Goal: Task Accomplishment & Management: Use online tool/utility

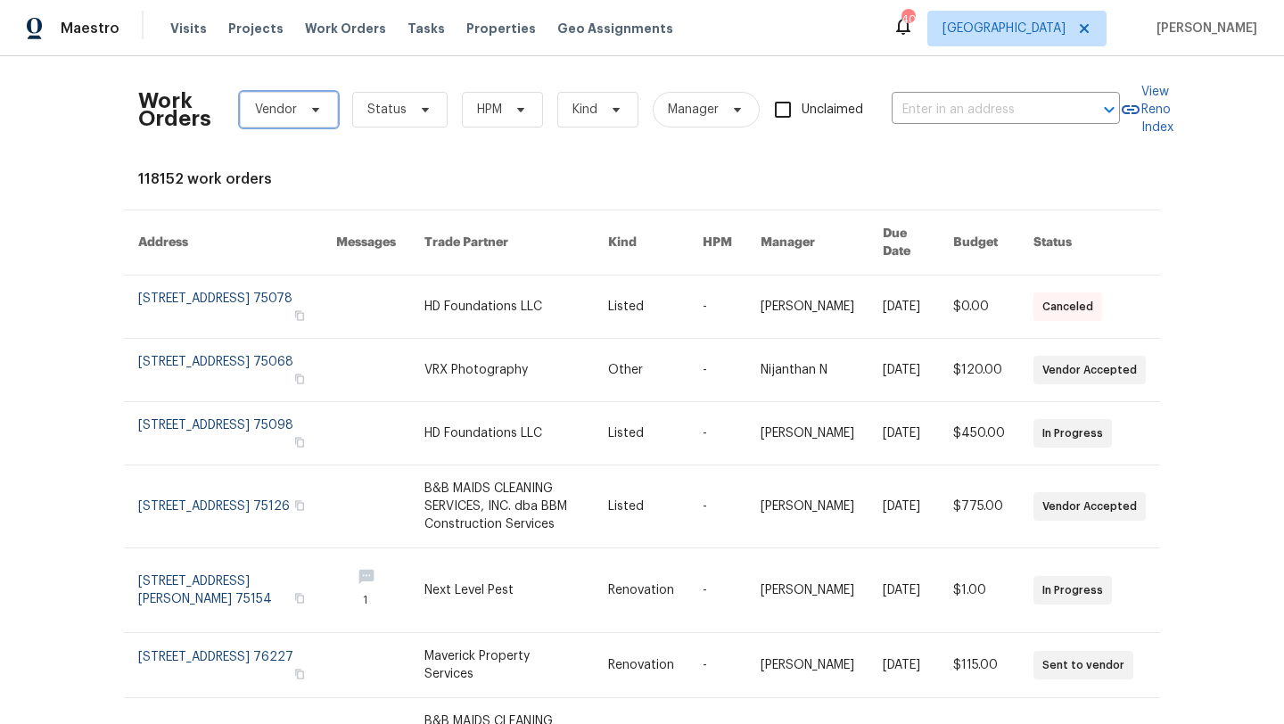
click at [311, 114] on icon at bounding box center [315, 110] width 14 height 14
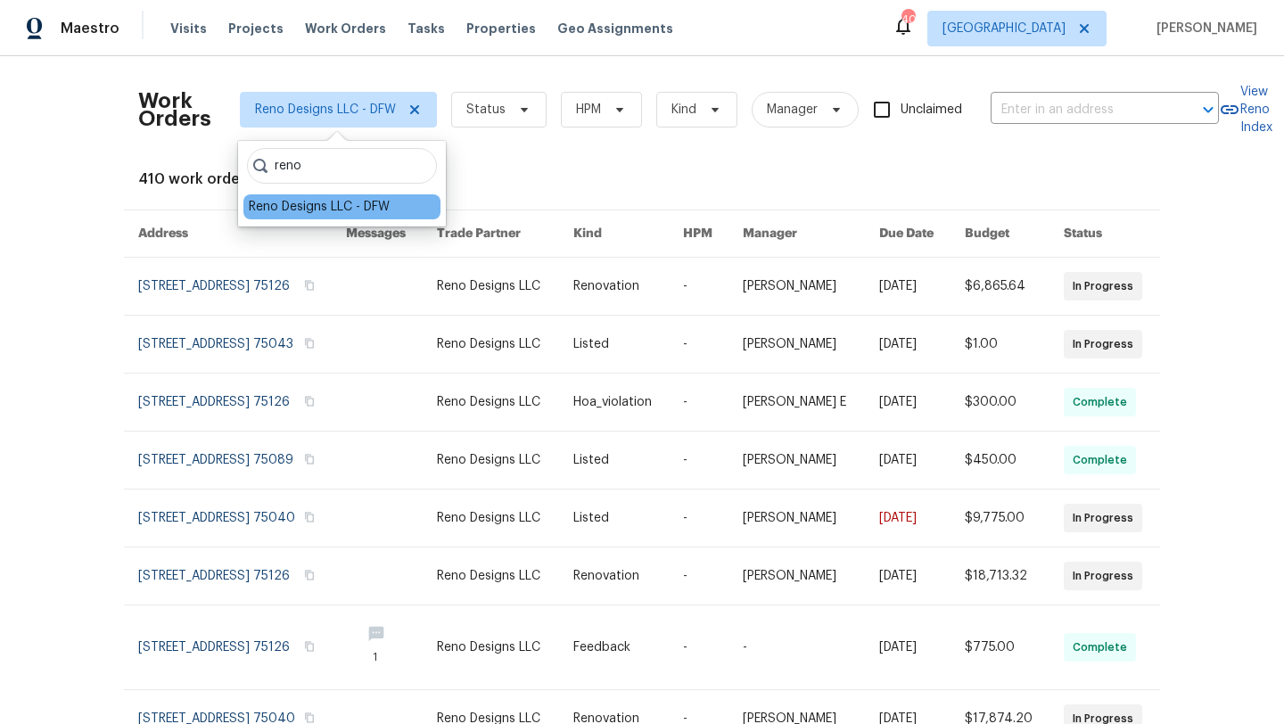
type input "reno"
click at [278, 206] on div "Reno Designs LLC - DFW" at bounding box center [319, 207] width 141 height 18
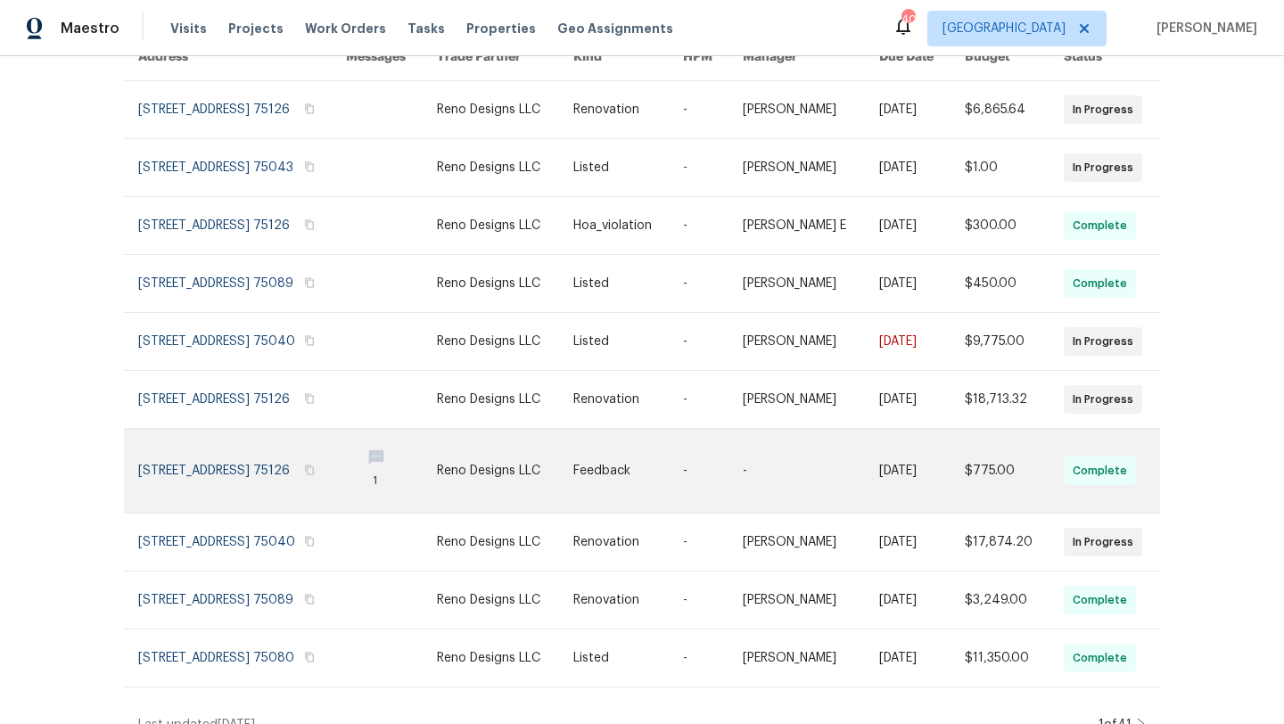
scroll to position [264, 0]
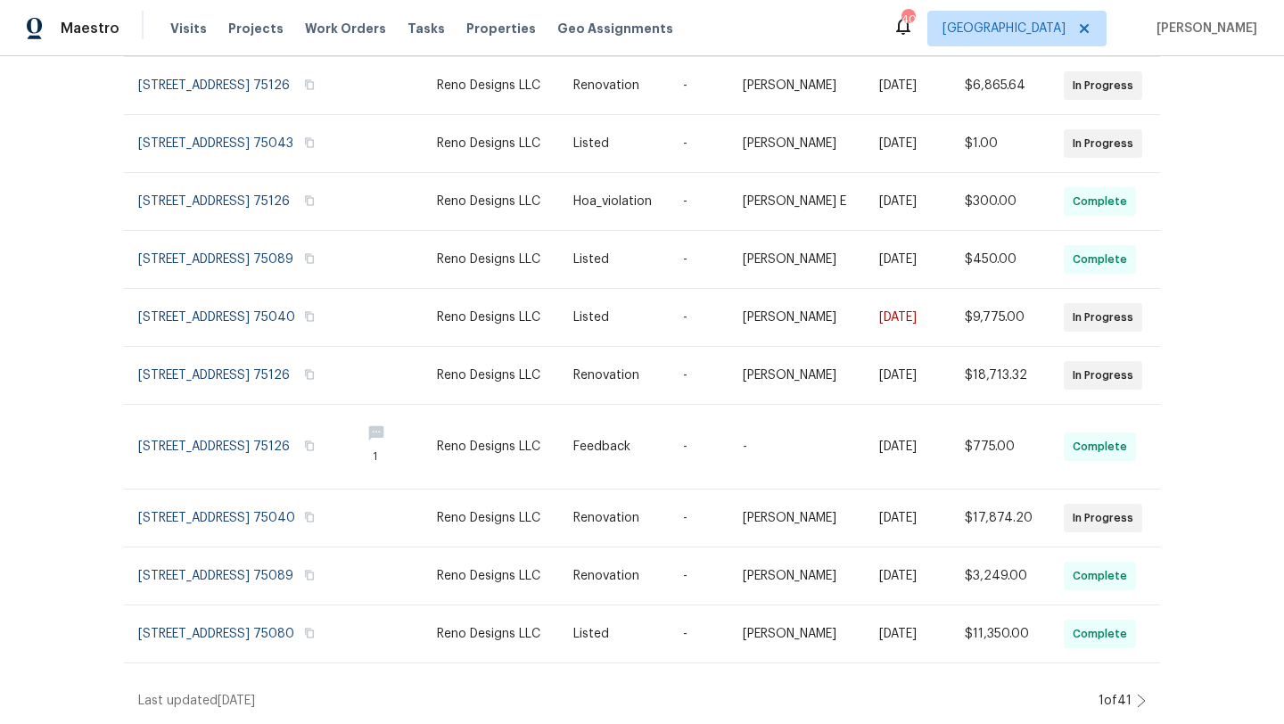
click at [1141, 700] on icon at bounding box center [1141, 701] width 9 height 14
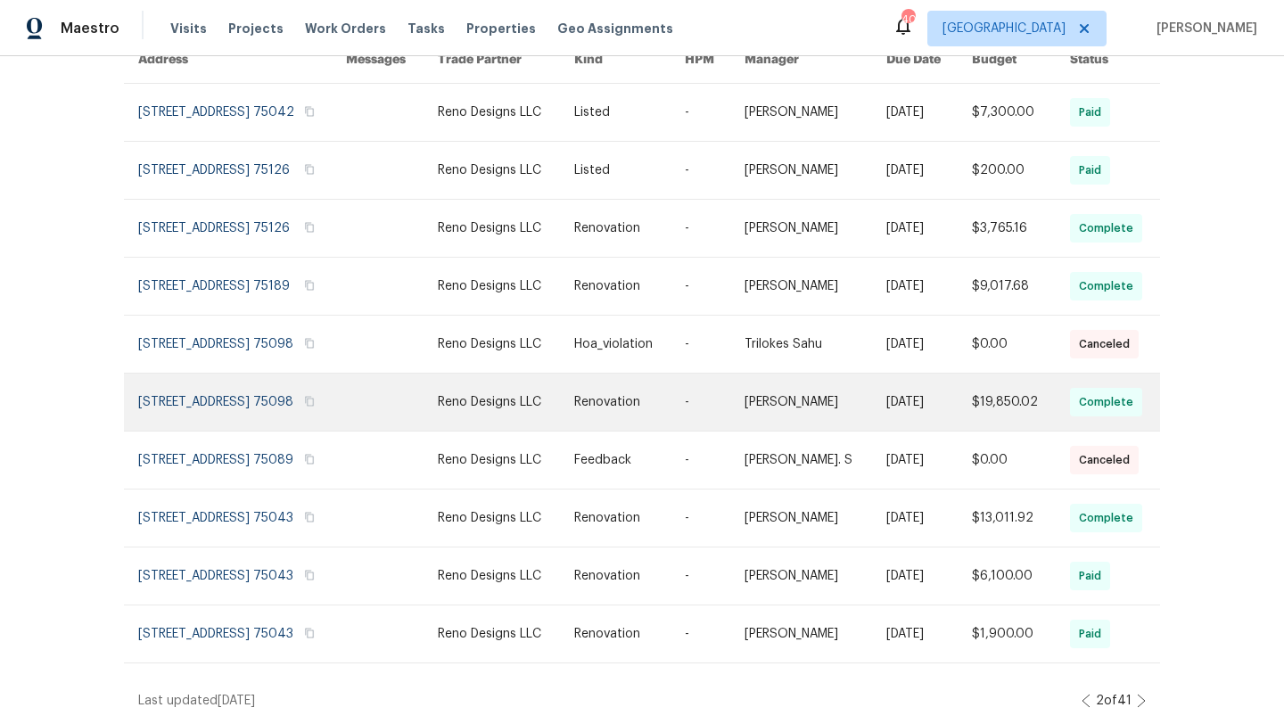
scroll to position [245, 0]
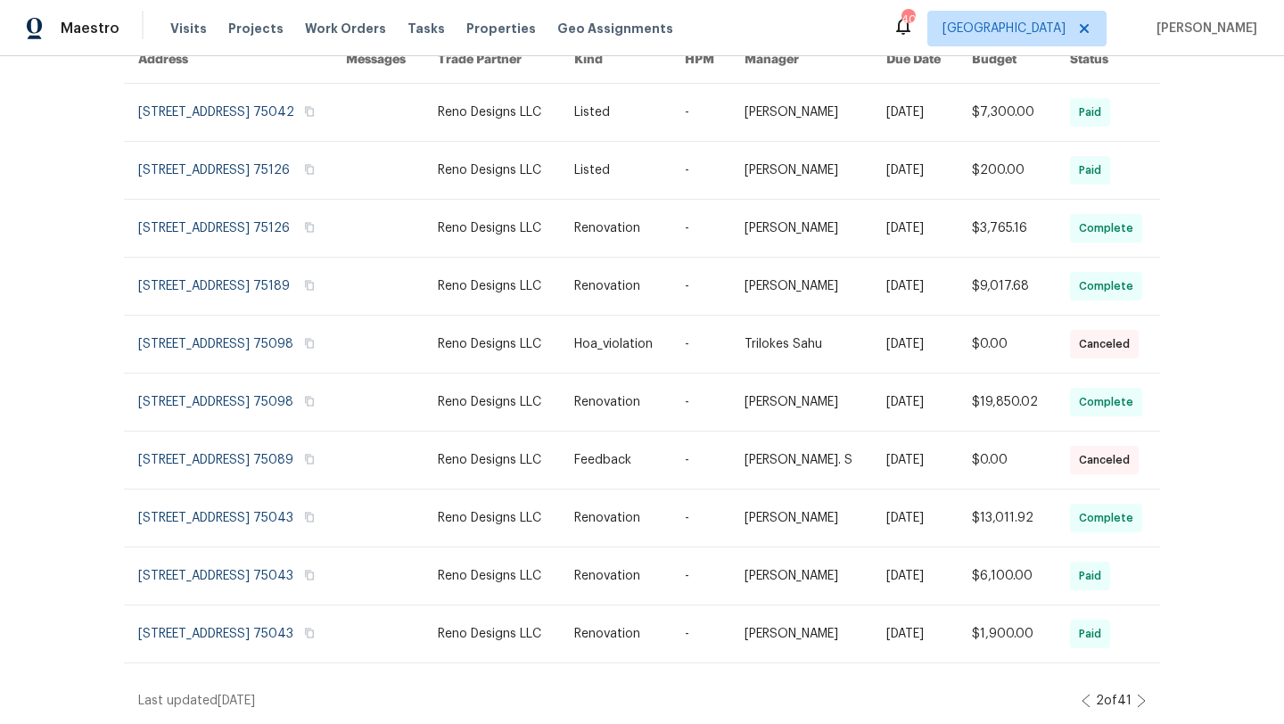
click at [1141, 696] on icon at bounding box center [1141, 701] width 9 height 14
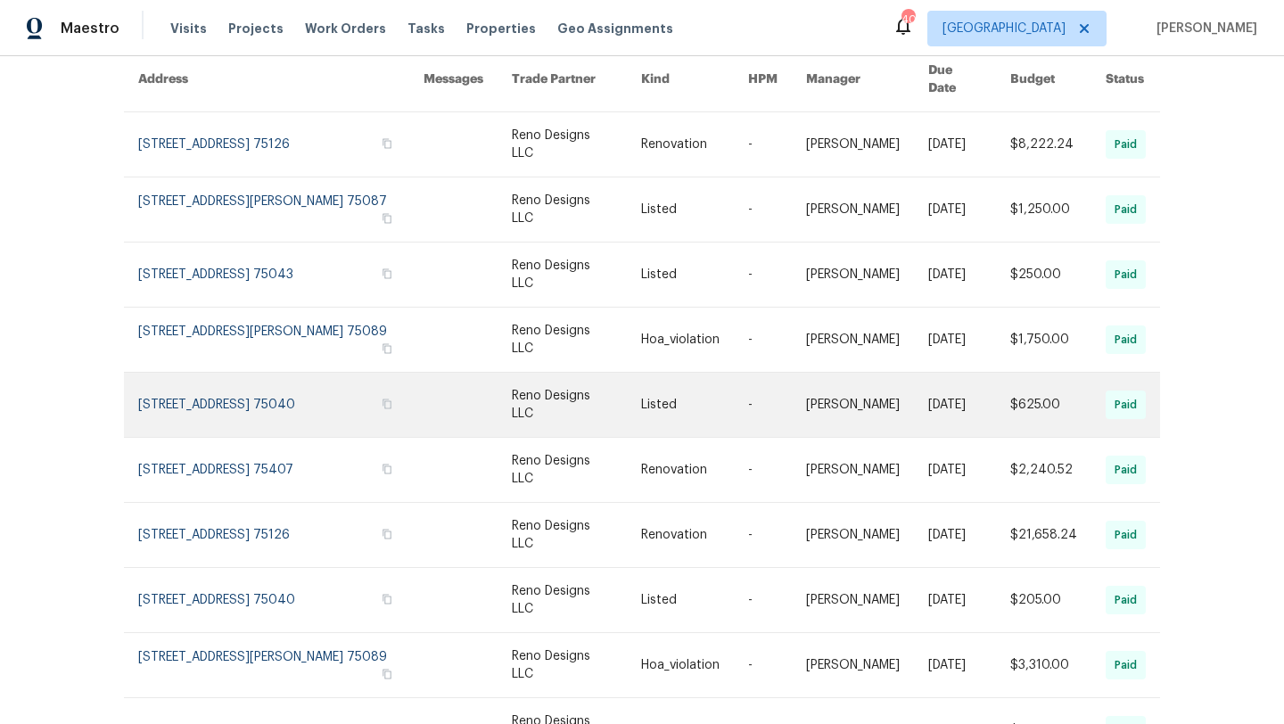
scroll to position [174, 0]
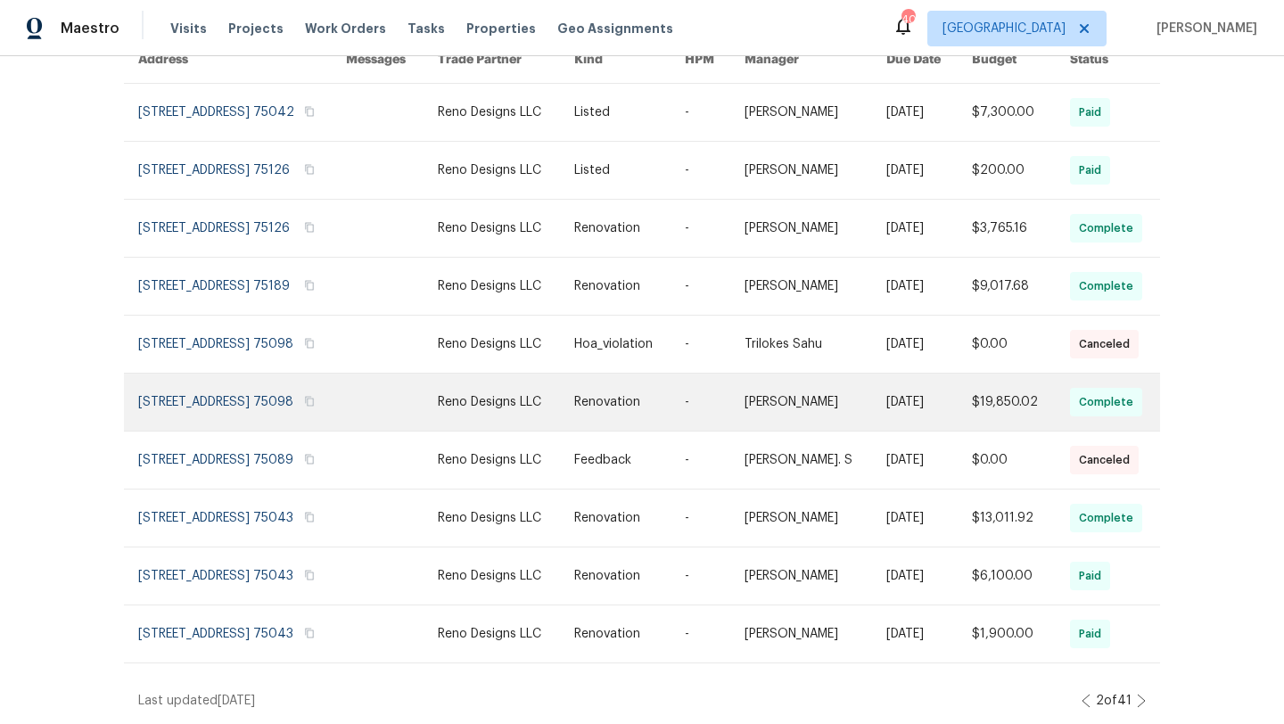
scroll to position [0, 0]
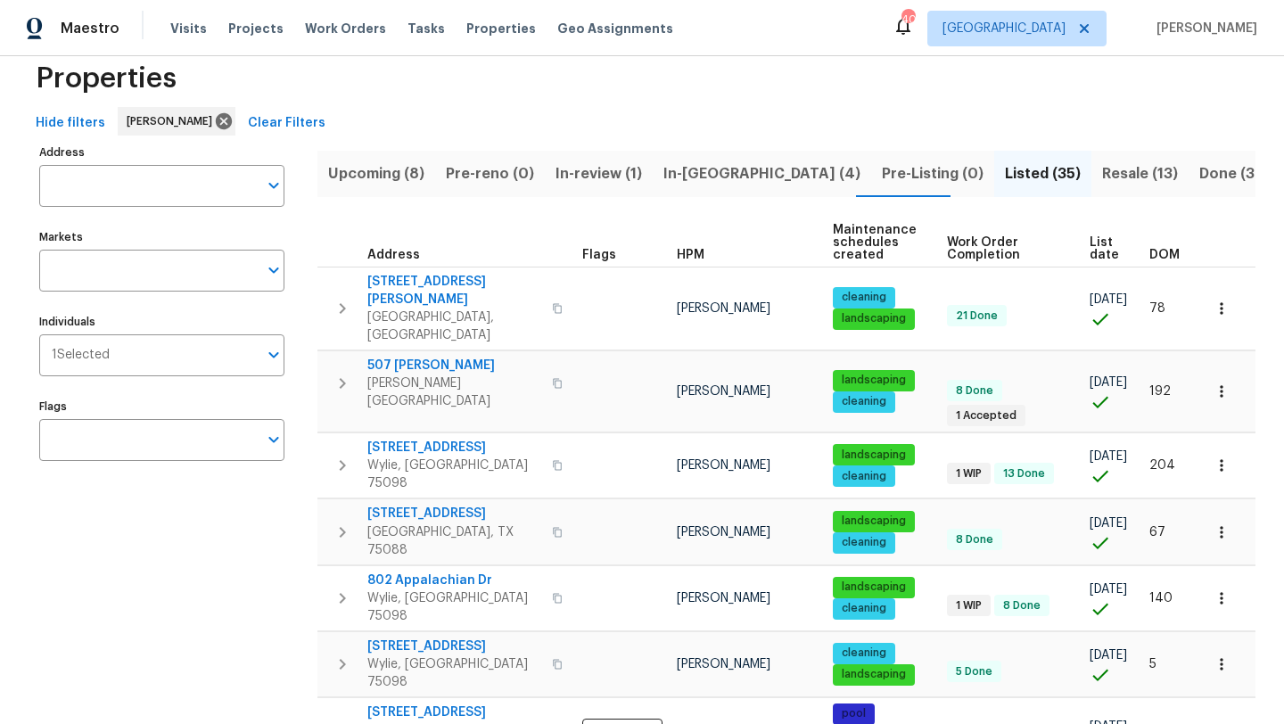
scroll to position [32, 0]
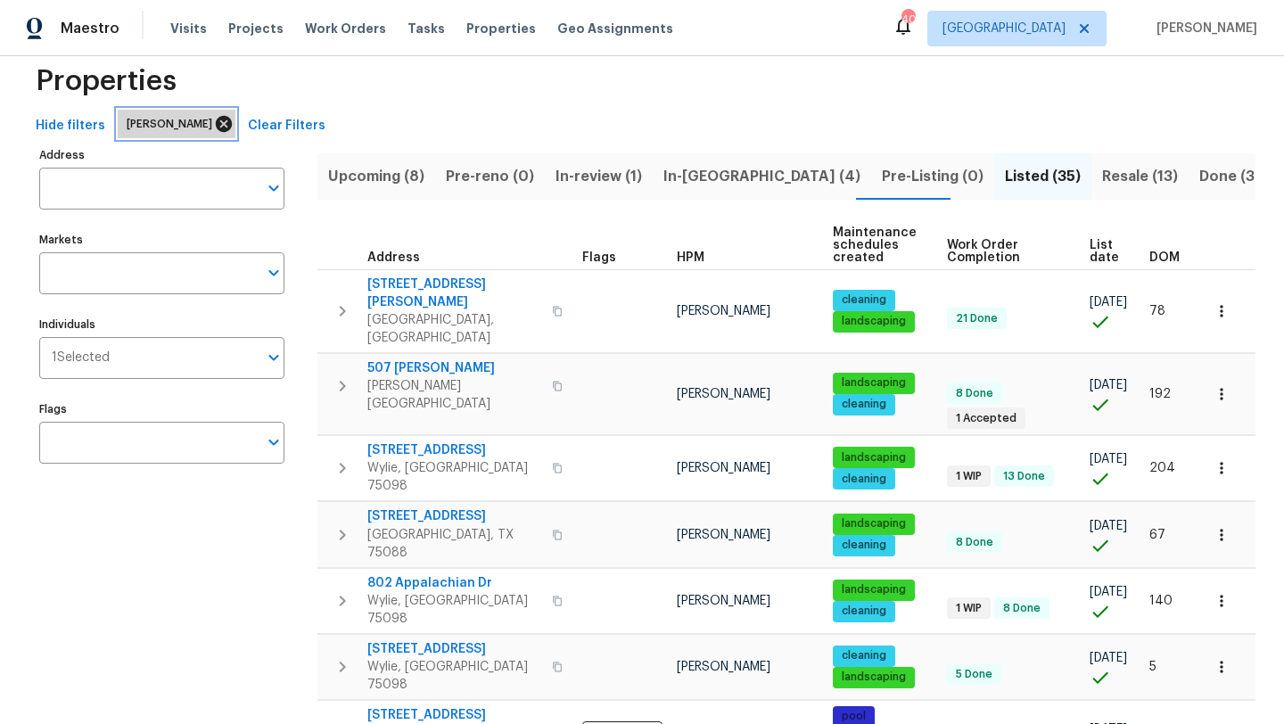
click at [216, 120] on icon at bounding box center [224, 124] width 16 height 16
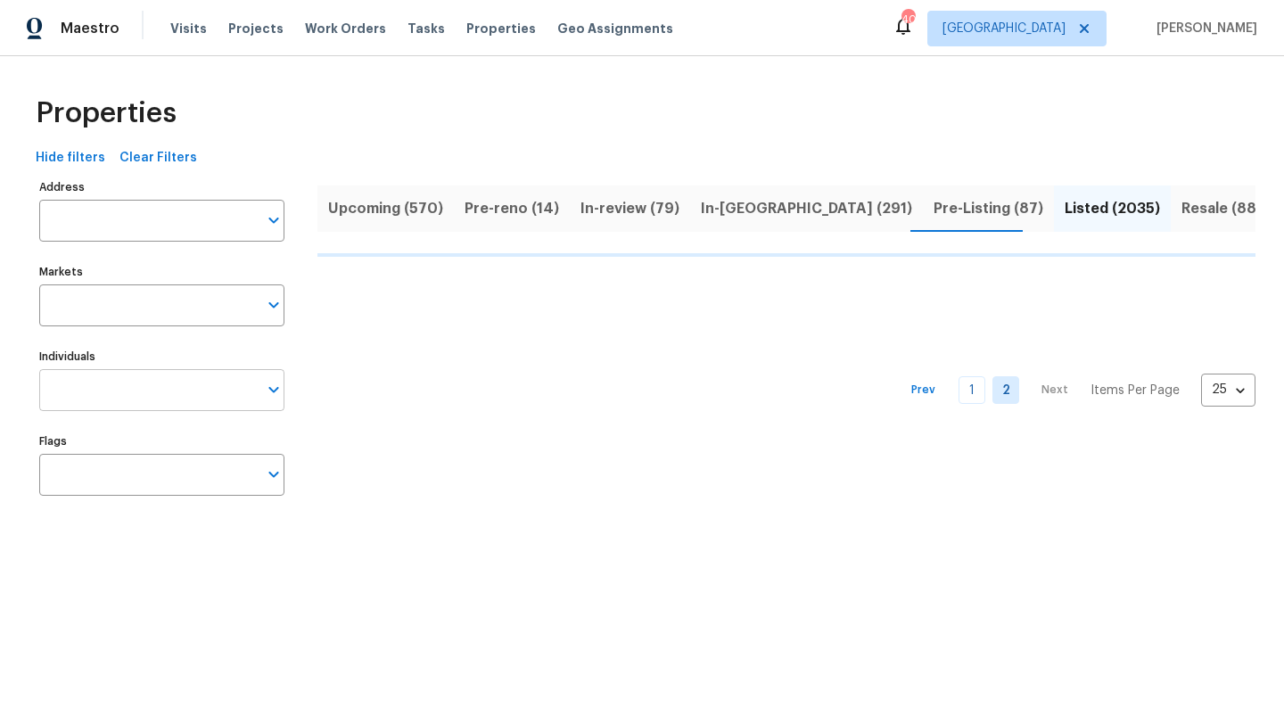
click at [150, 387] on input "Individuals" at bounding box center [148, 390] width 218 height 42
type input "ronder"
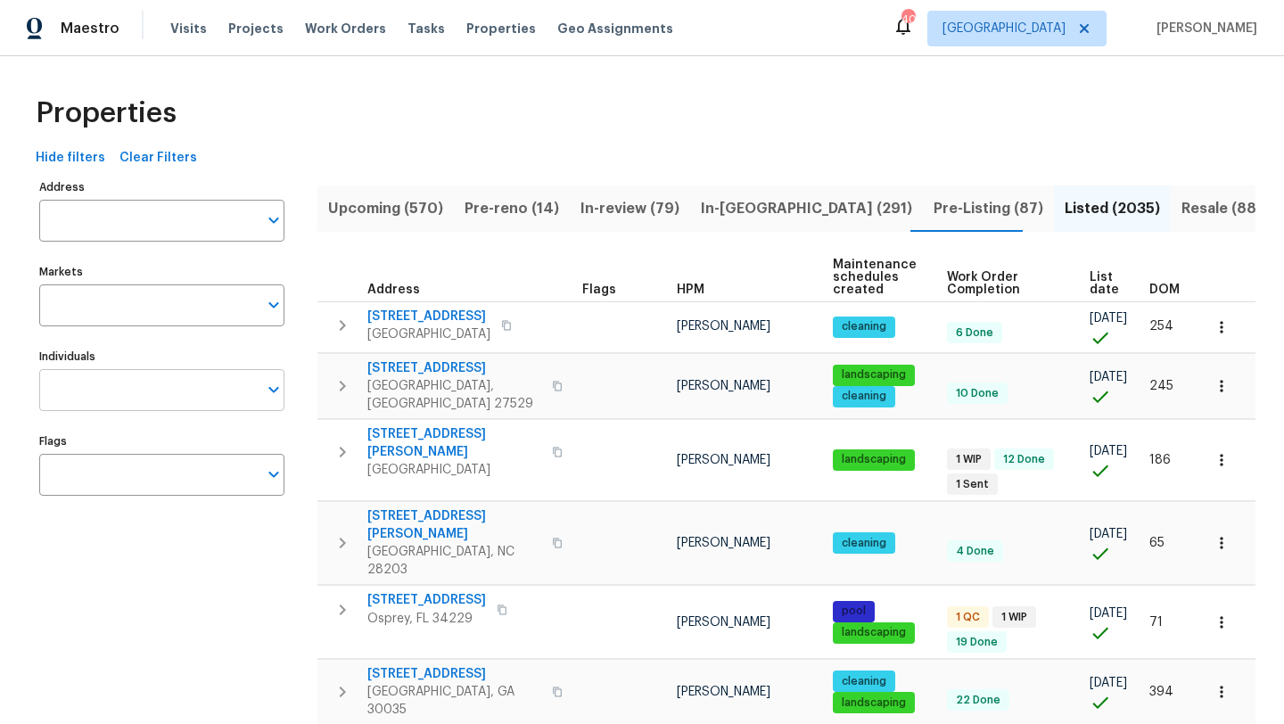
click at [107, 393] on input "Individuals" at bounding box center [148, 390] width 218 height 42
type input "ronderrick"
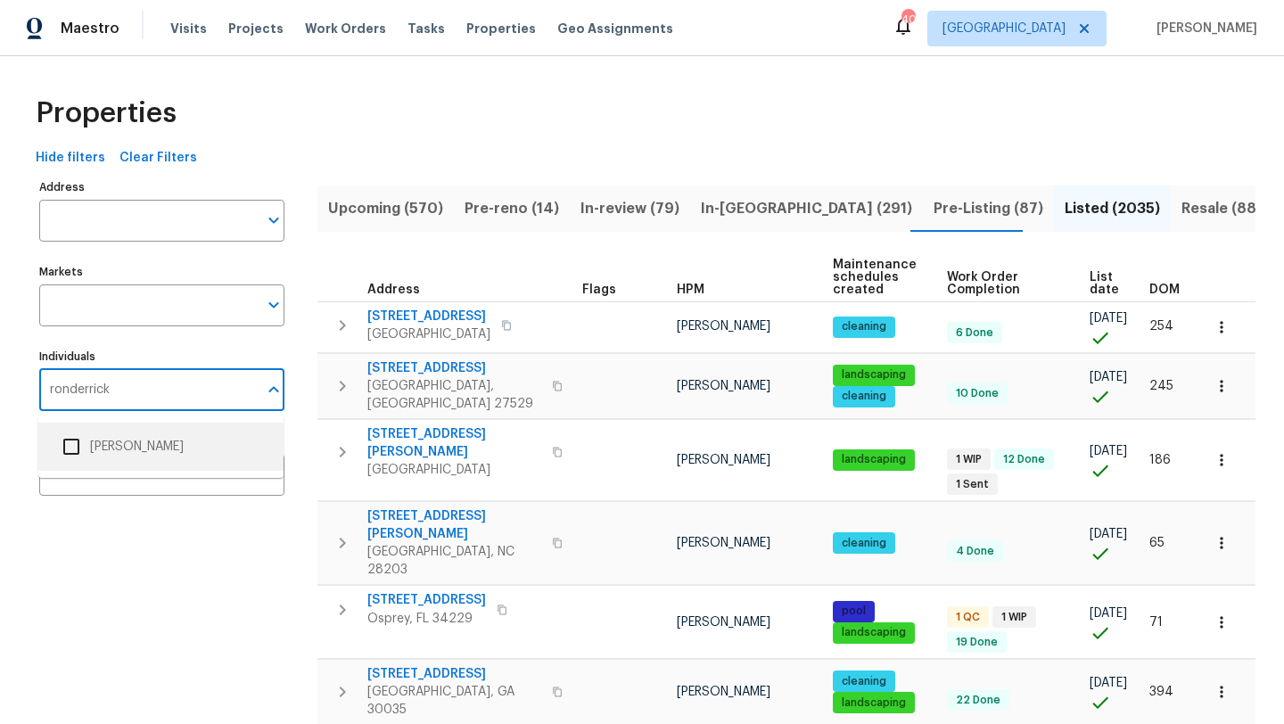
click at [119, 446] on li "[PERSON_NAME]" at bounding box center [161, 446] width 217 height 37
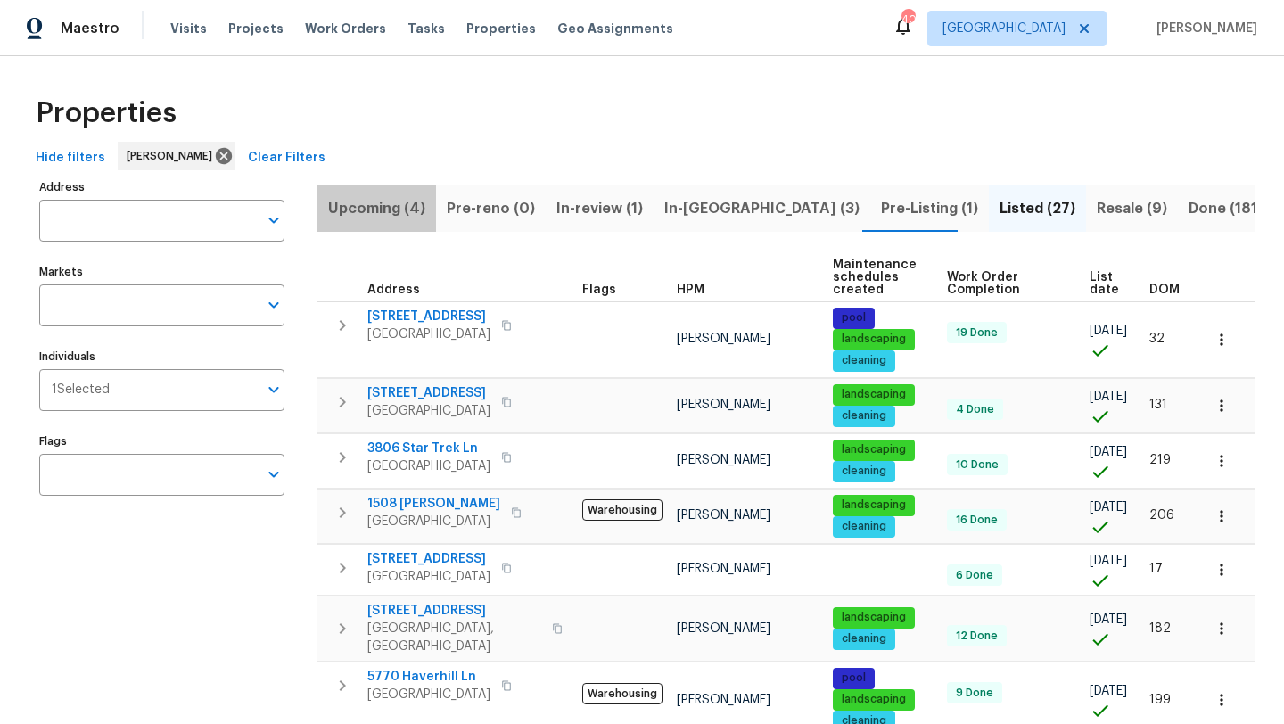
click at [361, 208] on span "Upcoming (4)" at bounding box center [376, 208] width 97 height 25
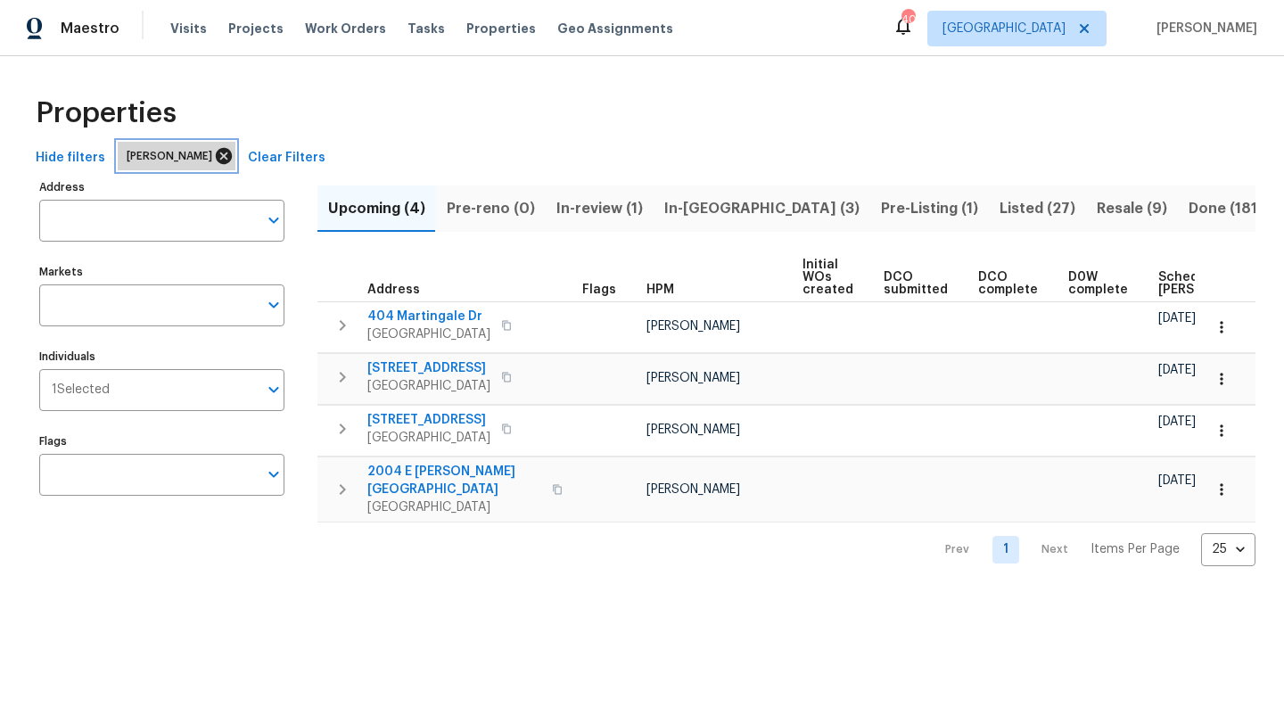
click at [234, 153] on icon at bounding box center [224, 156] width 20 height 20
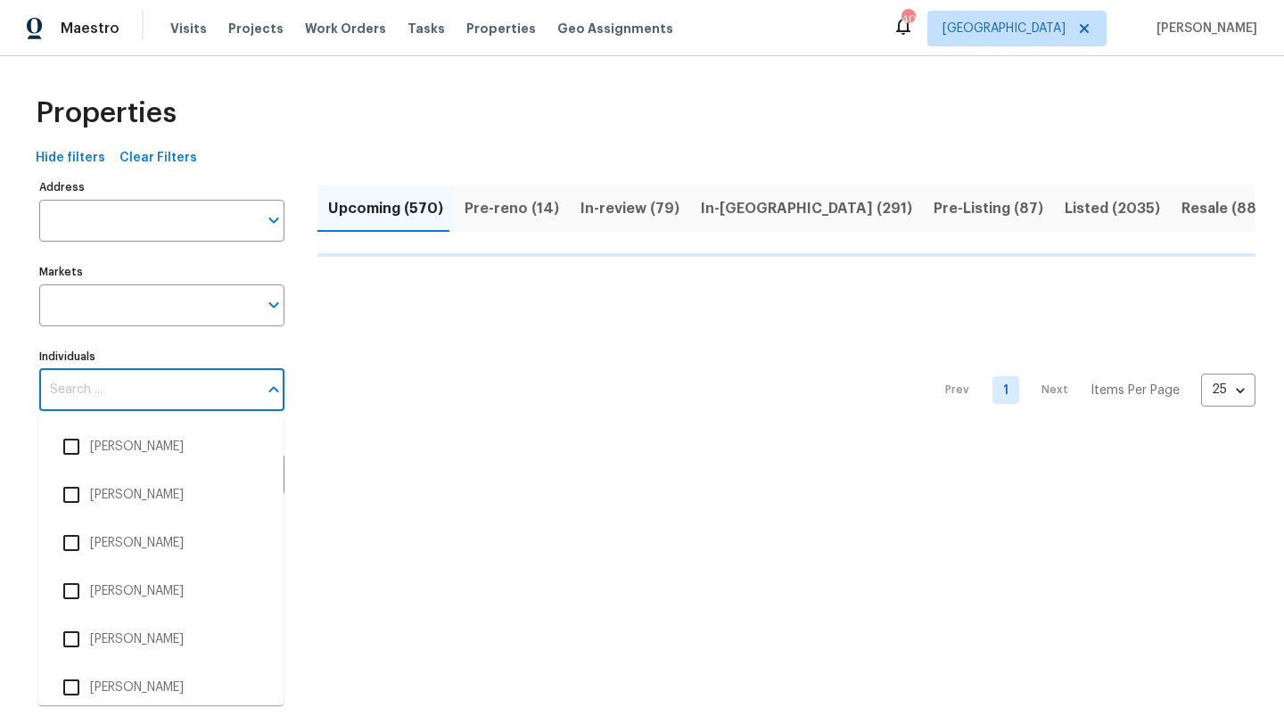
click at [136, 379] on input "Individuals" at bounding box center [148, 390] width 218 height 42
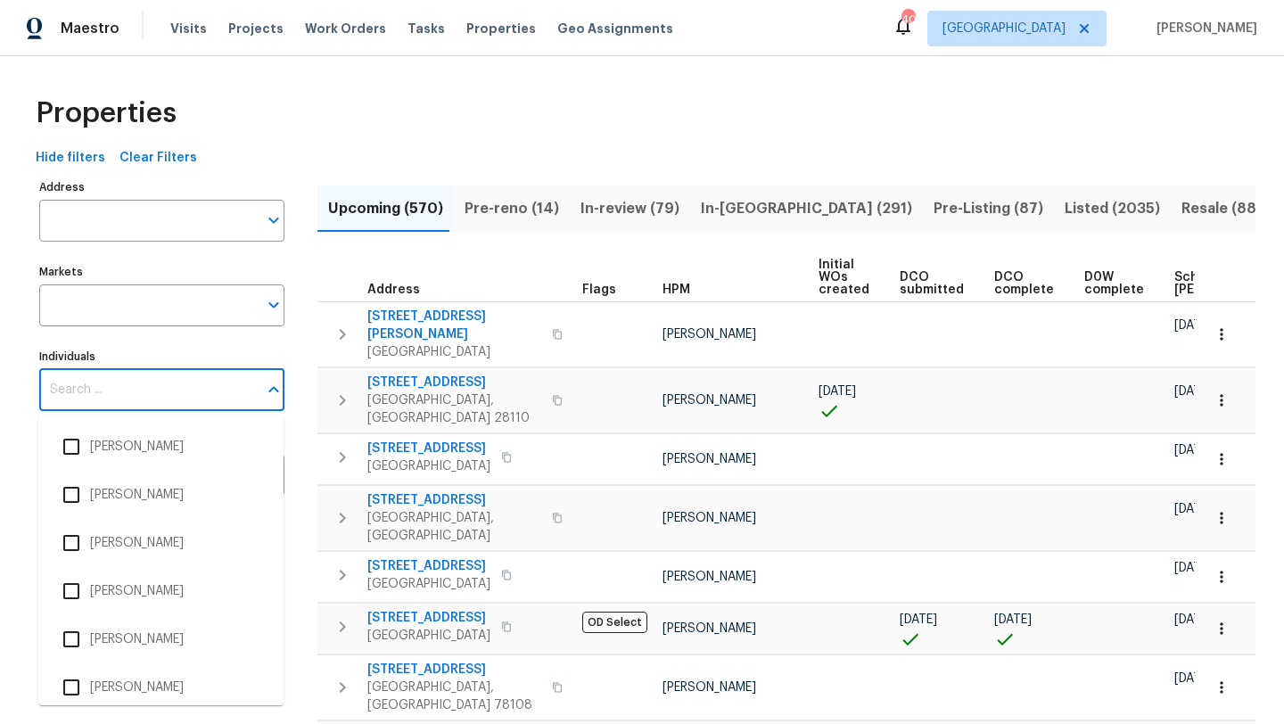
click at [95, 383] on input "Individuals" at bounding box center [148, 390] width 218 height 42
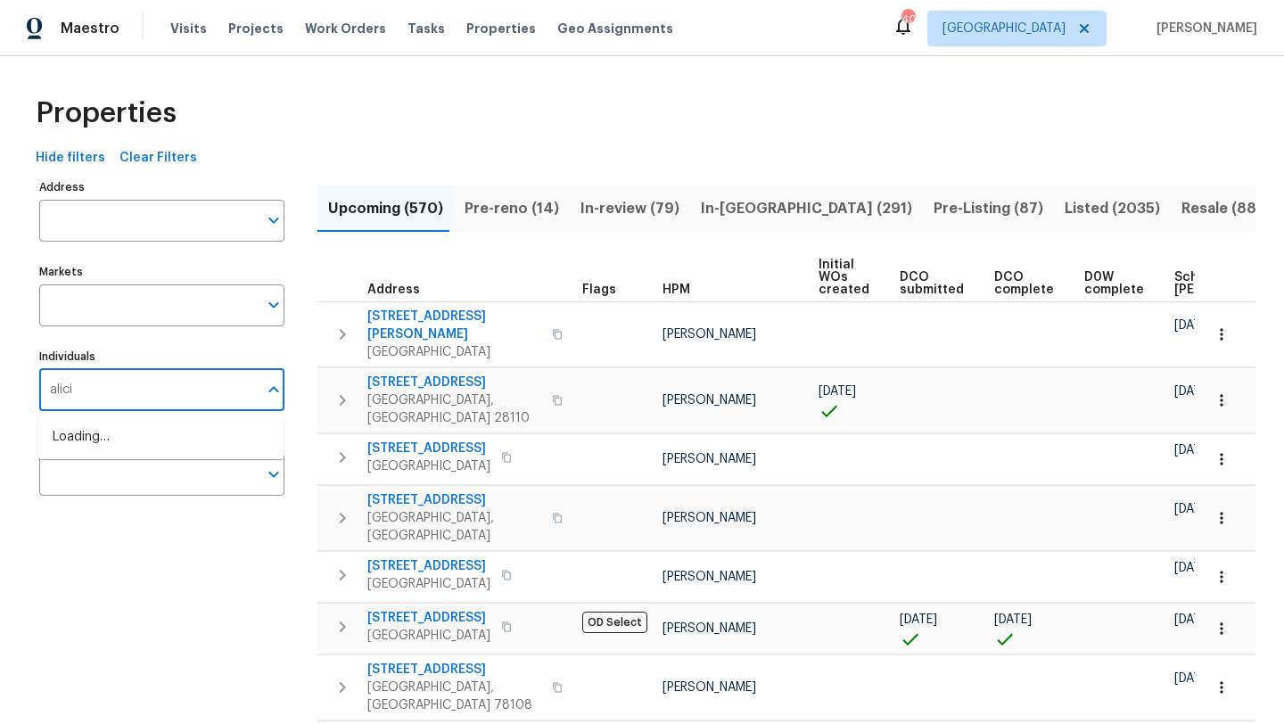
type input "alicia"
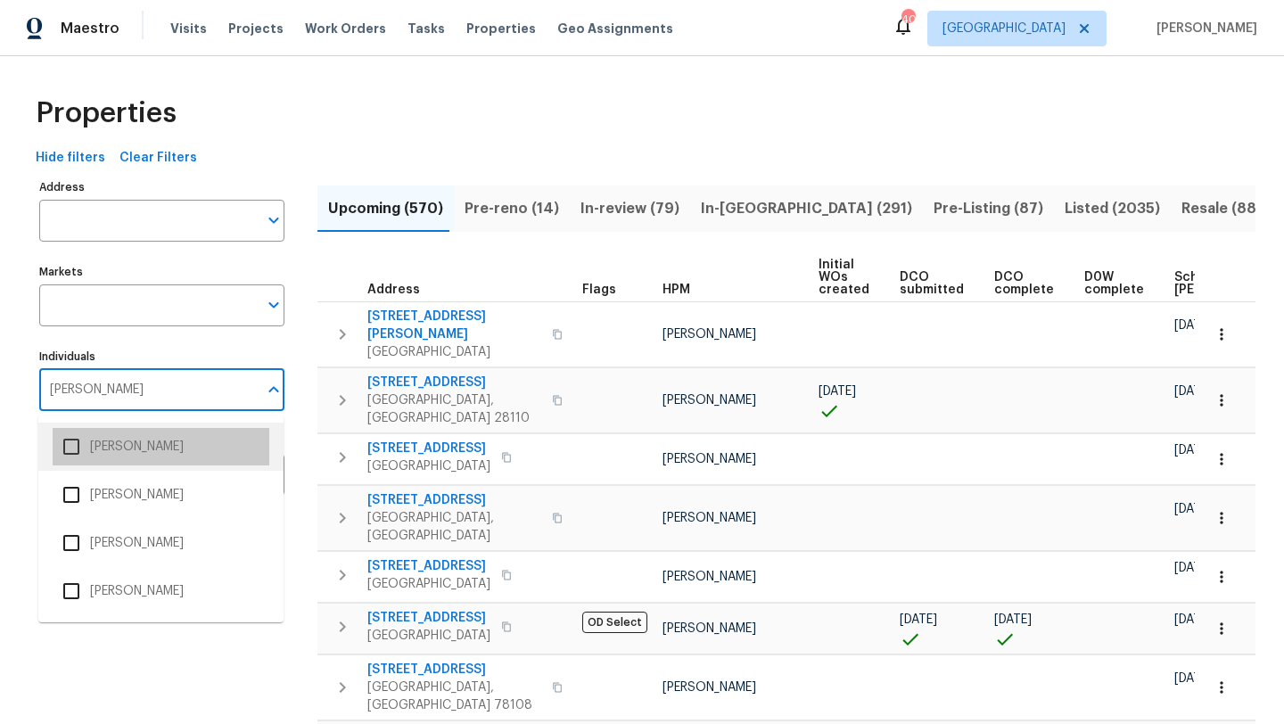
click at [95, 442] on li "Alicia Anices" at bounding box center [161, 446] width 217 height 37
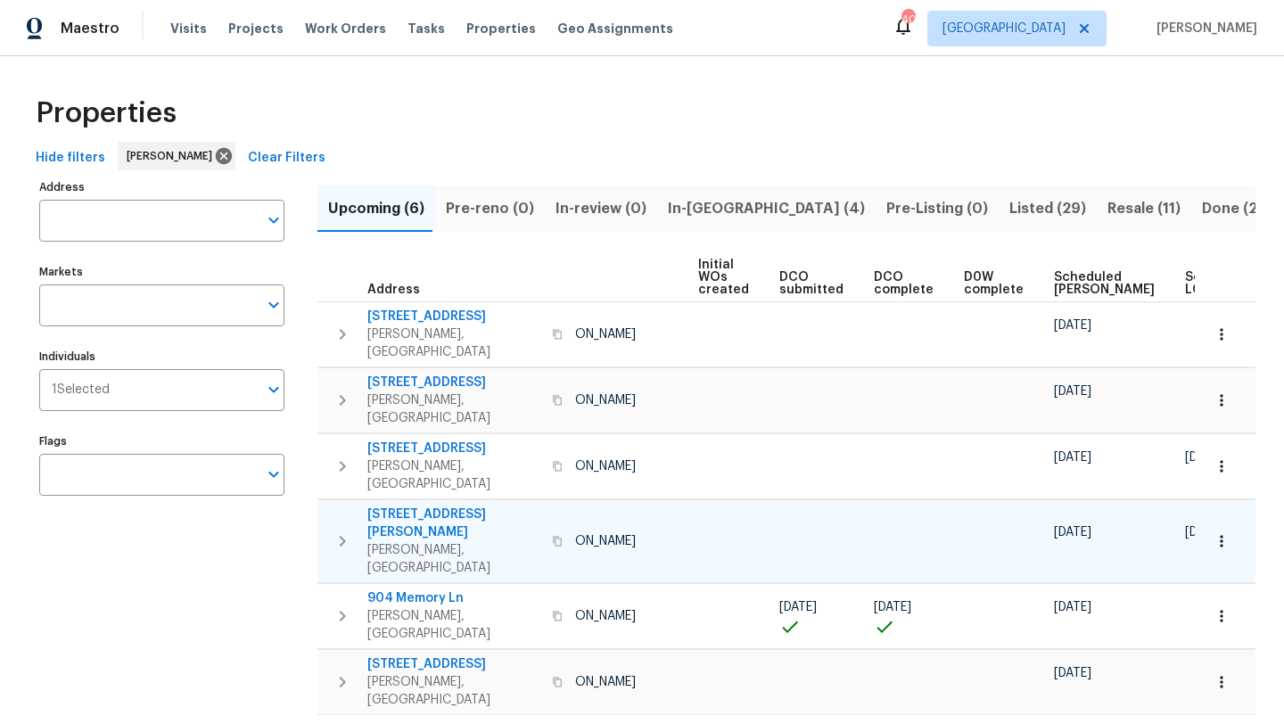
scroll to position [0, 114]
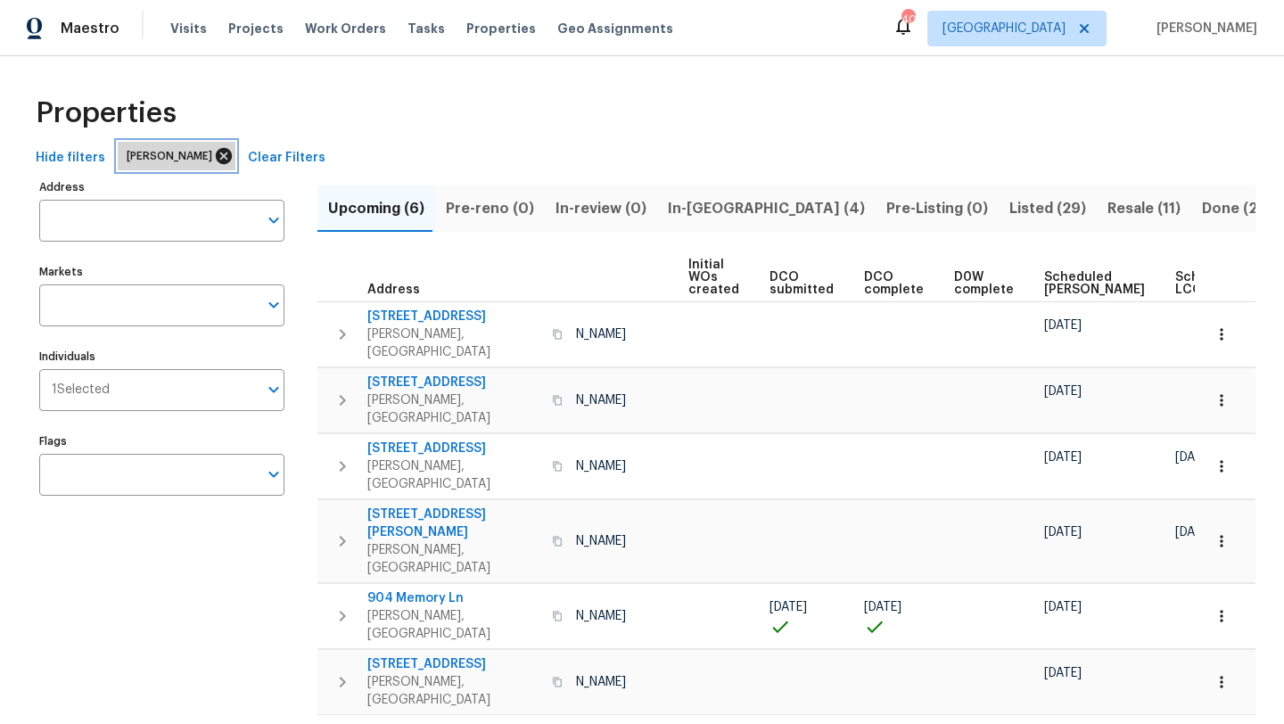
click at [214, 155] on icon at bounding box center [224, 156] width 20 height 20
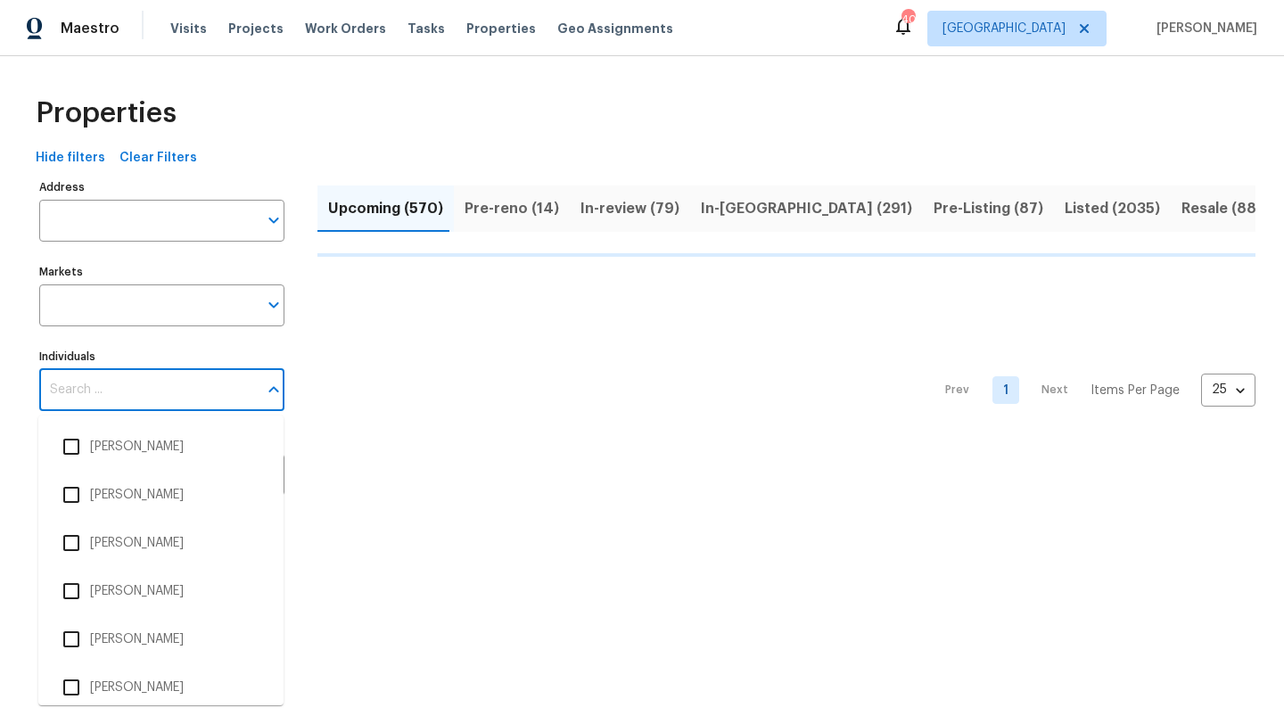
click at [117, 392] on input "Individuals" at bounding box center [148, 390] width 218 height 42
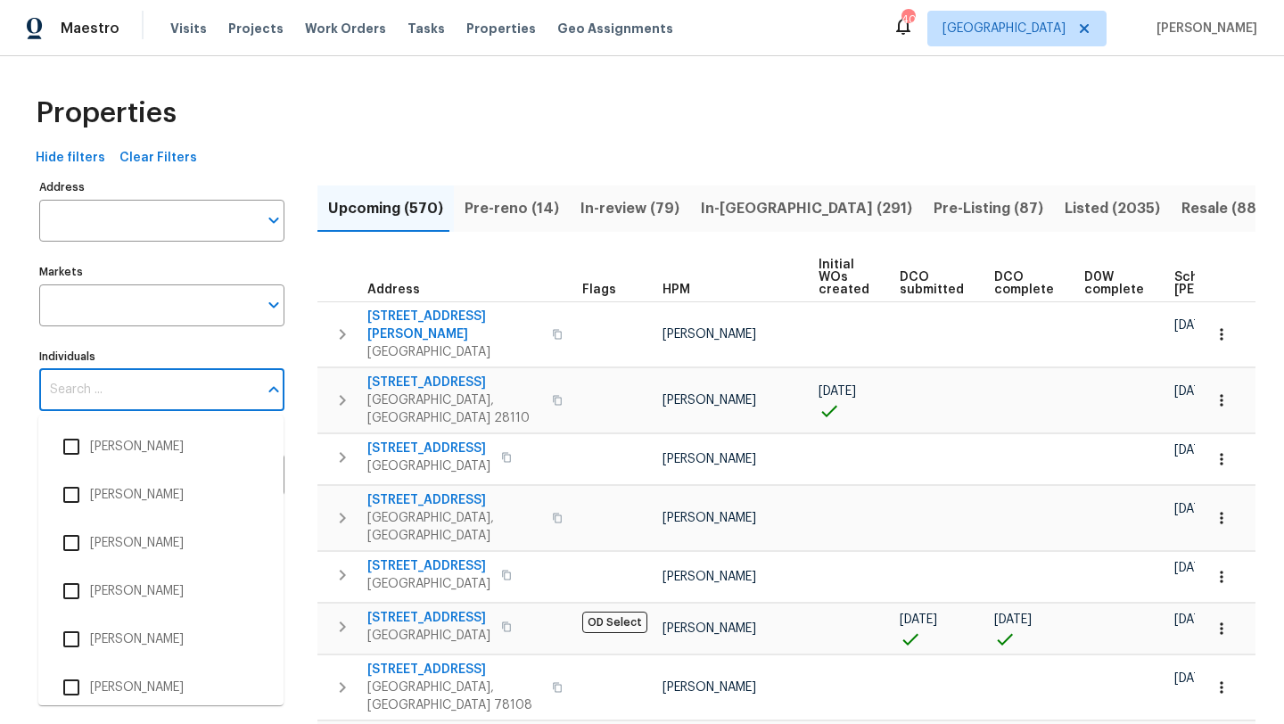
click at [117, 392] on input "Individuals" at bounding box center [148, 390] width 218 height 42
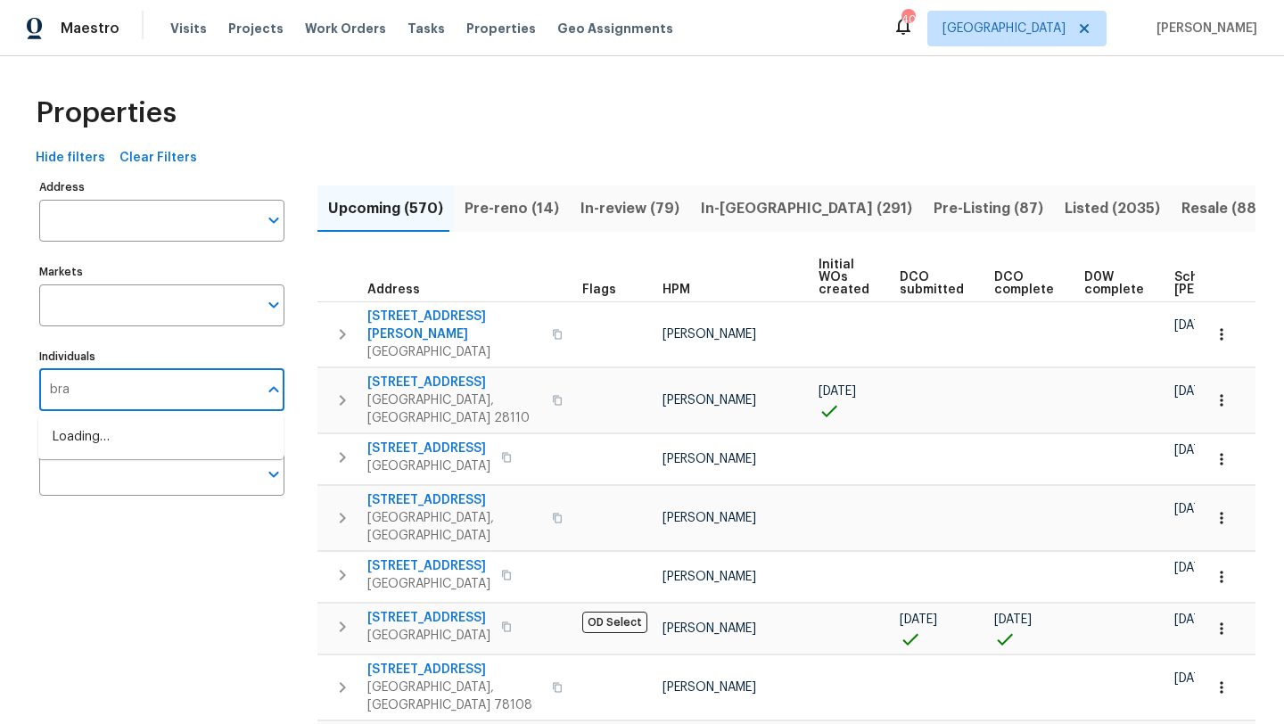
type input "brad"
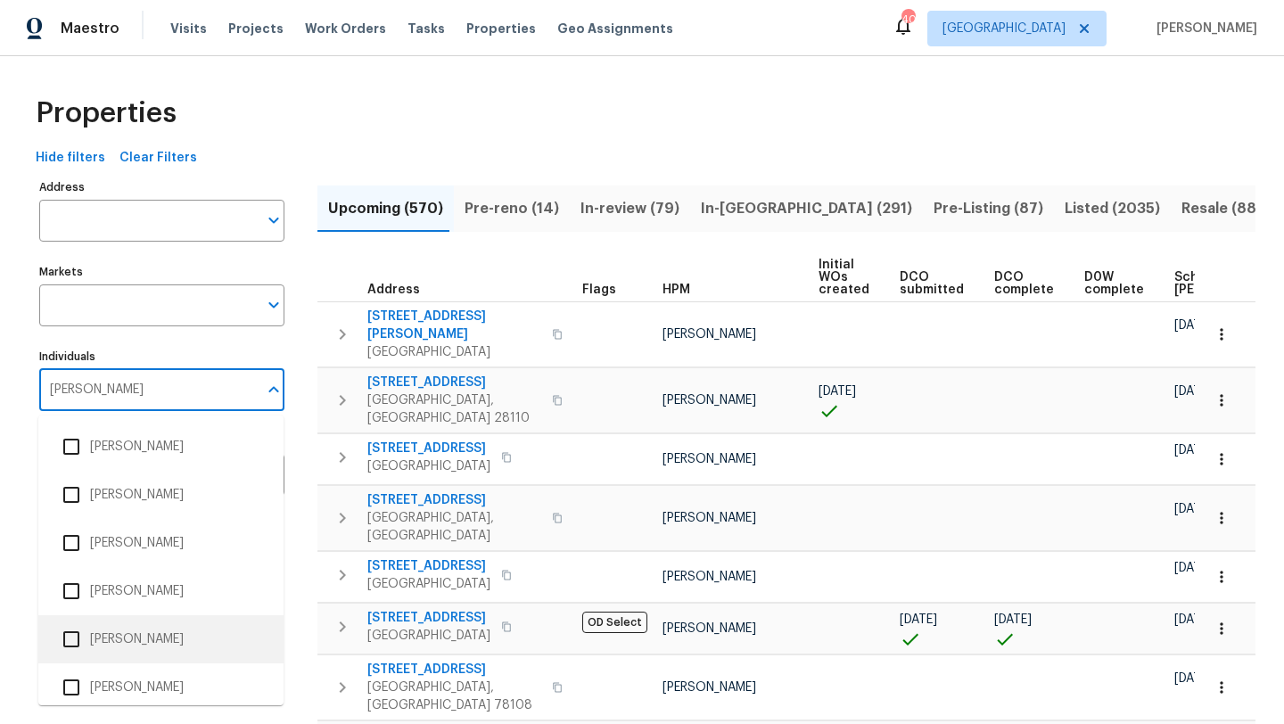
click at [113, 632] on li "[PERSON_NAME]" at bounding box center [161, 639] width 217 height 37
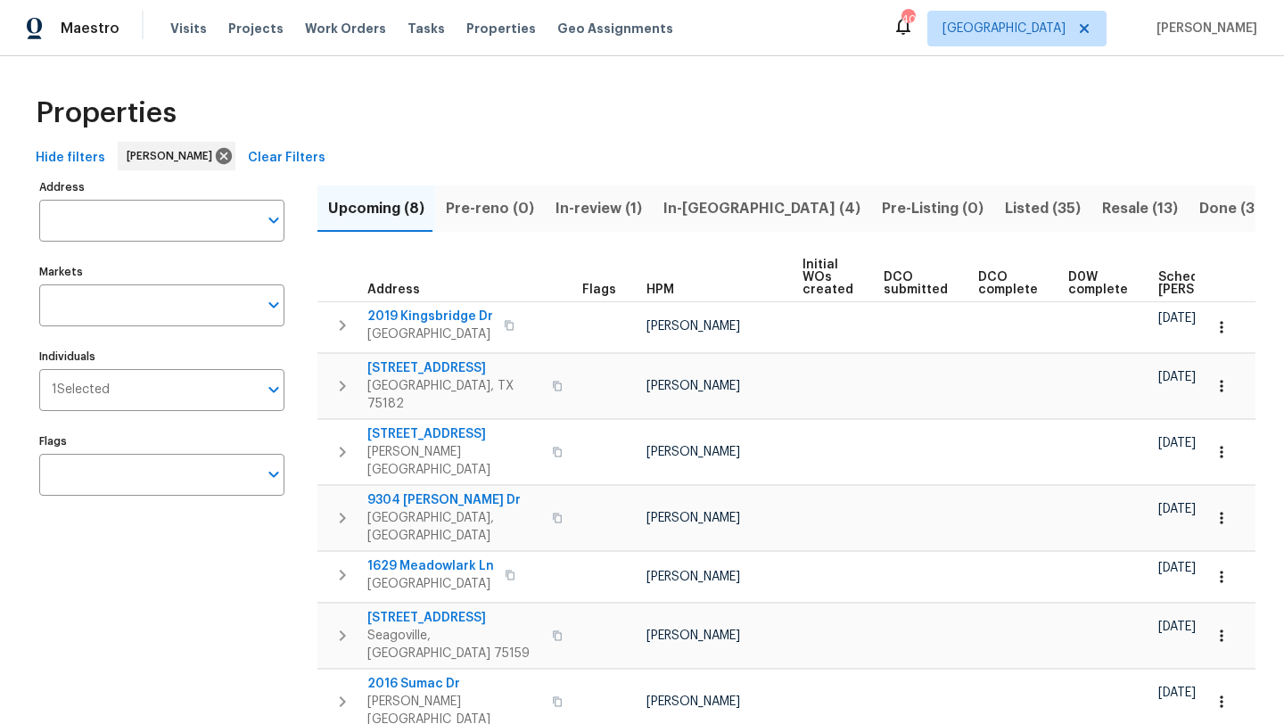
click at [694, 204] on span "In-reno (4)" at bounding box center [761, 208] width 197 height 25
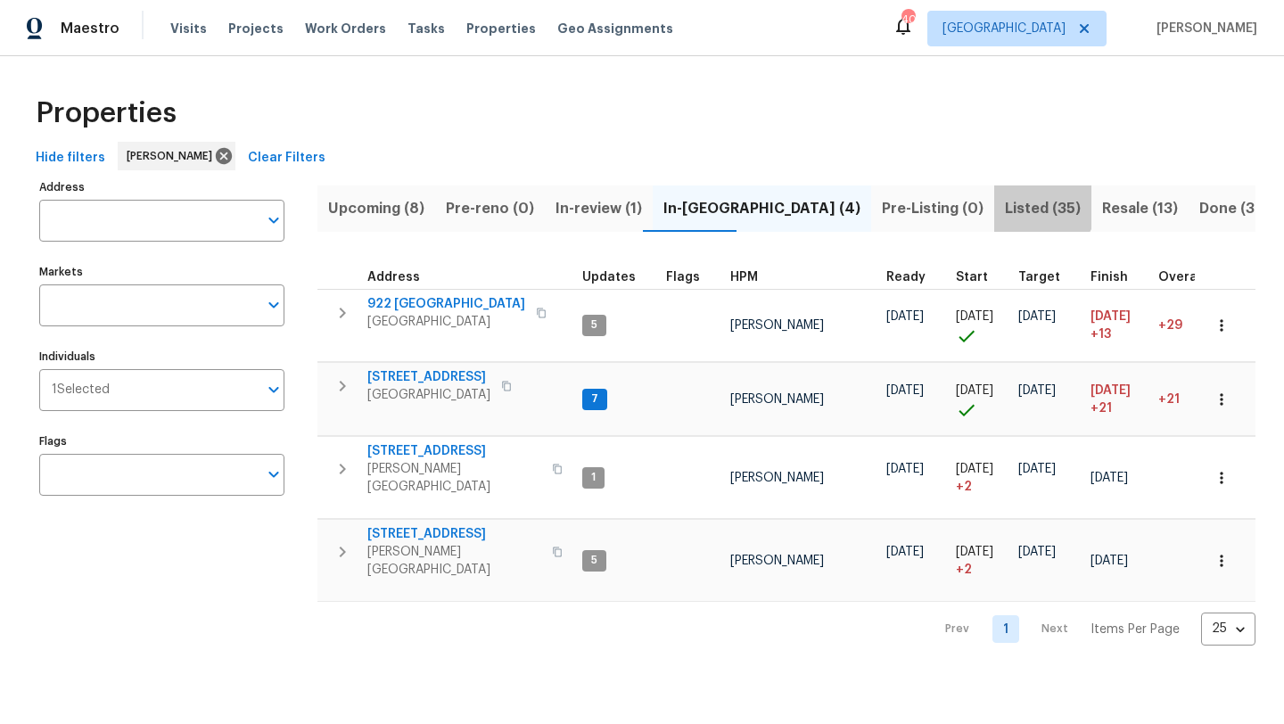
click at [1005, 200] on span "Listed (35)" at bounding box center [1043, 208] width 76 height 25
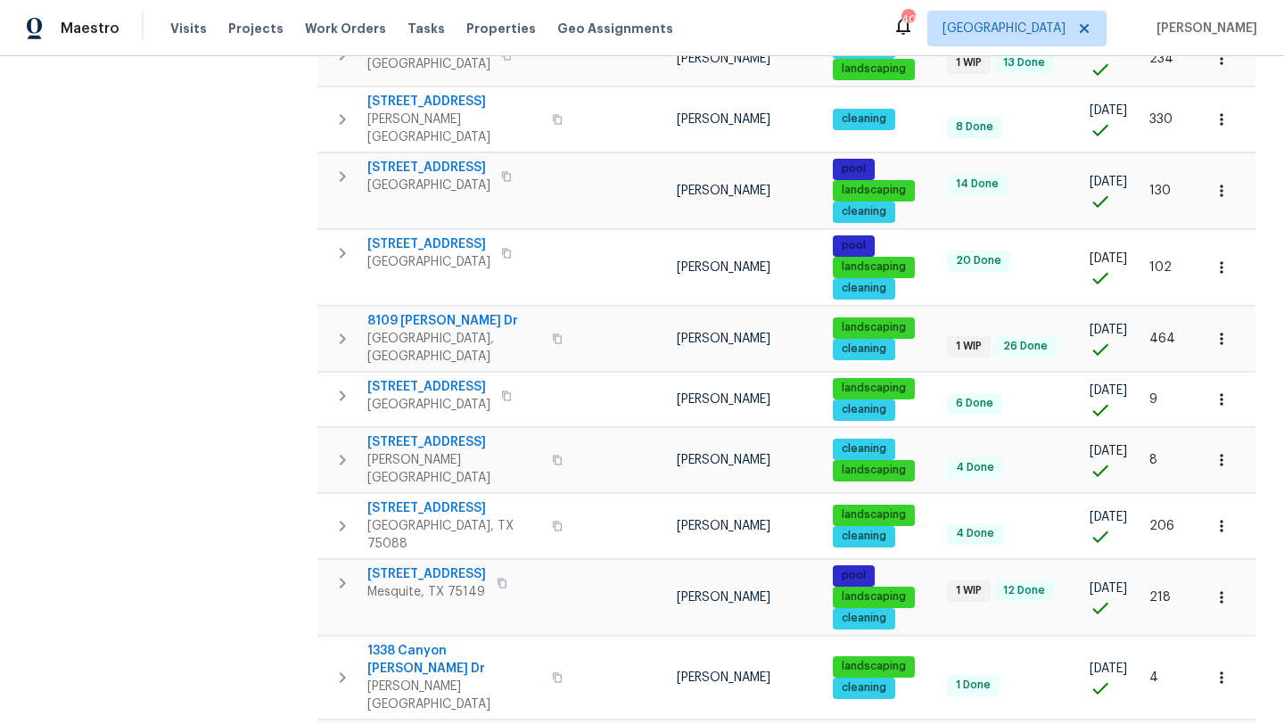
scroll to position [1171, 0]
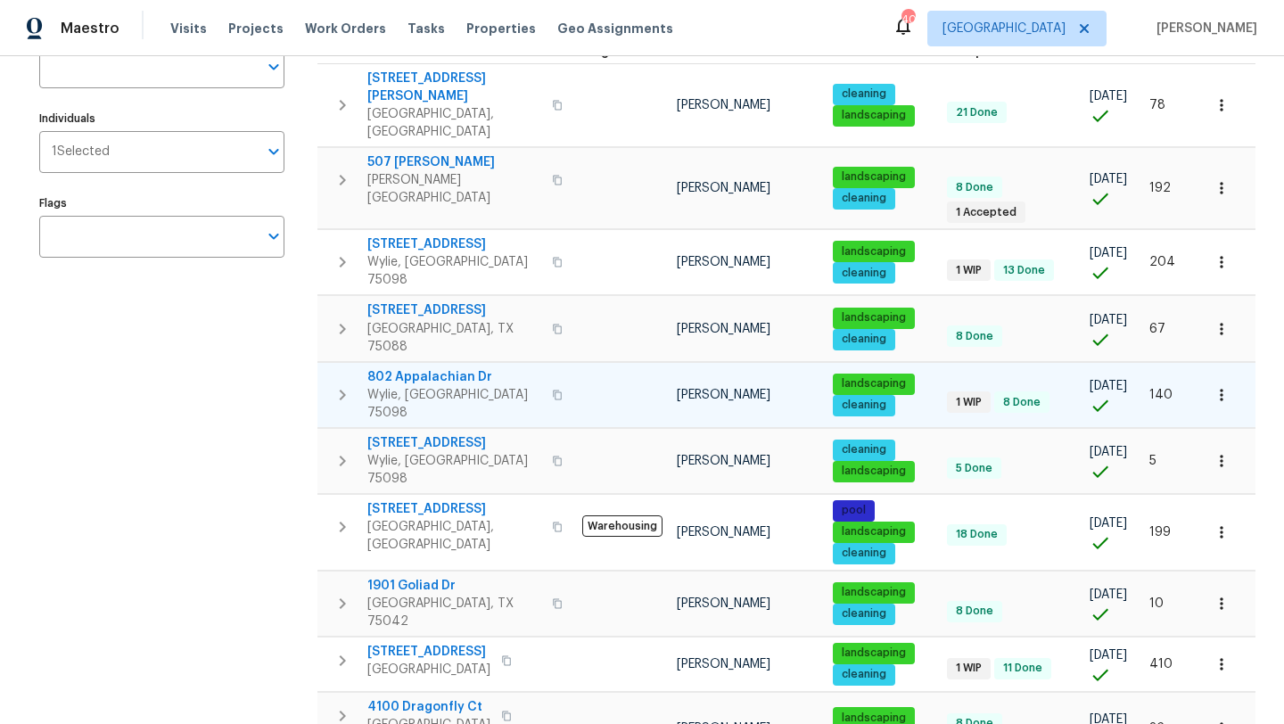
scroll to position [260, 0]
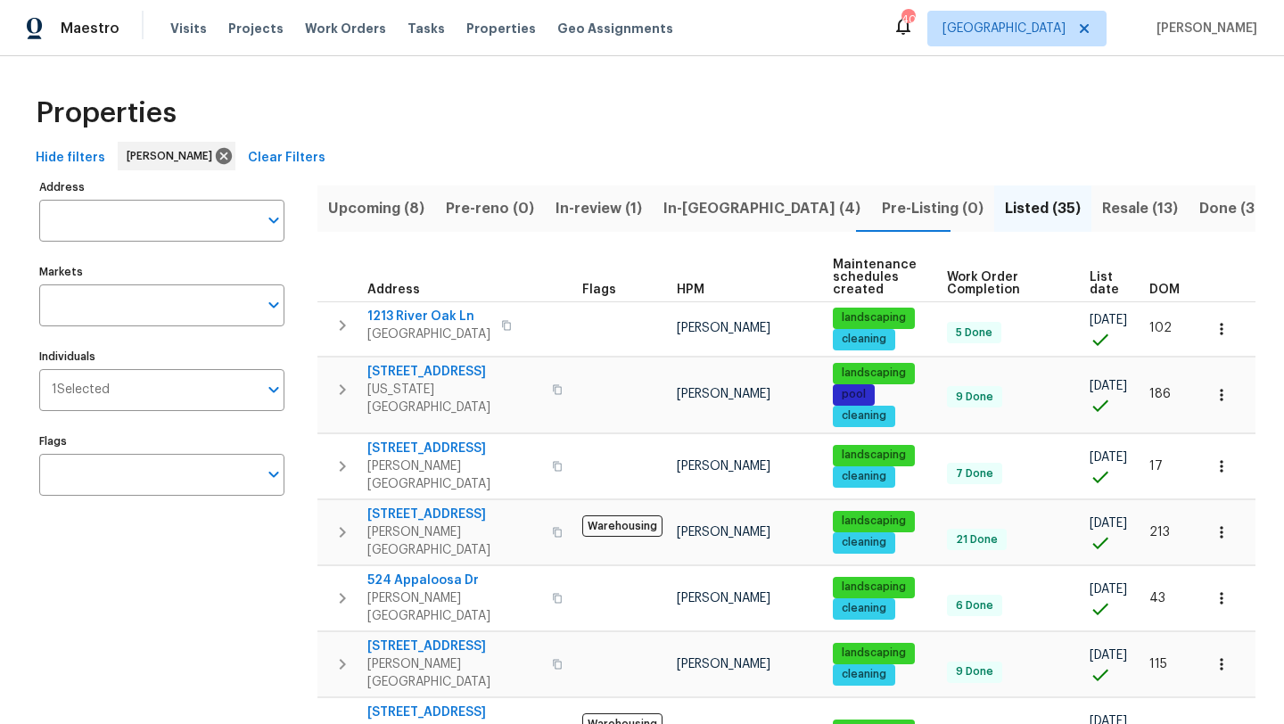
click at [1102, 210] on span "Resale (13)" at bounding box center [1140, 208] width 76 height 25
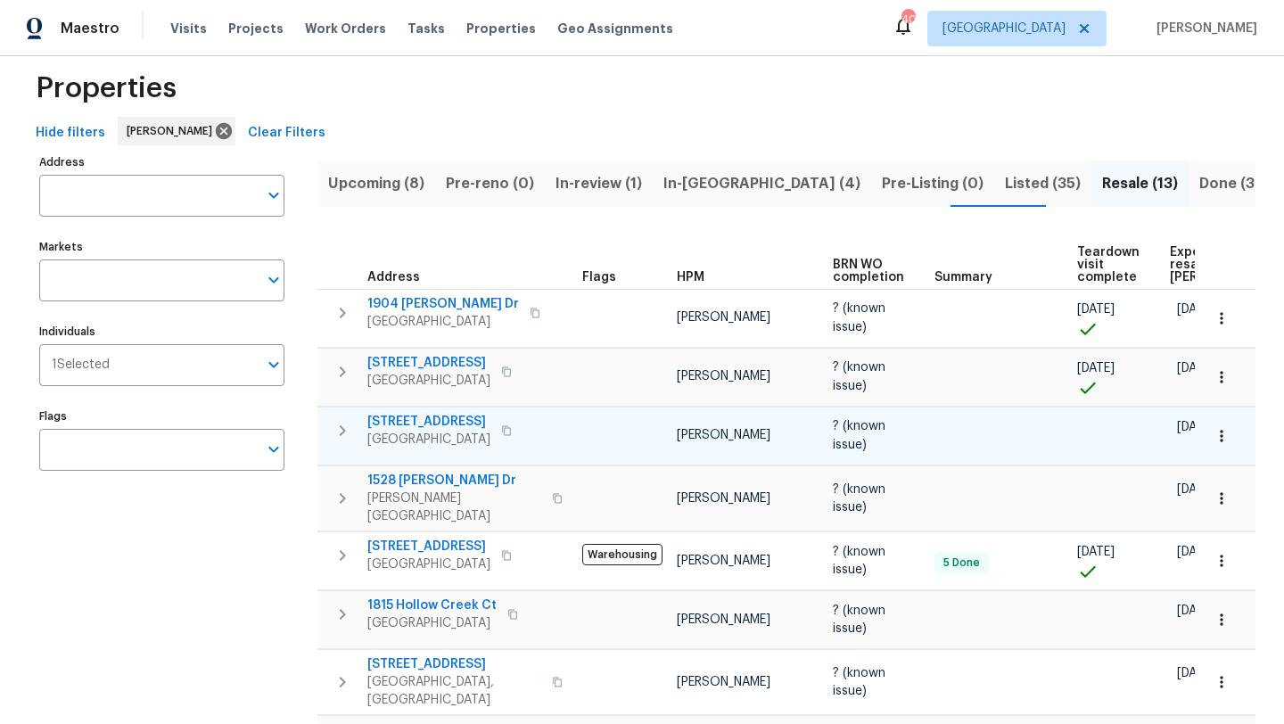
scroll to position [28, 0]
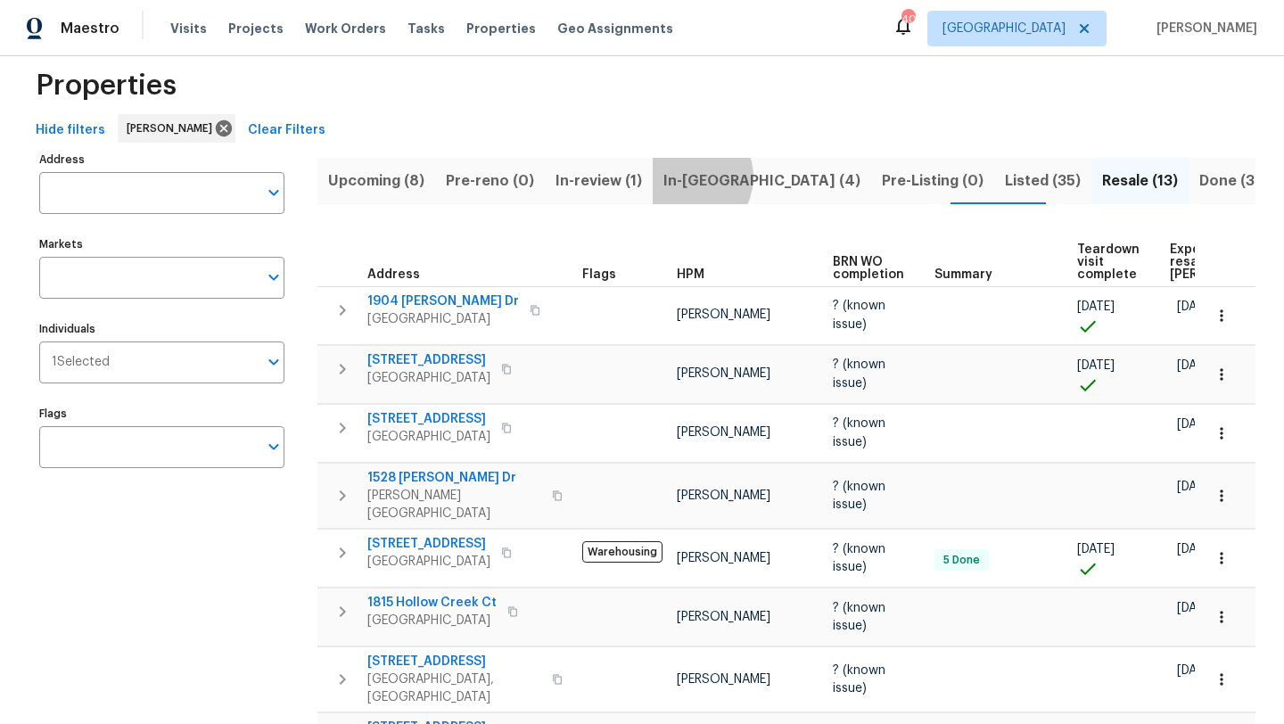
click at [678, 176] on span "In-reno (4)" at bounding box center [761, 181] width 197 height 25
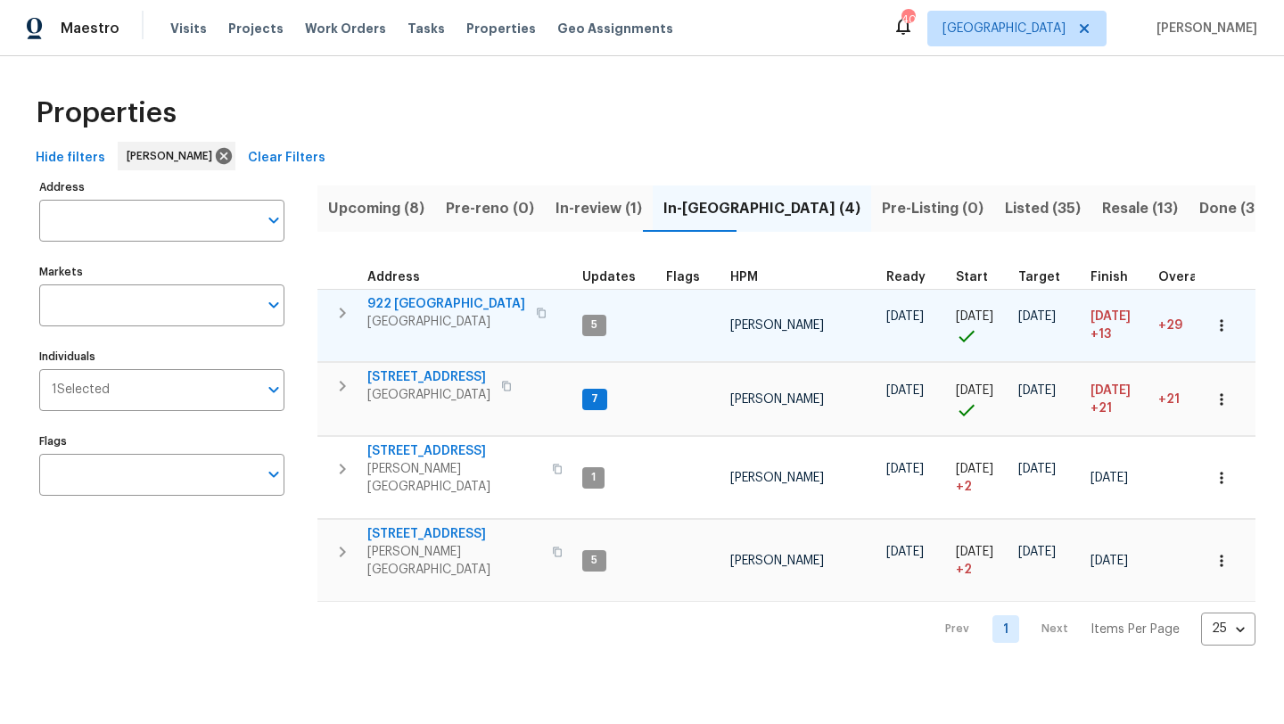
click at [1222, 323] on icon "button" at bounding box center [1222, 326] width 18 height 18
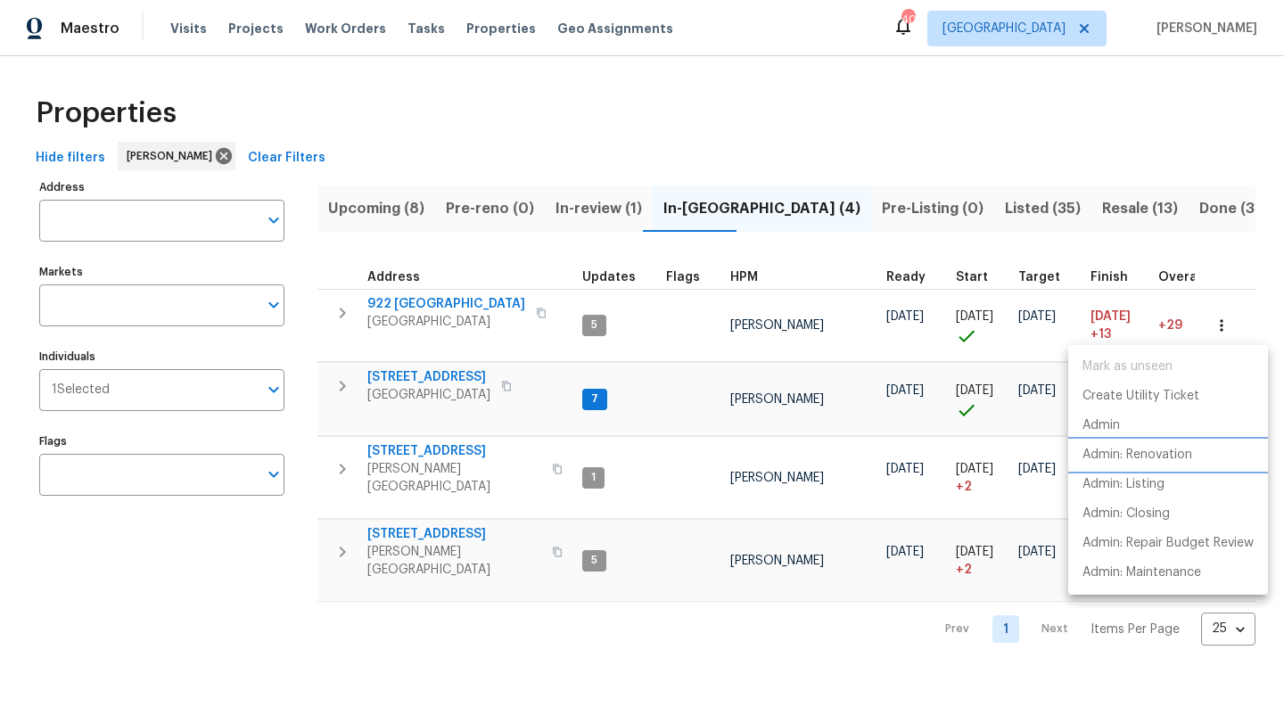
click at [1162, 451] on p "Admin: Renovation" at bounding box center [1137, 455] width 110 height 19
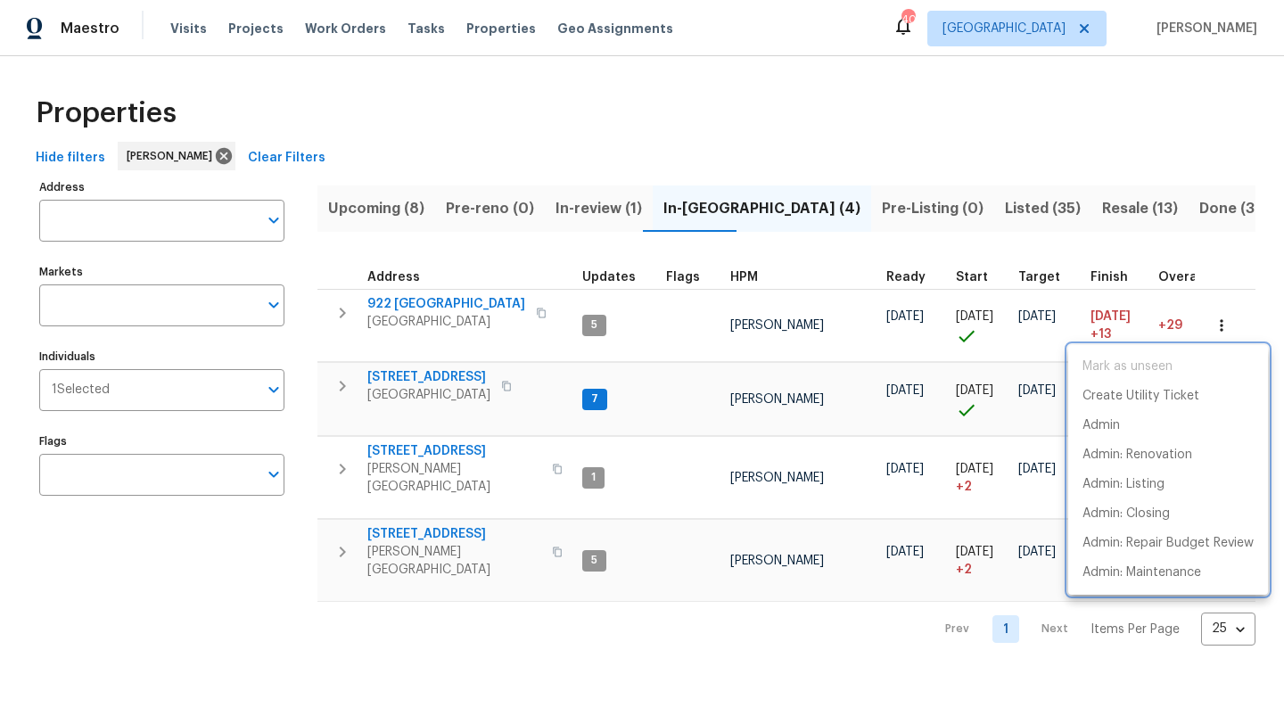
click at [505, 629] on div at bounding box center [642, 362] width 1284 height 724
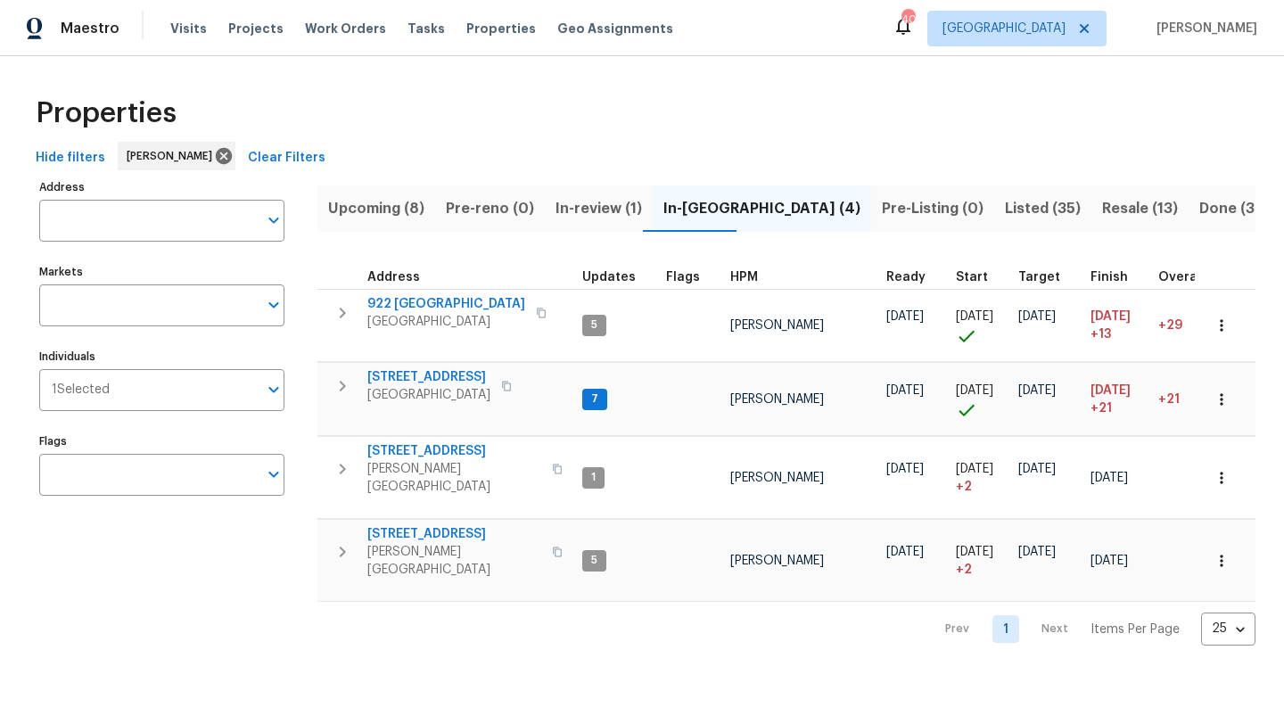
click at [1102, 200] on span "Resale (13)" at bounding box center [1140, 208] width 76 height 25
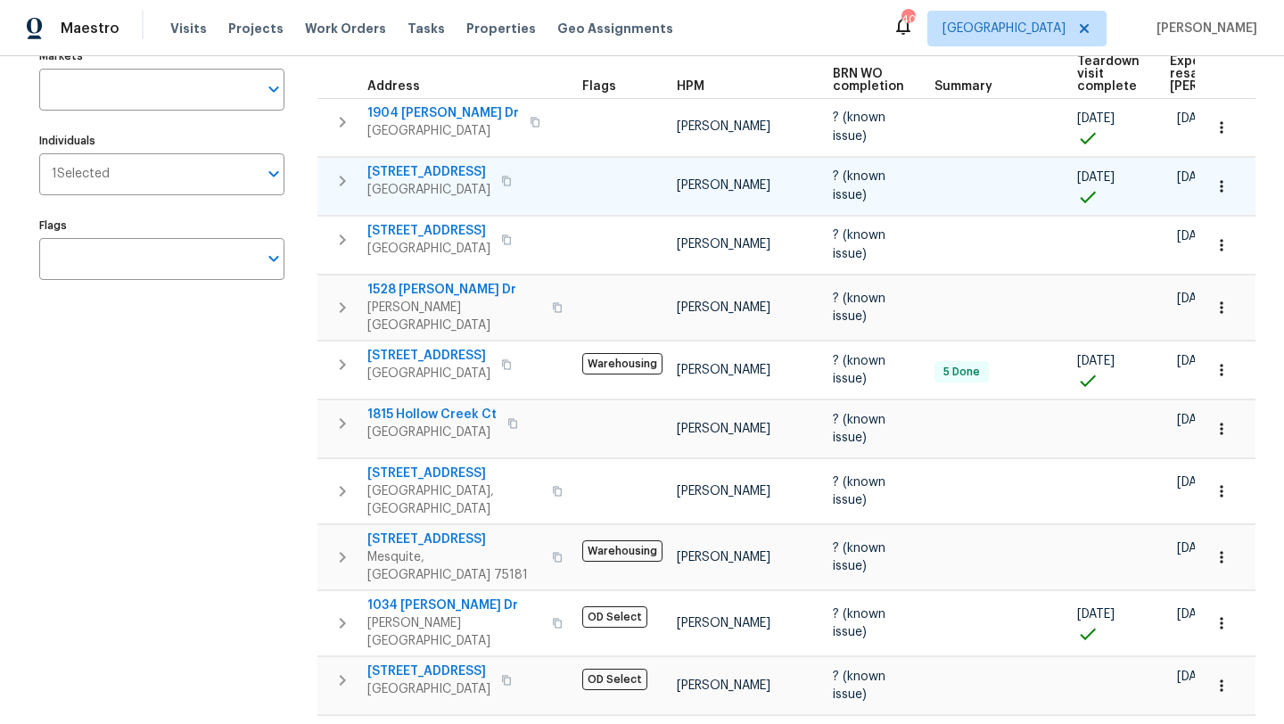
scroll to position [222, 0]
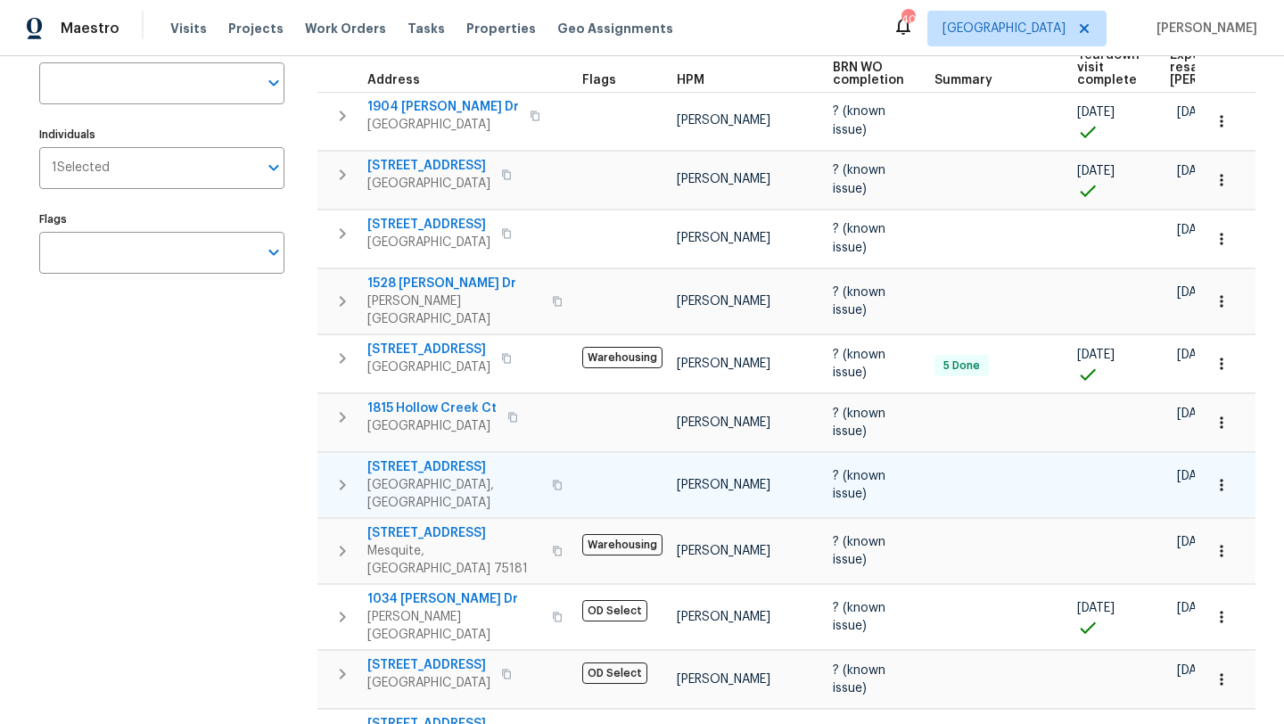
click at [464, 458] on span "8010 Spinnaker Cv" at bounding box center [454, 467] width 174 height 18
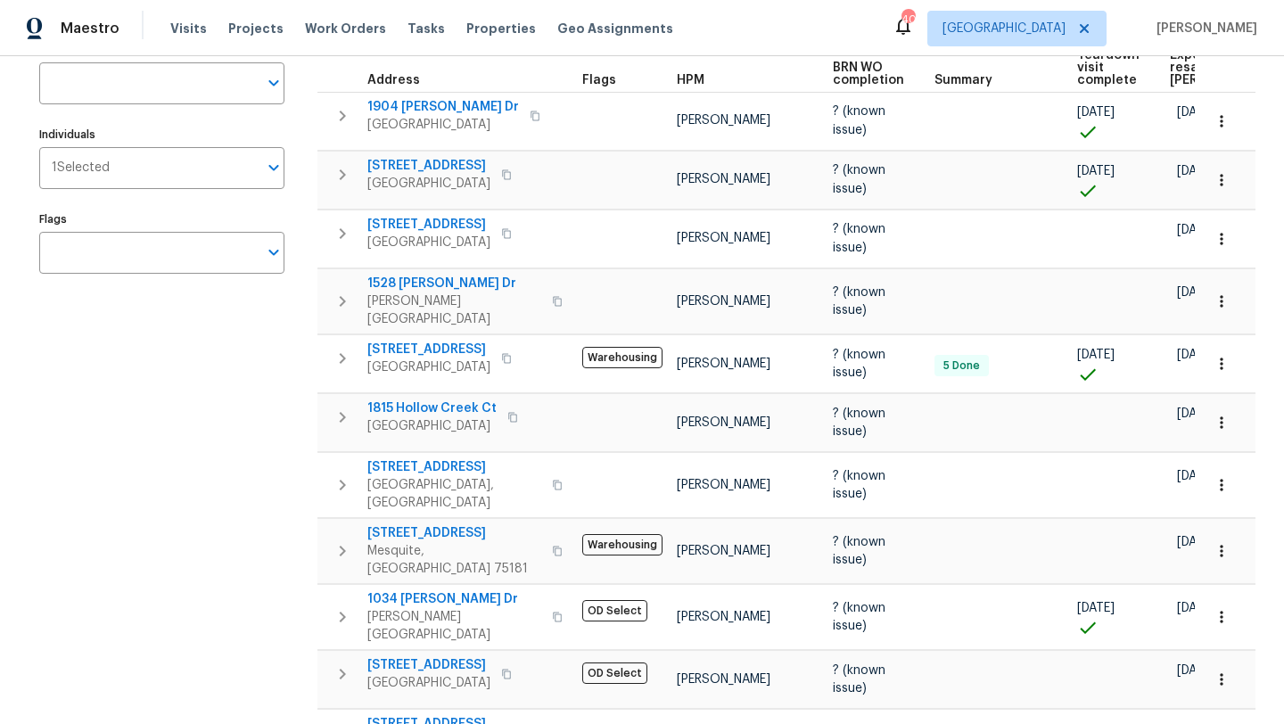
scroll to position [0, 0]
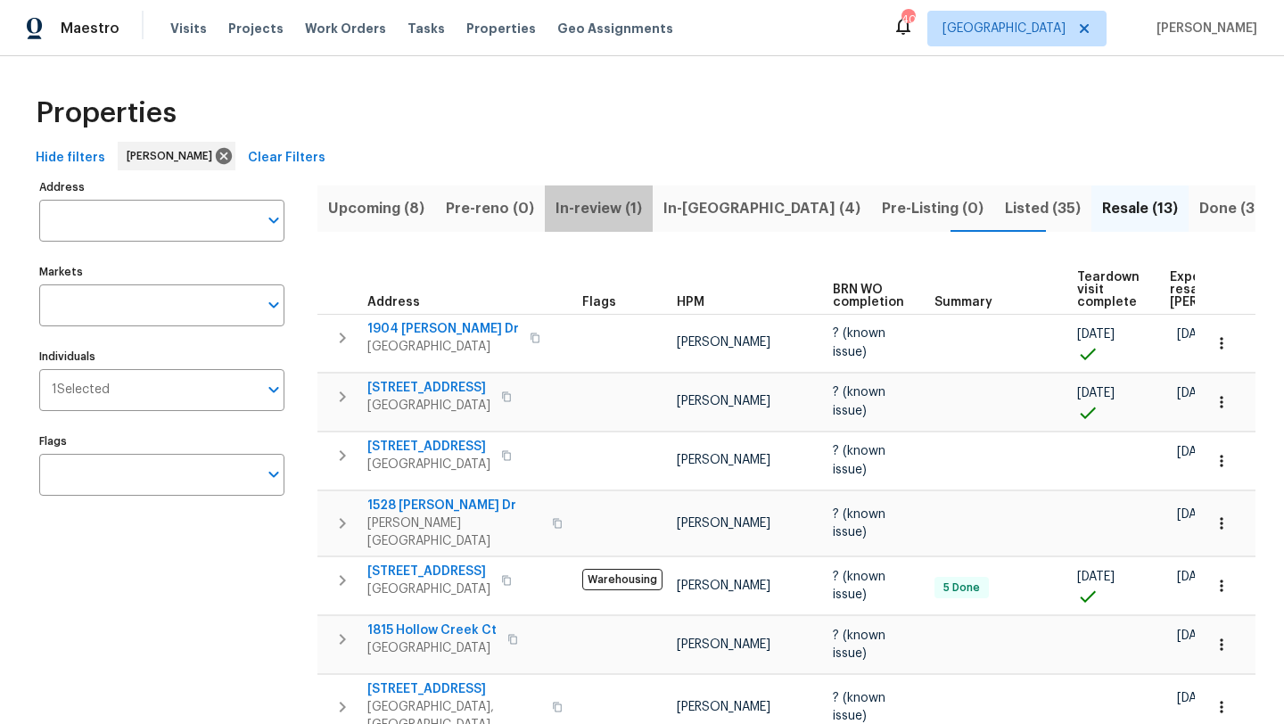
click at [594, 209] on span "In-review (1)" at bounding box center [598, 208] width 86 height 25
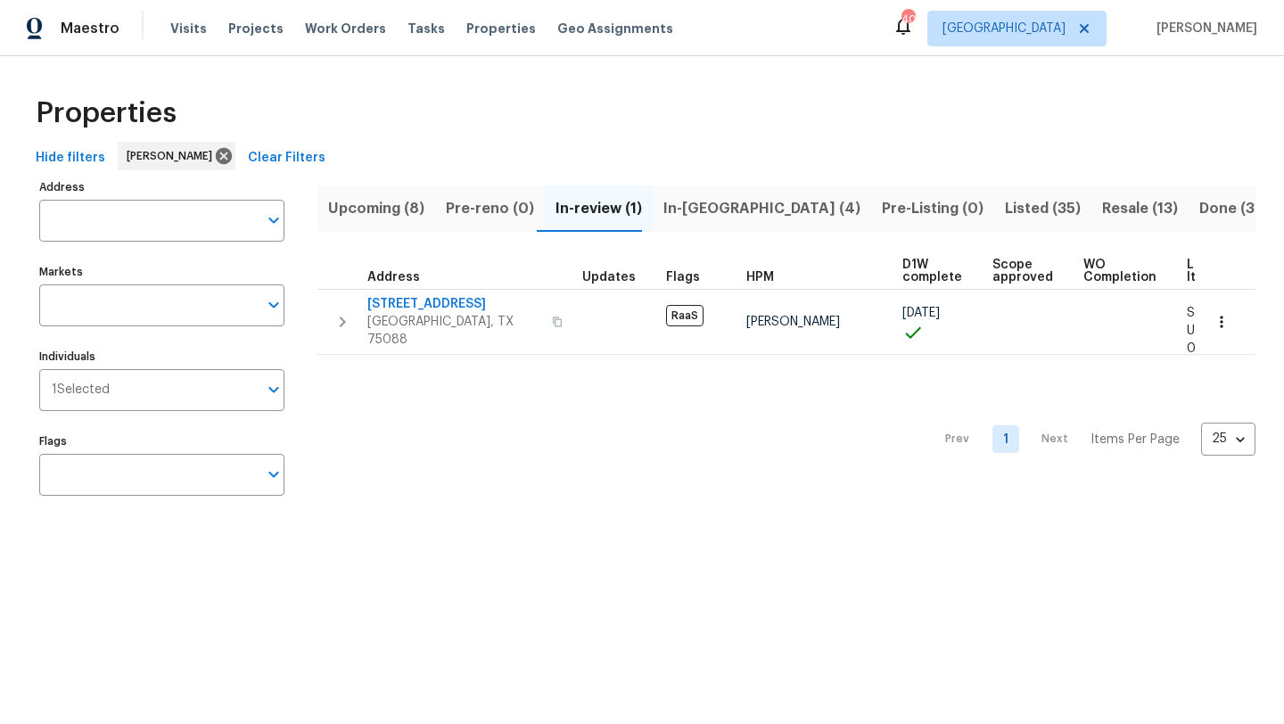
click at [685, 207] on span "In-reno (4)" at bounding box center [761, 208] width 197 height 25
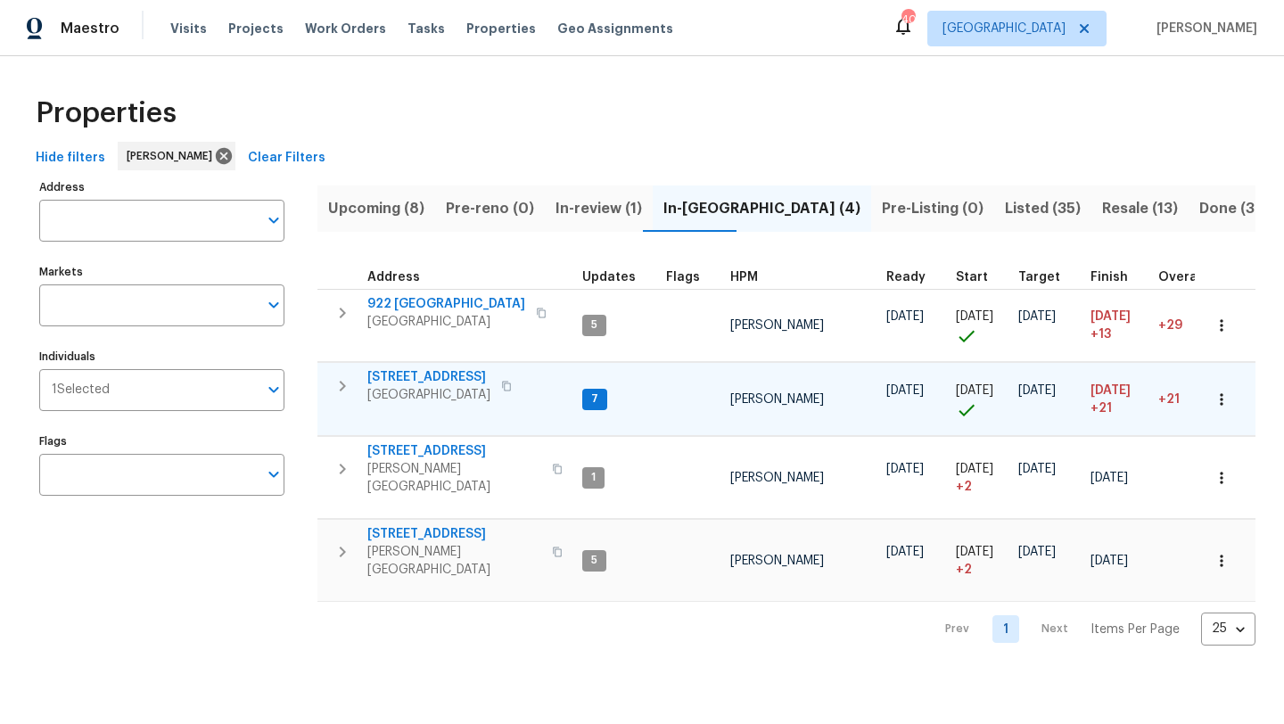
click at [418, 375] on span "[STREET_ADDRESS]" at bounding box center [428, 377] width 123 height 18
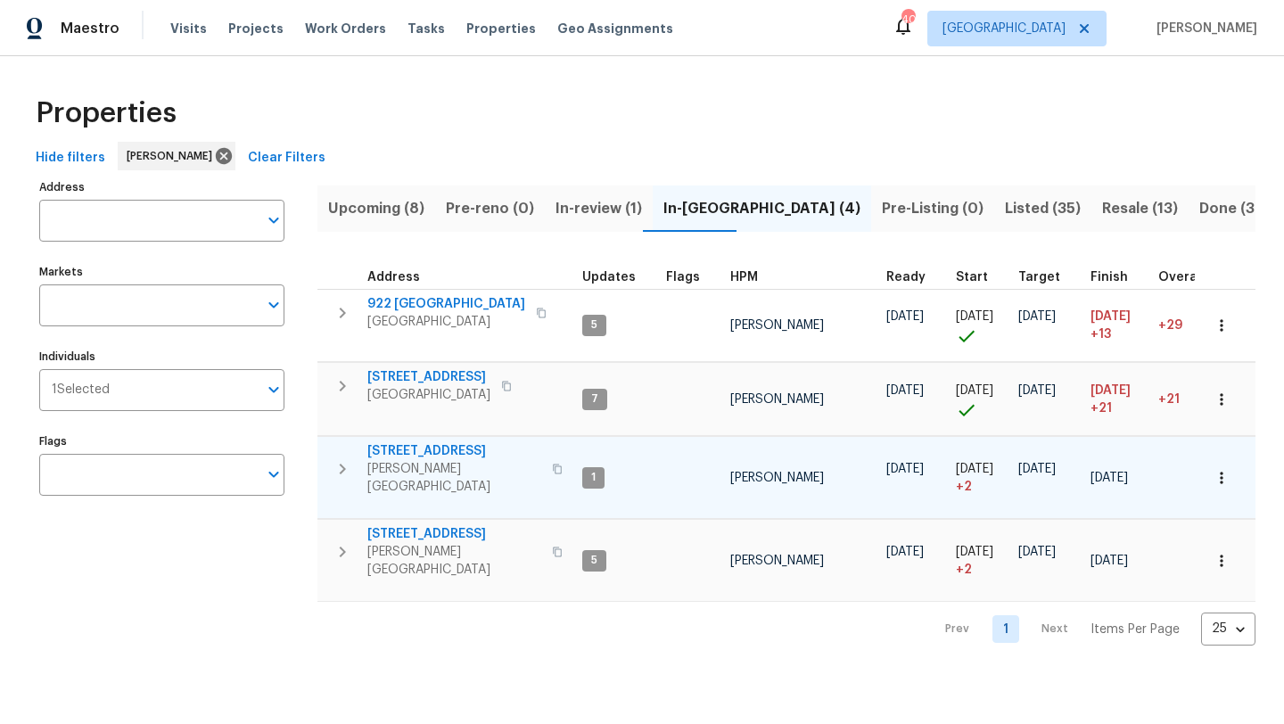
click at [463, 448] on span "[STREET_ADDRESS]" at bounding box center [454, 451] width 174 height 18
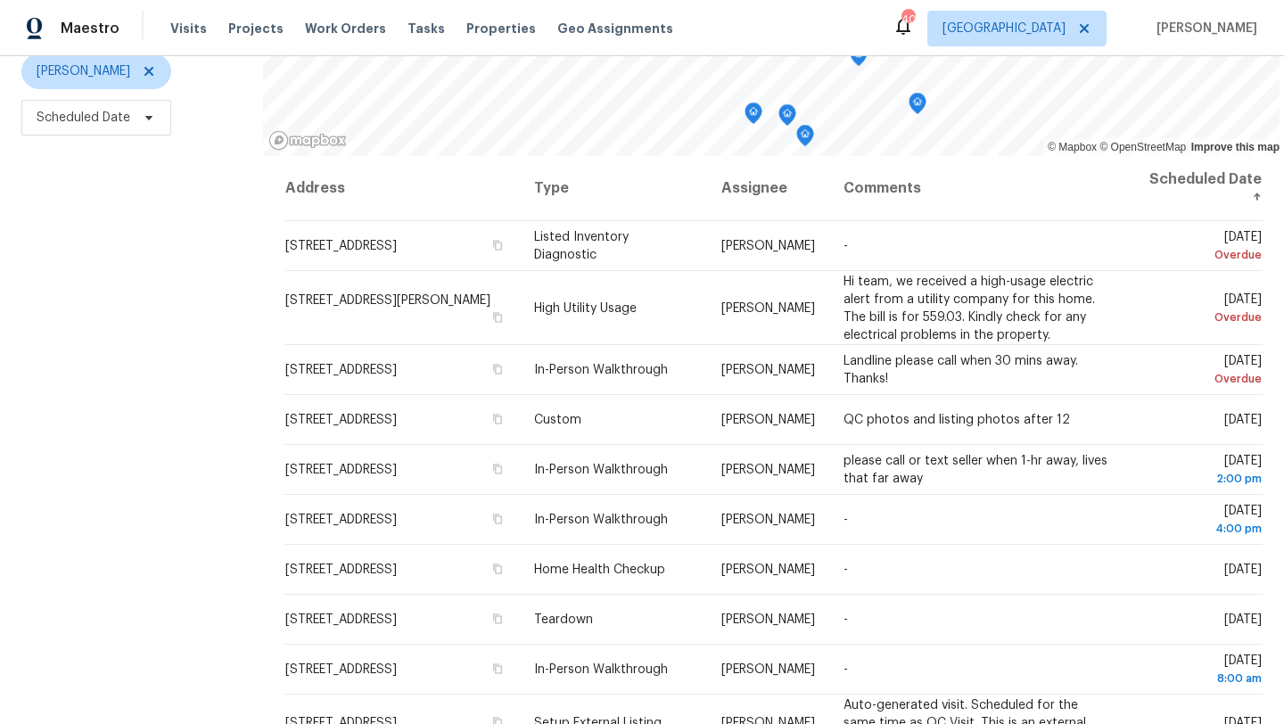
scroll to position [232, 0]
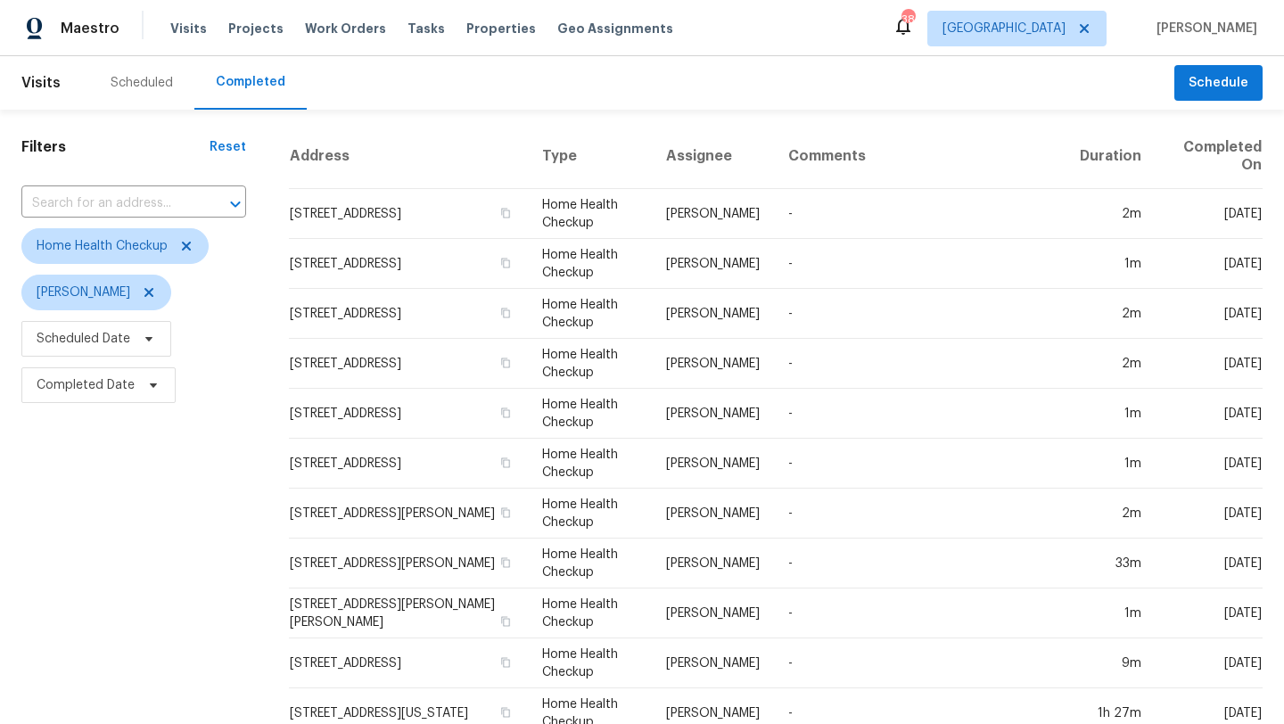
scroll to position [58, 0]
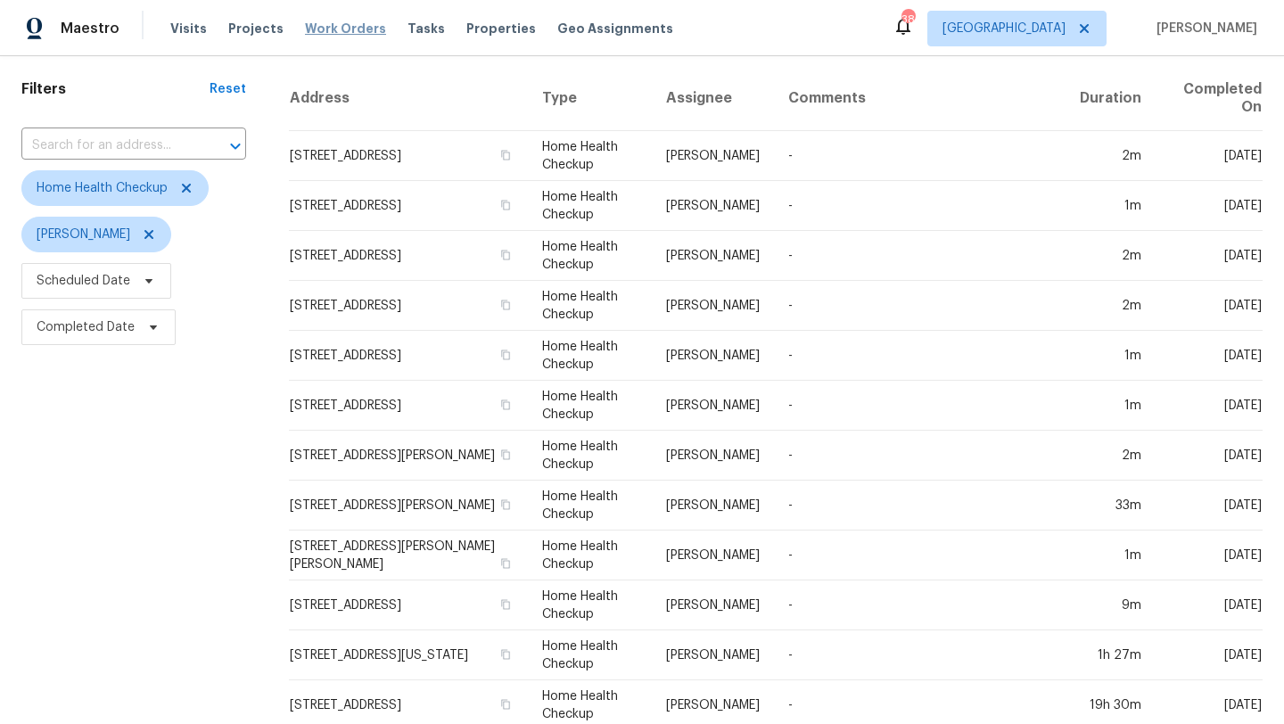
click at [307, 29] on span "Work Orders" at bounding box center [345, 29] width 81 height 18
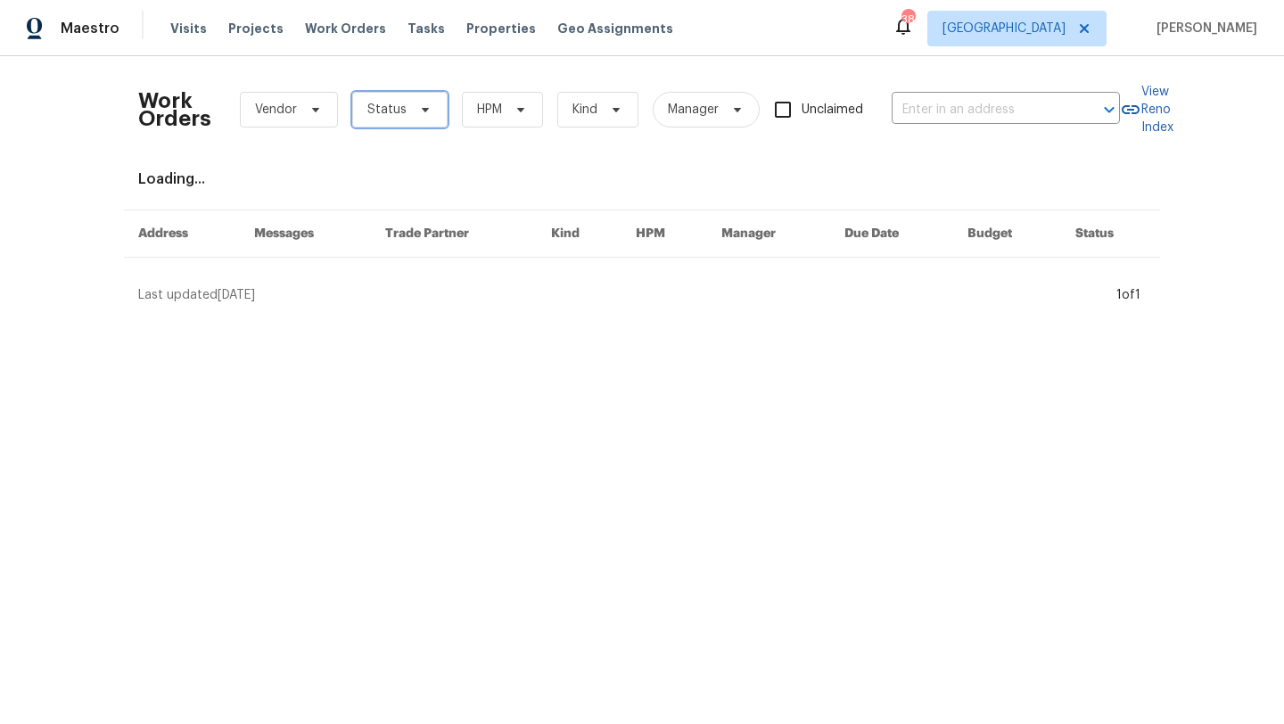
click at [391, 109] on span "Status" at bounding box center [386, 110] width 39 height 18
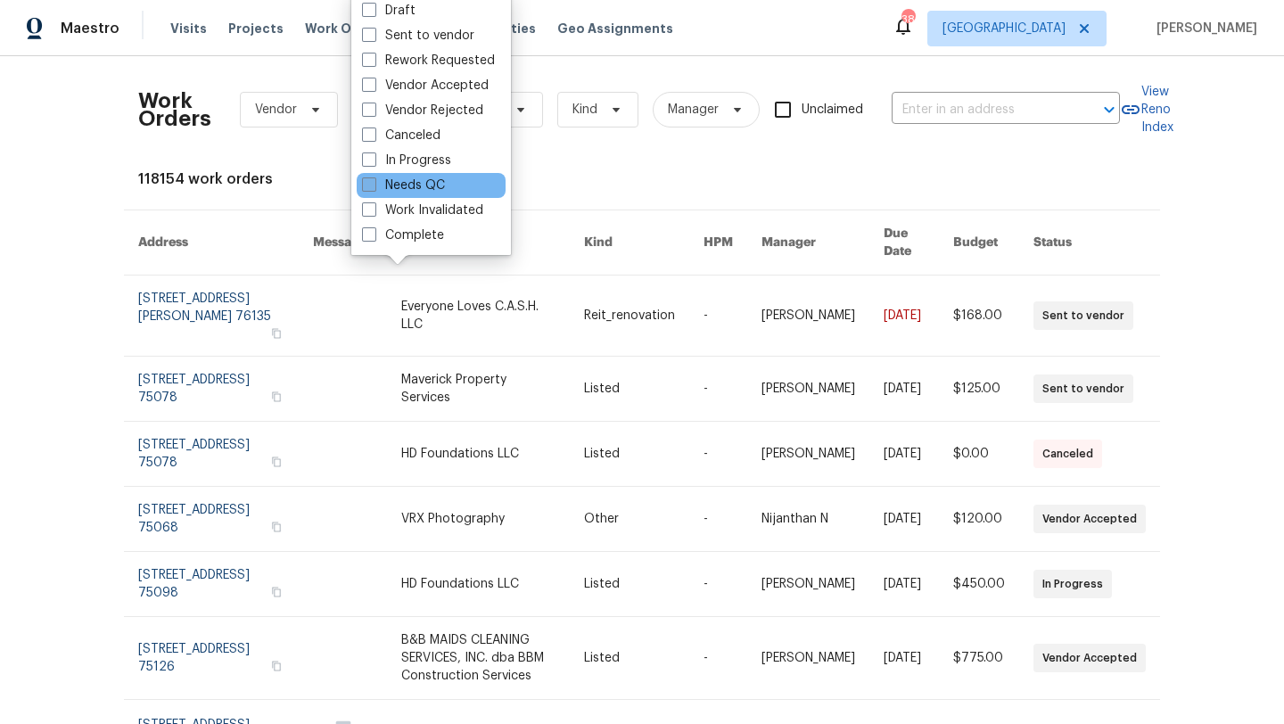
click at [432, 182] on label "Needs QC" at bounding box center [403, 186] width 83 height 18
click at [374, 182] on input "Needs QC" at bounding box center [368, 183] width 12 height 12
checkbox input "true"
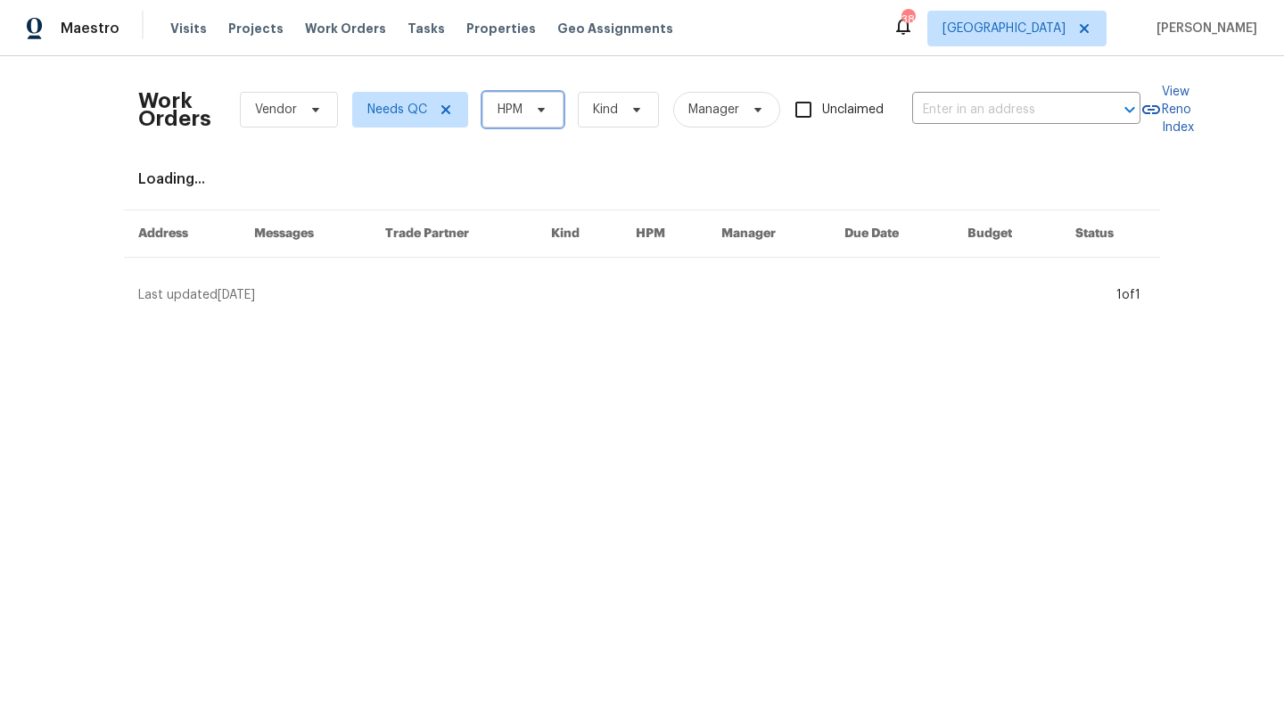
click at [509, 112] on span "HPM" at bounding box center [510, 110] width 25 height 18
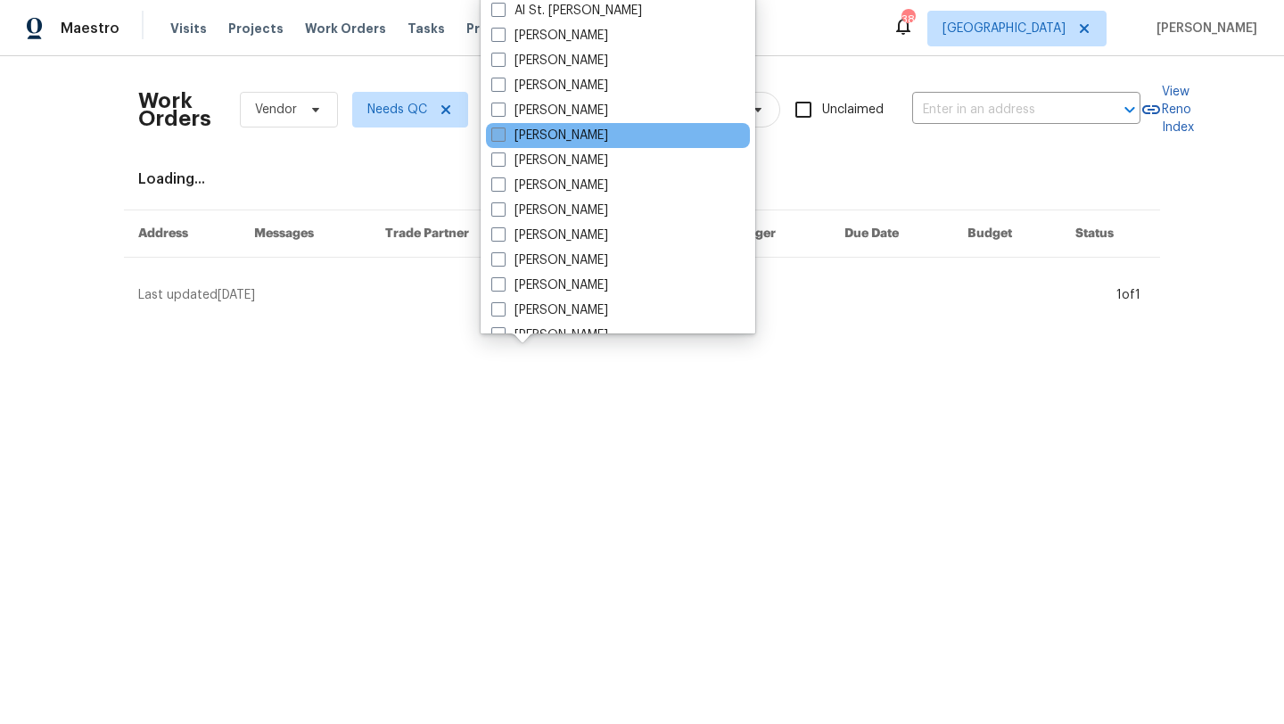
click at [525, 136] on label "[PERSON_NAME]" at bounding box center [549, 136] width 117 height 18
click at [503, 136] on input "[PERSON_NAME]" at bounding box center [497, 133] width 12 height 12
checkbox input "true"
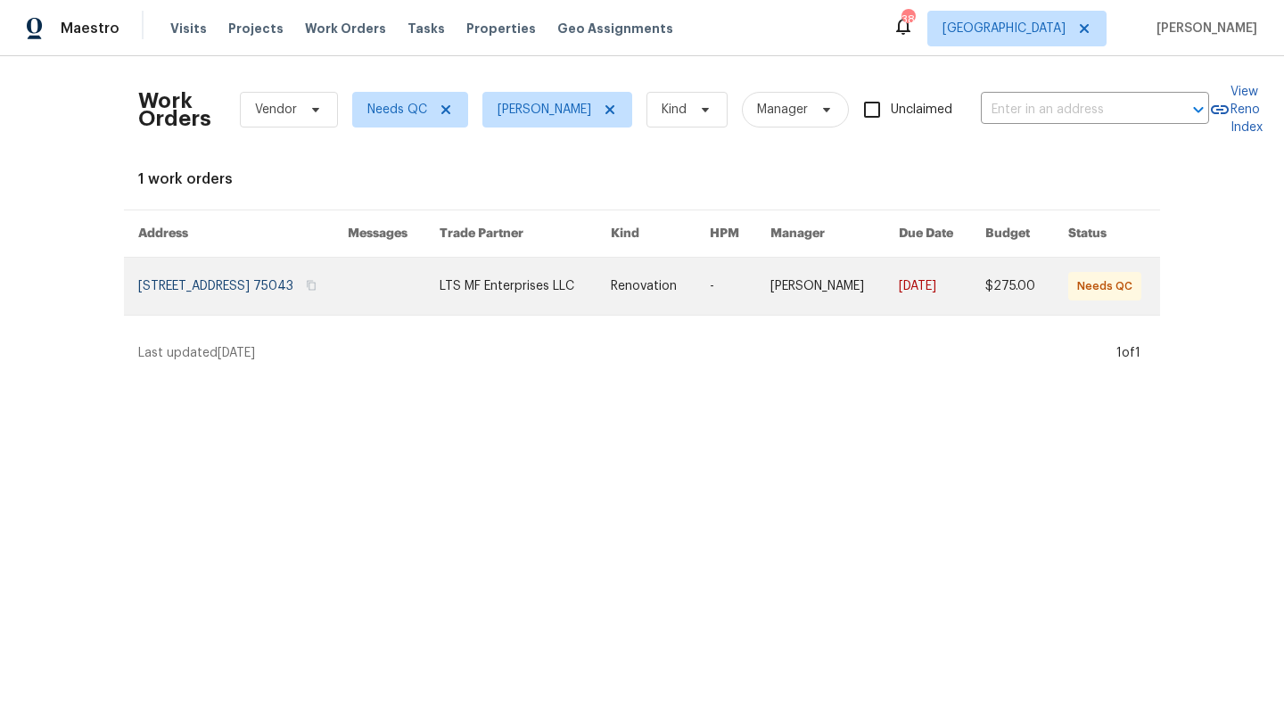
click at [302, 284] on link at bounding box center [243, 286] width 210 height 57
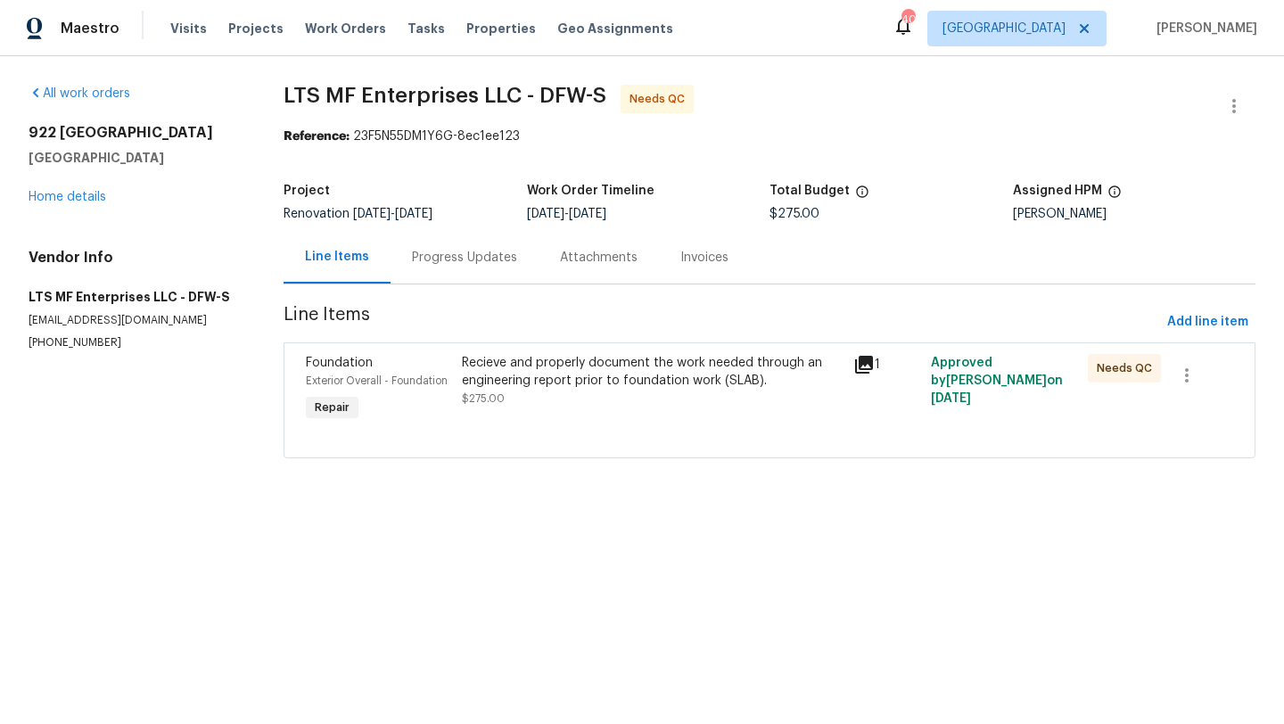
click at [457, 259] on div "Progress Updates" at bounding box center [464, 258] width 105 height 18
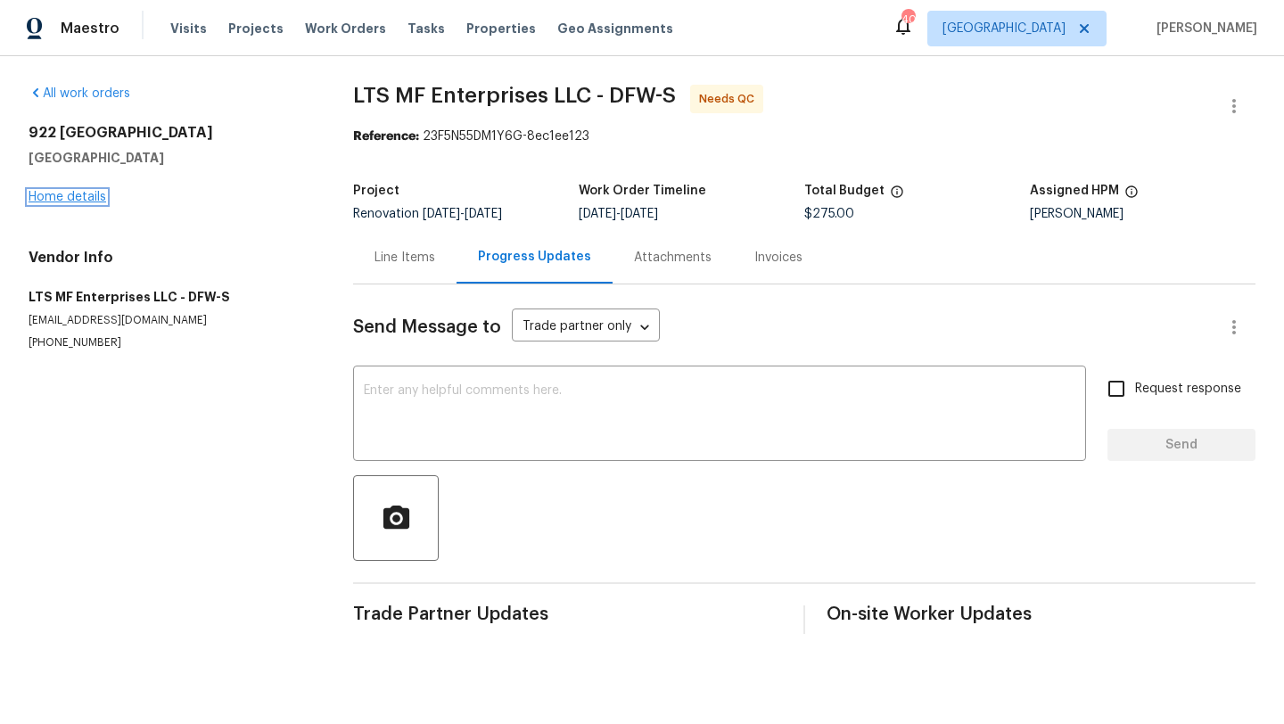
click at [90, 196] on link "Home details" at bounding box center [68, 197] width 78 height 12
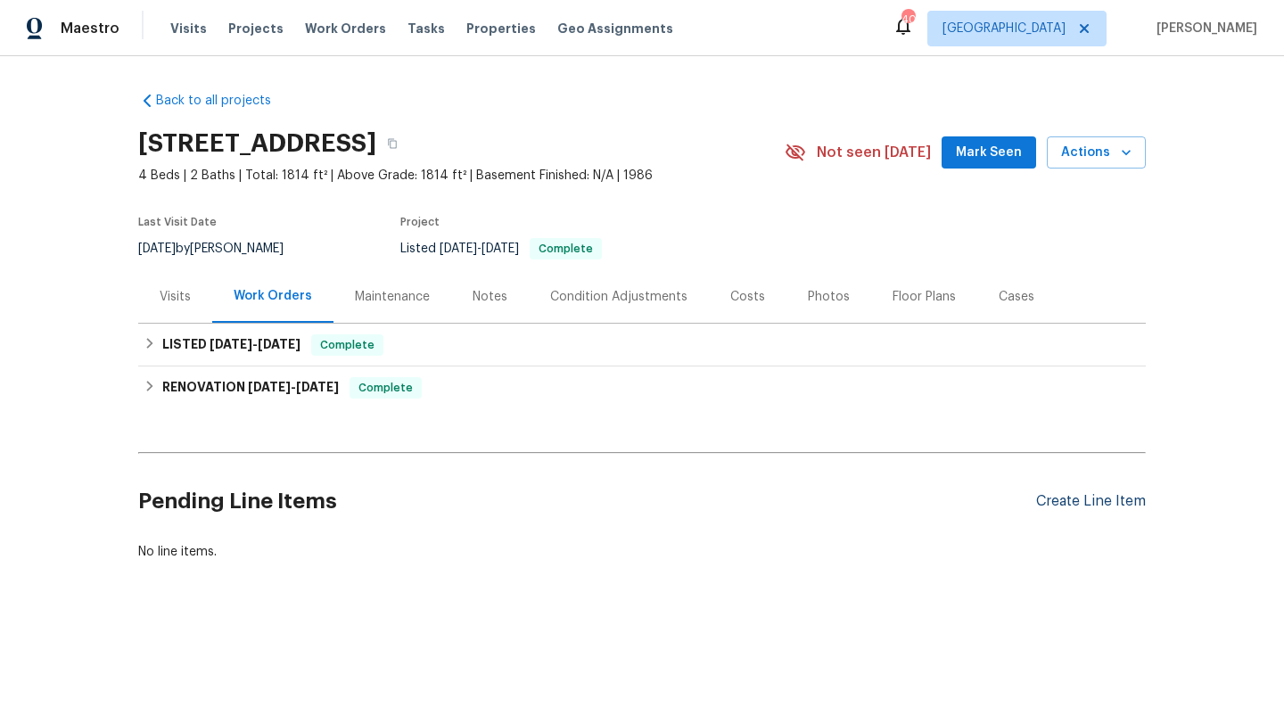
click at [1067, 501] on div "Create Line Item" at bounding box center [1091, 501] width 110 height 17
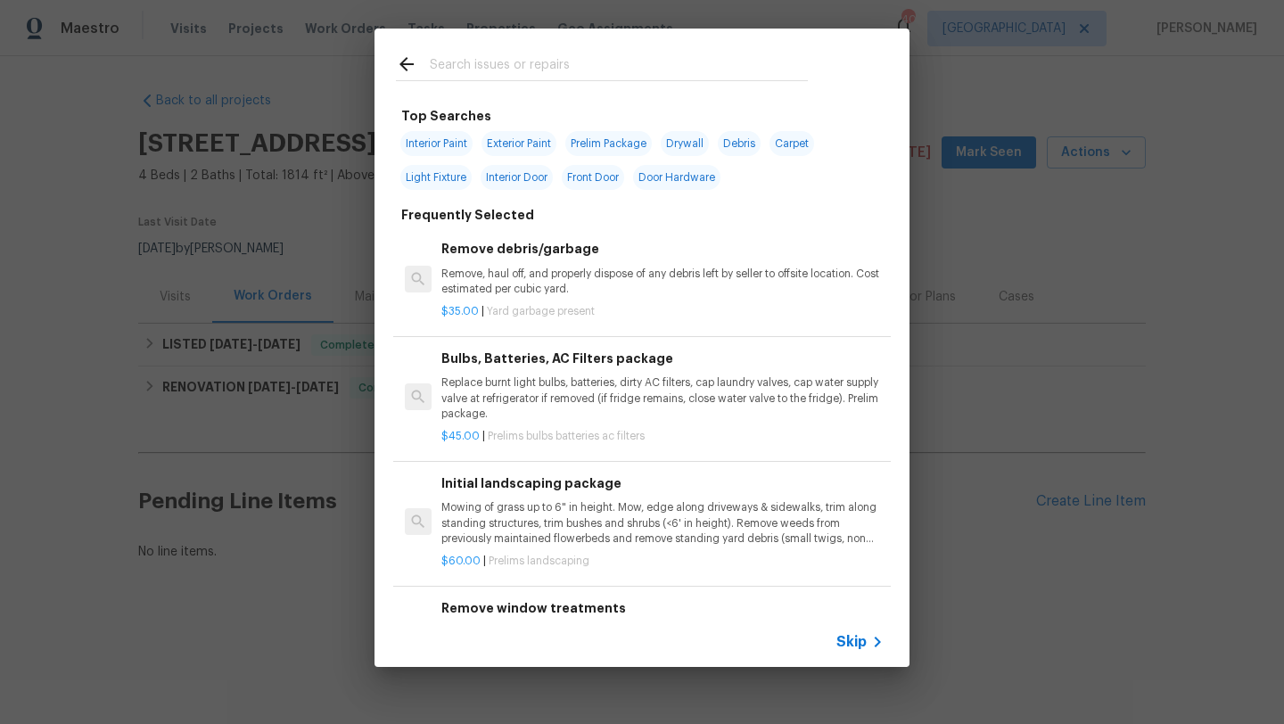
click at [517, 60] on input "text" at bounding box center [619, 66] width 378 height 27
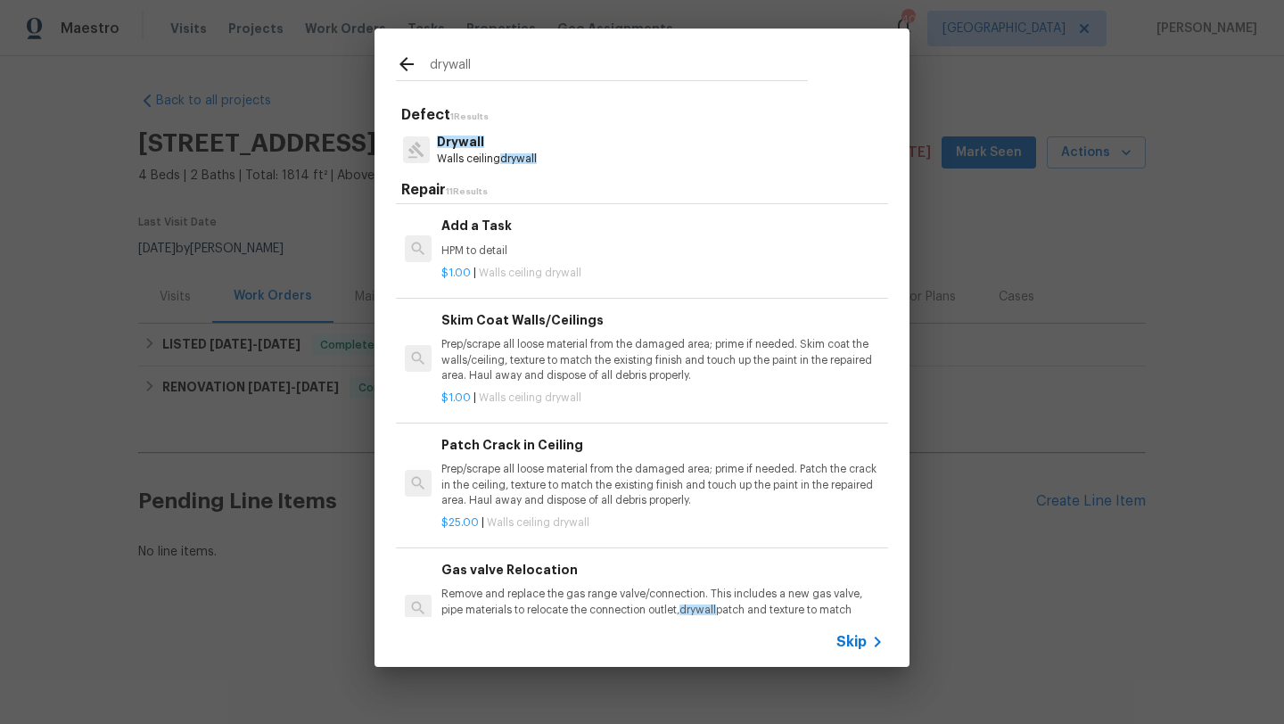
scroll to position [639, 0]
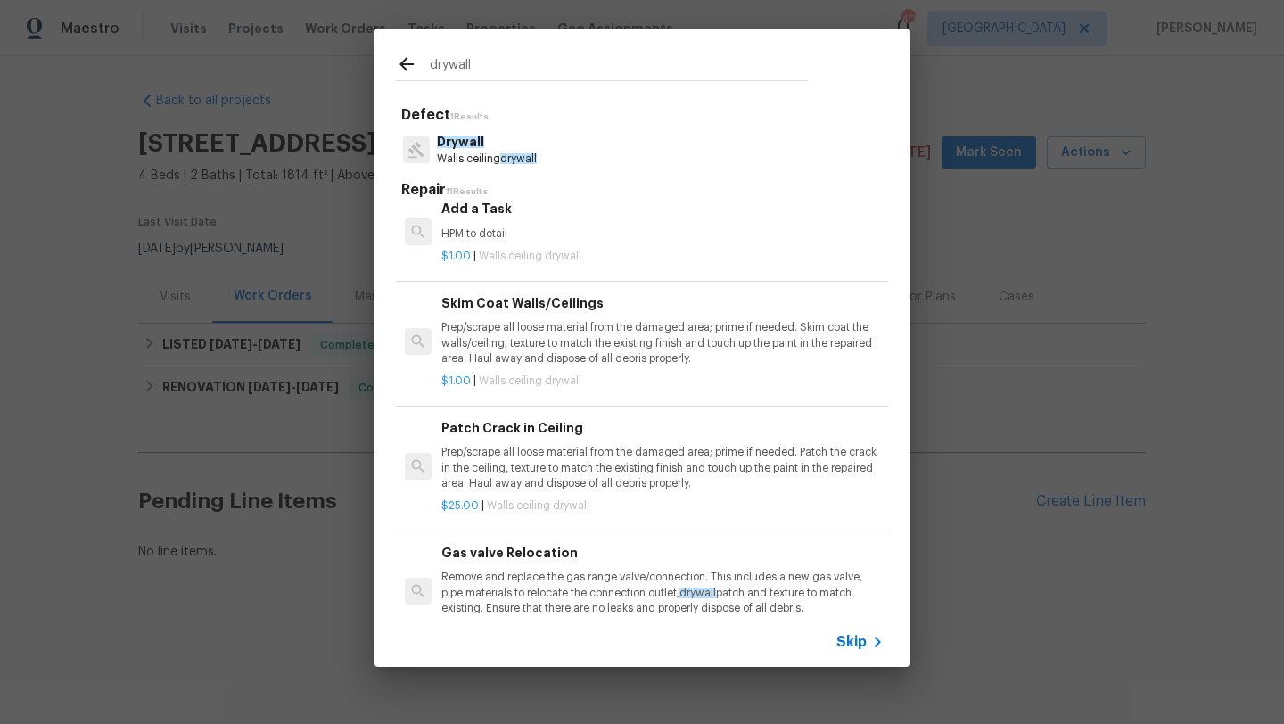
type input "drywall"
click at [559, 470] on p "Prep/scrape all loose material from the damaged area; prime if needed. Patch th…" at bounding box center [662, 467] width 442 height 45
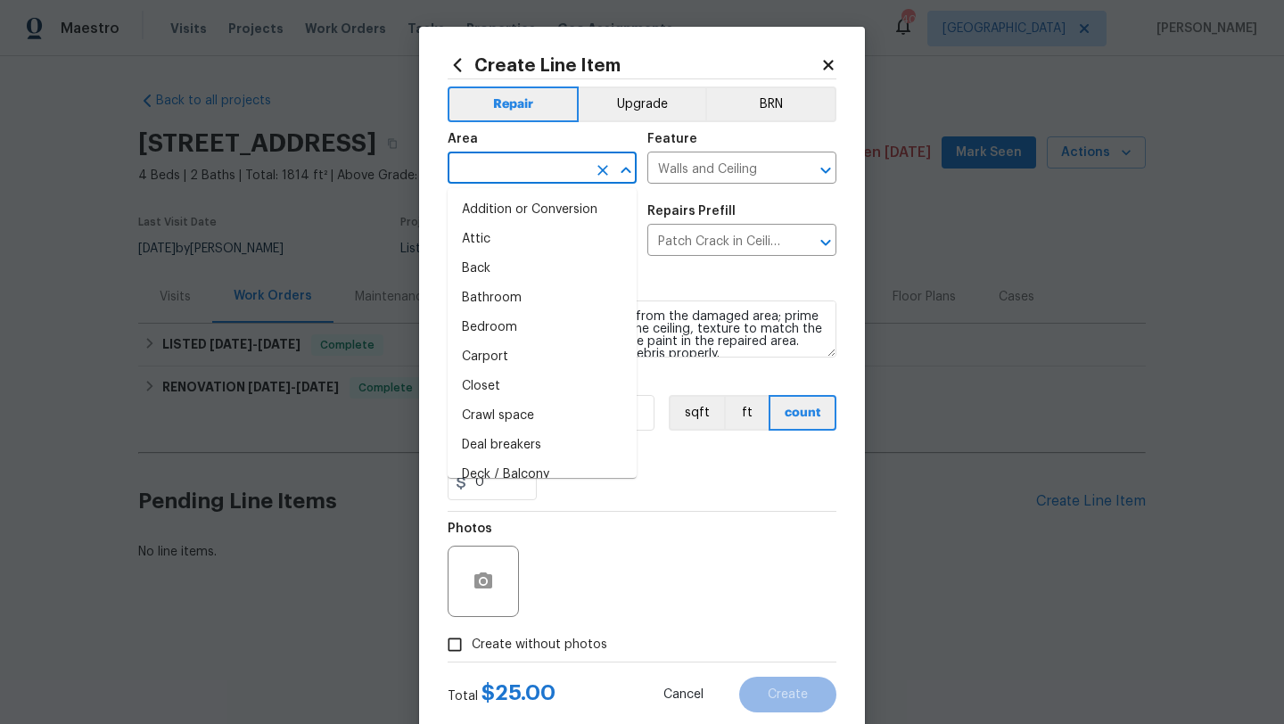
click at [530, 162] on input "text" at bounding box center [517, 170] width 139 height 28
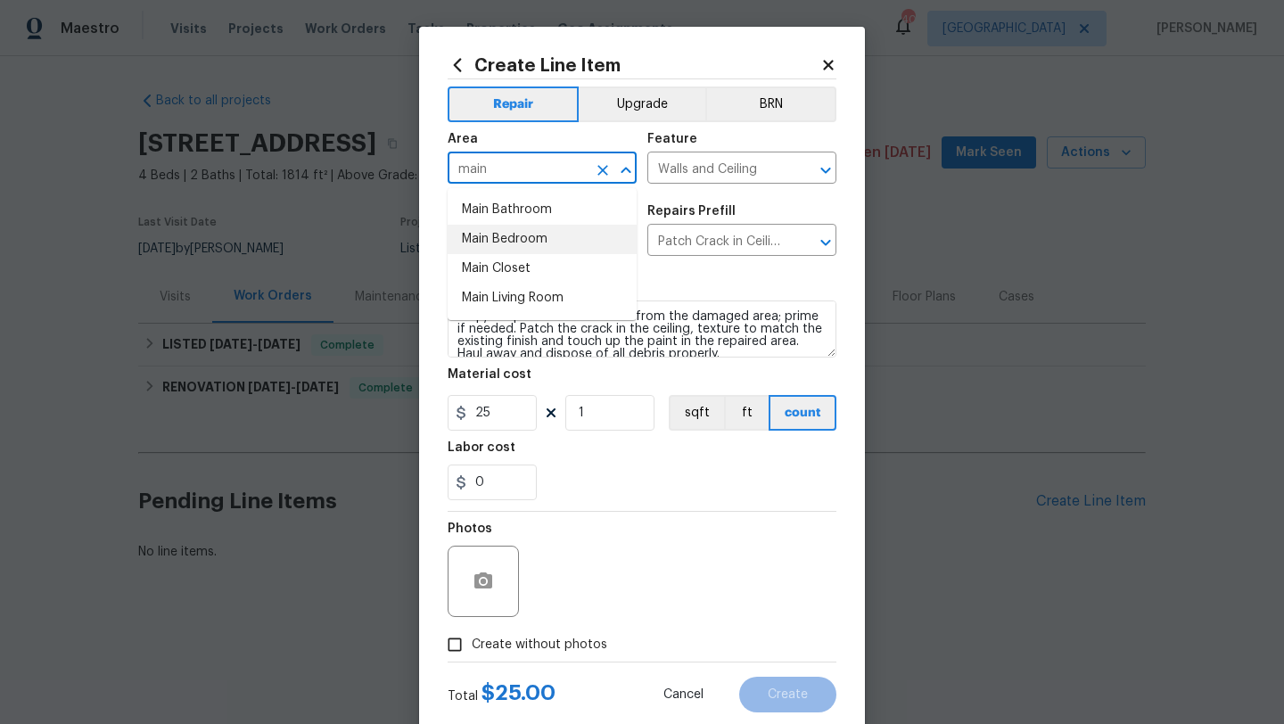
click at [534, 235] on li "Main Bedroom" at bounding box center [542, 239] width 189 height 29
type input "Main Bedroom"
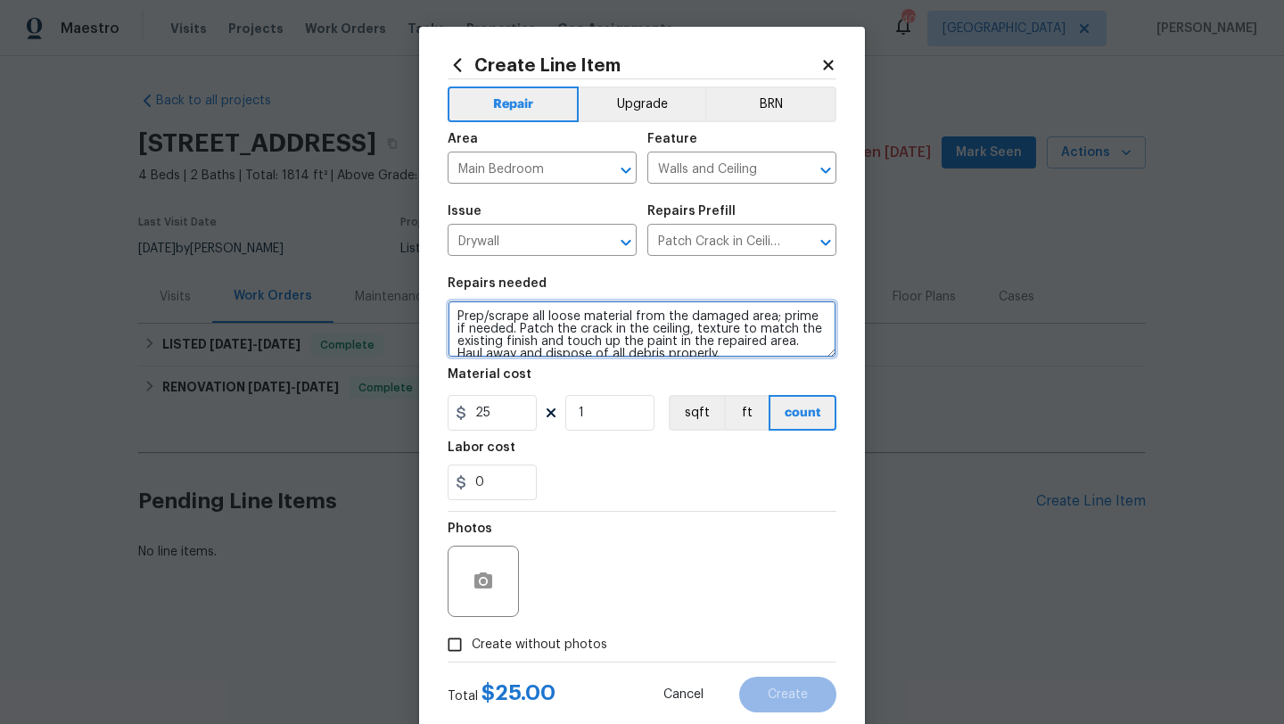
drag, startPoint x: 688, startPoint y: 348, endPoint x: 436, endPoint y: 303, distance: 256.2
click at [436, 303] on div "Create Line Item Repair Upgrade BRN Area Main Bedroom ​ Feature Walls and Ceili…" at bounding box center [642, 384] width 446 height 714
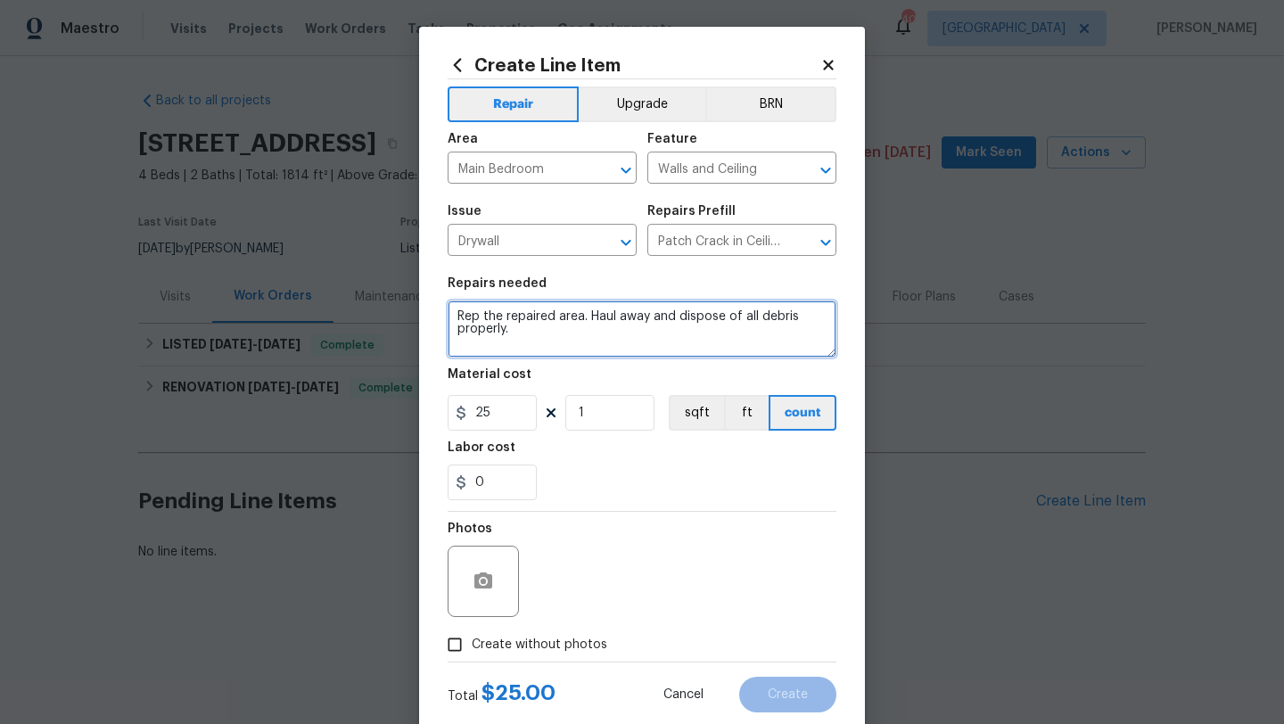
drag, startPoint x: 519, startPoint y: 326, endPoint x: 415, endPoint y: 305, distance: 105.6
click at [415, 305] on div "Create Line Item Repair Upgrade BRN Area Main Bedroom ​ Feature Walls and Ceili…" at bounding box center [642, 362] width 1284 height 724
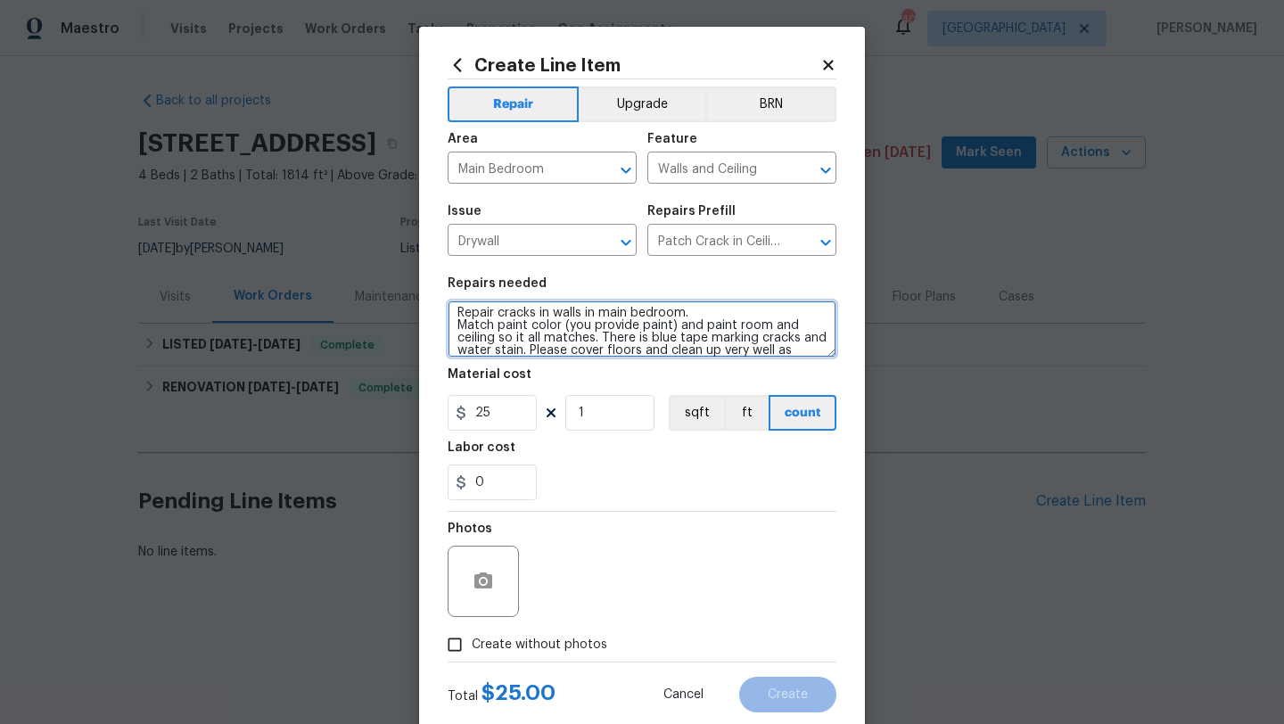
scroll to position [16, 0]
type textarea "Repair cracks in walls in main bedroom. Match paint color (you provide paint) a…"
click at [534, 637] on span "Create without photos" at bounding box center [540, 645] width 136 height 19
click at [472, 637] on input "Create without photos" at bounding box center [455, 645] width 34 height 34
checkbox input "true"
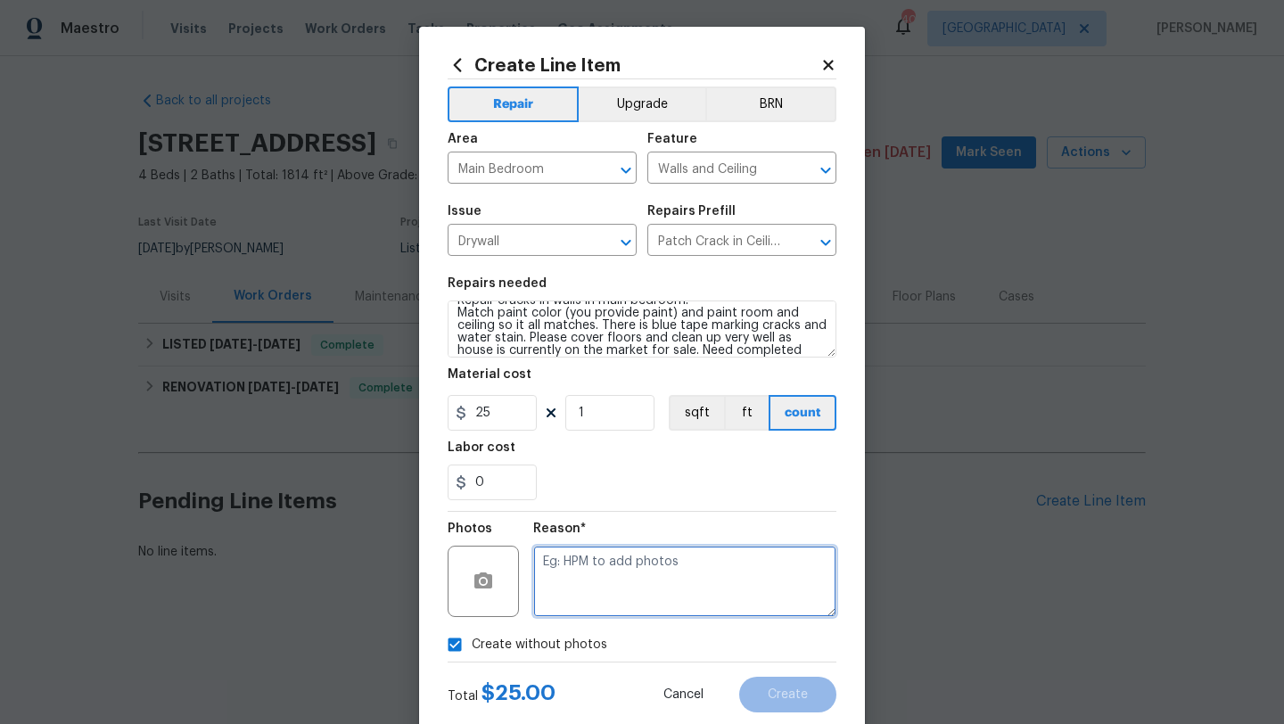
click at [561, 609] on textarea at bounding box center [684, 581] width 303 height 71
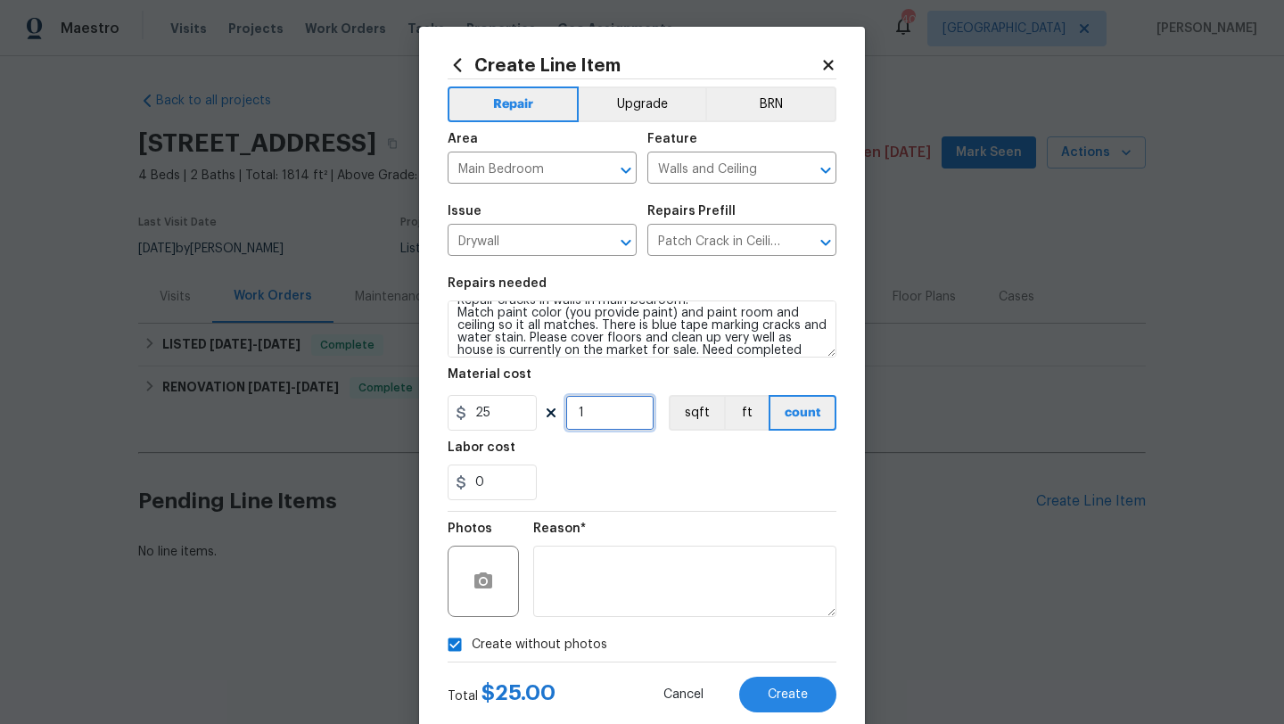
drag, startPoint x: 587, startPoint y: 416, endPoint x: 553, endPoint y: 415, distance: 33.9
click at [553, 415] on div "25 1 sqft ft count" at bounding box center [642, 413] width 389 height 36
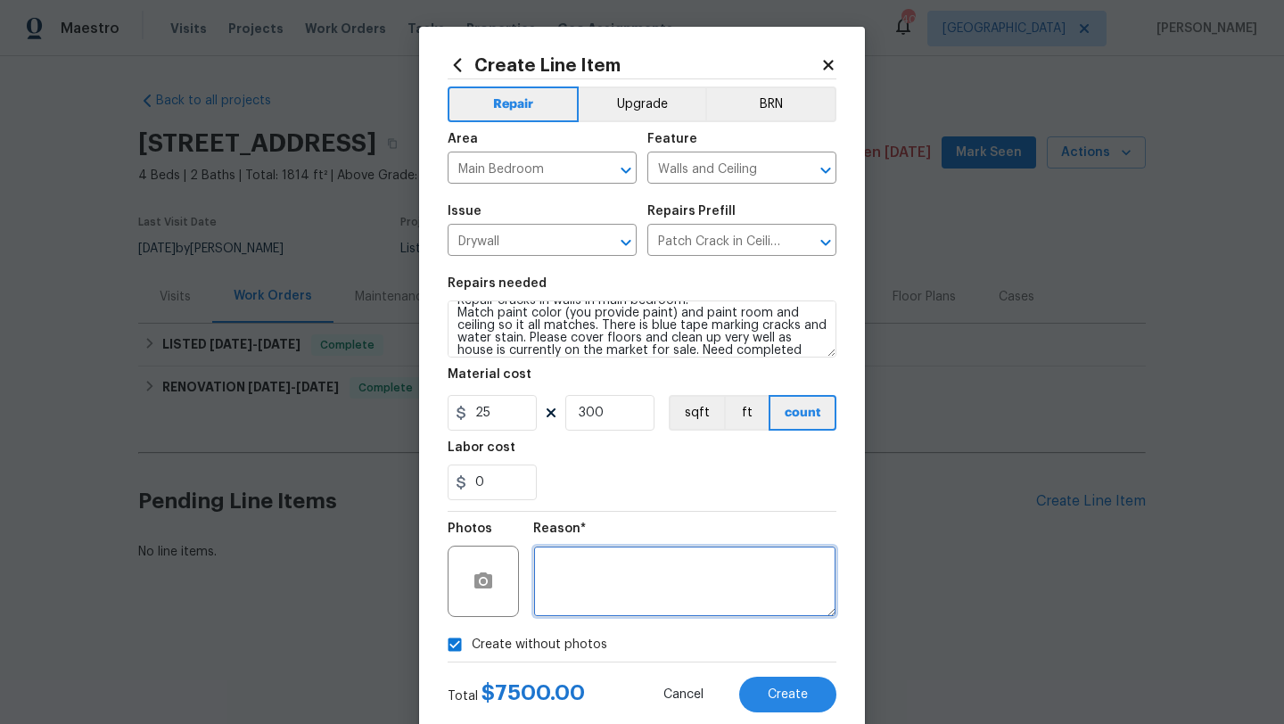
click at [623, 570] on textarea at bounding box center [684, 581] width 303 height 71
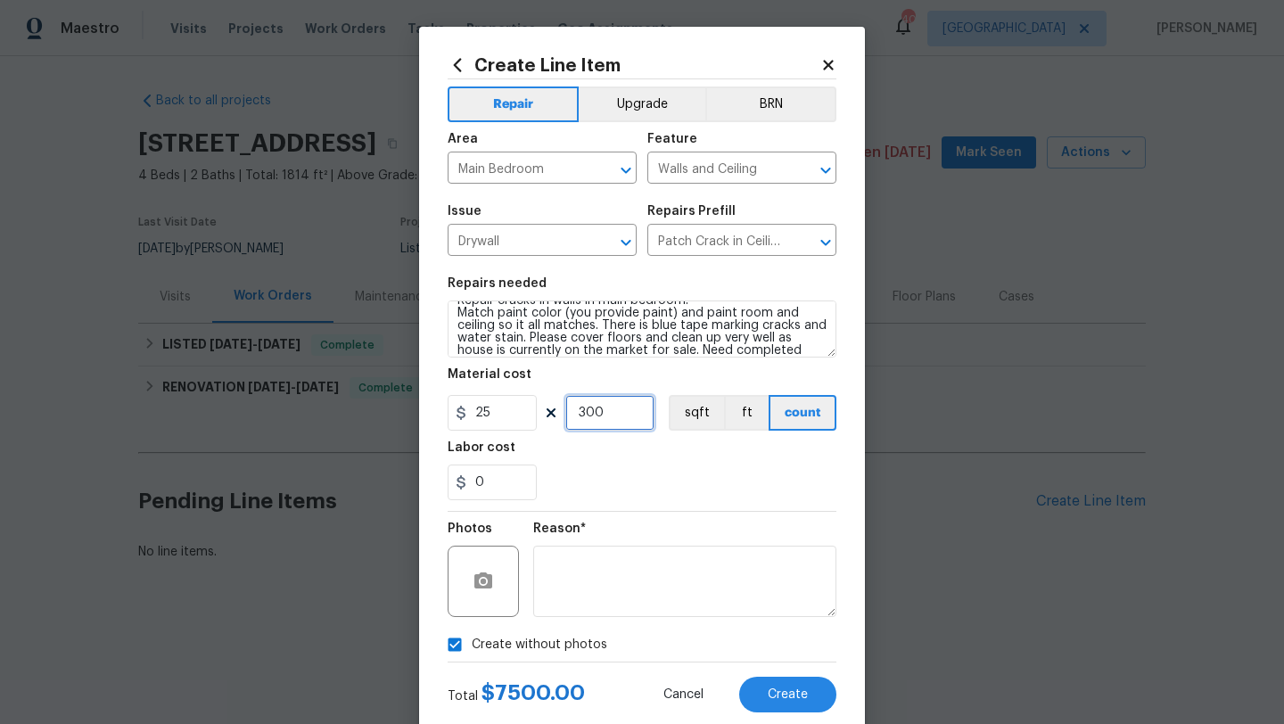
drag, startPoint x: 611, startPoint y: 414, endPoint x: 543, endPoint y: 414, distance: 67.8
click at [544, 414] on div "25 300 sqft ft count" at bounding box center [642, 413] width 389 height 36
type input "16"
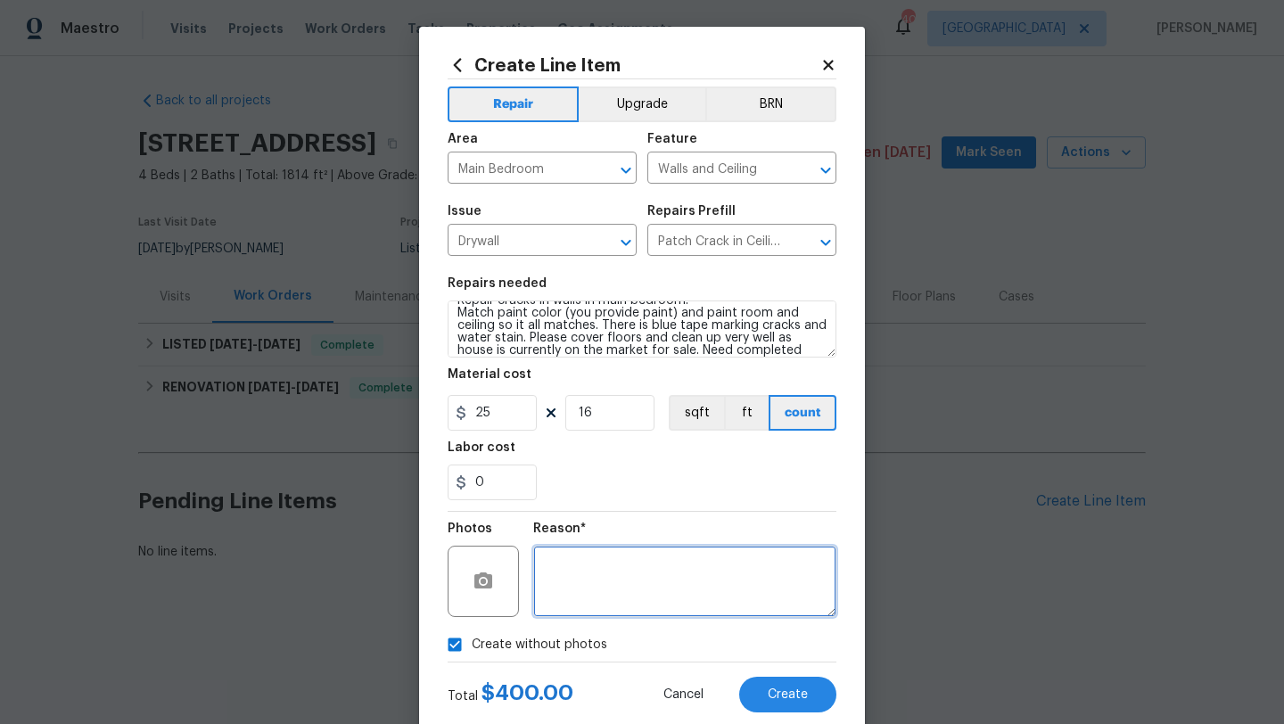
click at [583, 592] on textarea at bounding box center [684, 581] width 303 height 71
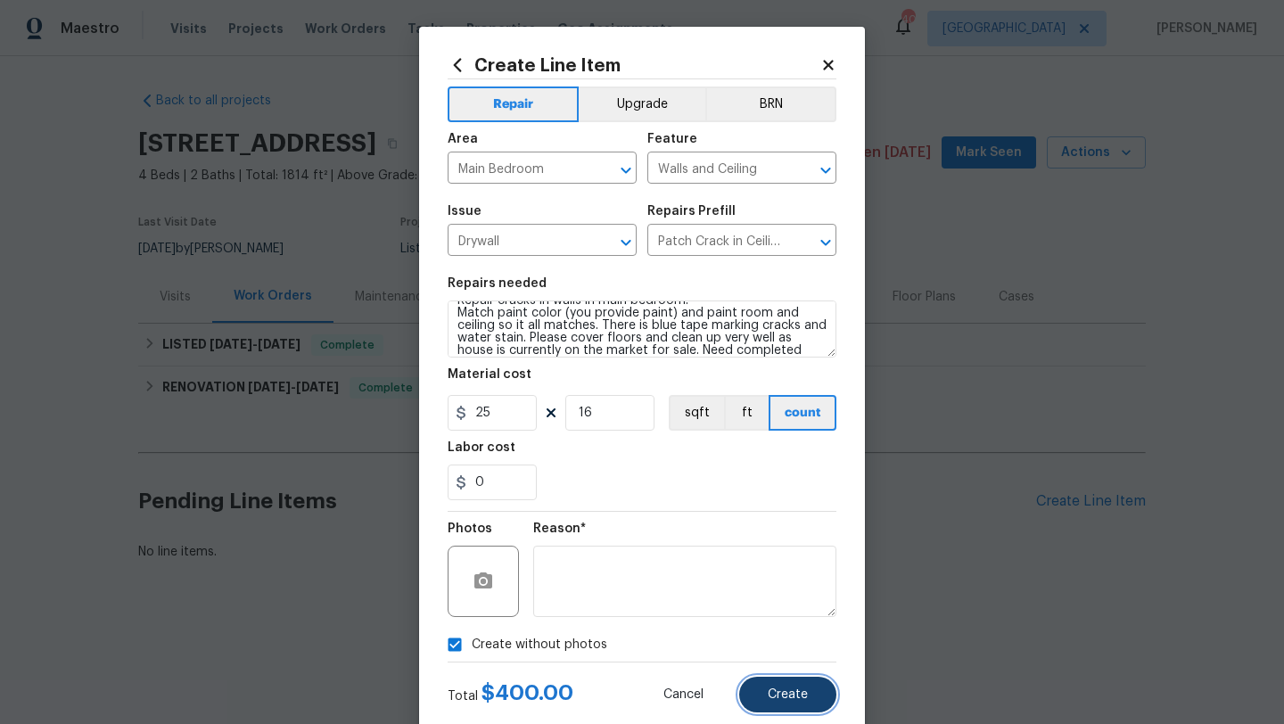
click at [779, 697] on span "Create" at bounding box center [788, 694] width 40 height 13
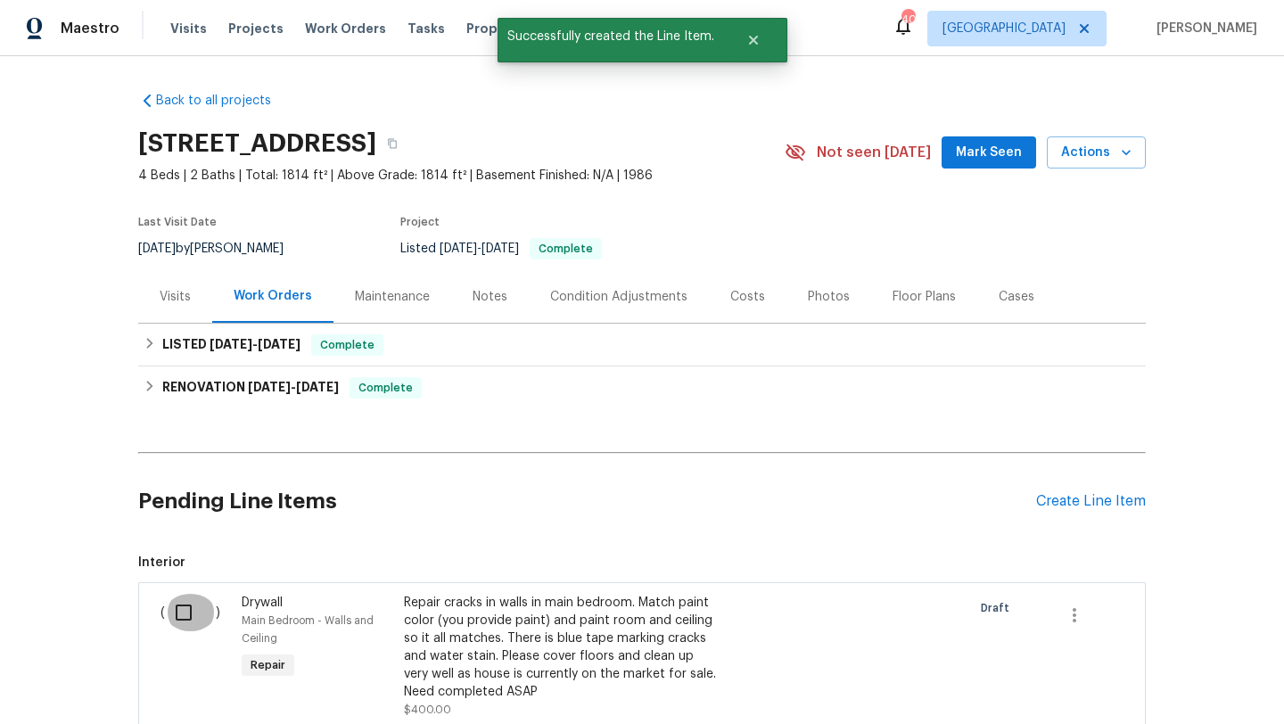
click at [190, 611] on input "checkbox" at bounding box center [190, 612] width 51 height 37
checkbox input "true"
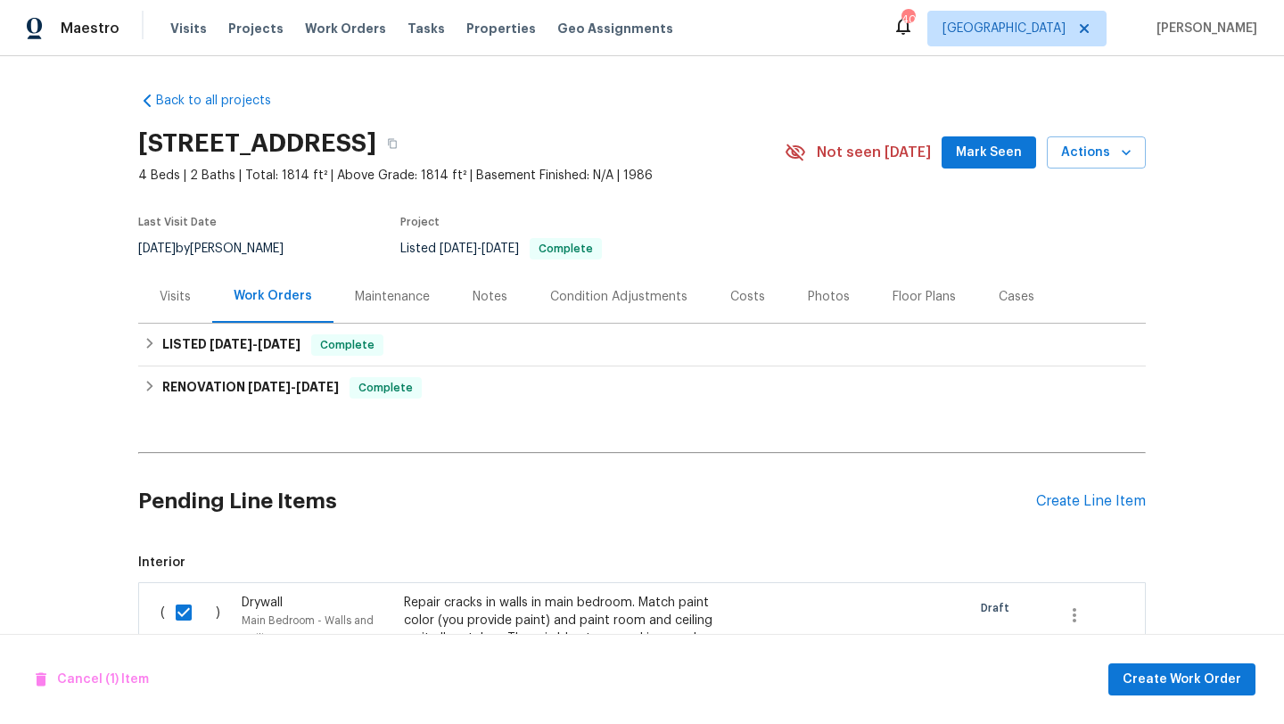
click at [759, 526] on h2 "Pending Line Items" at bounding box center [587, 501] width 898 height 83
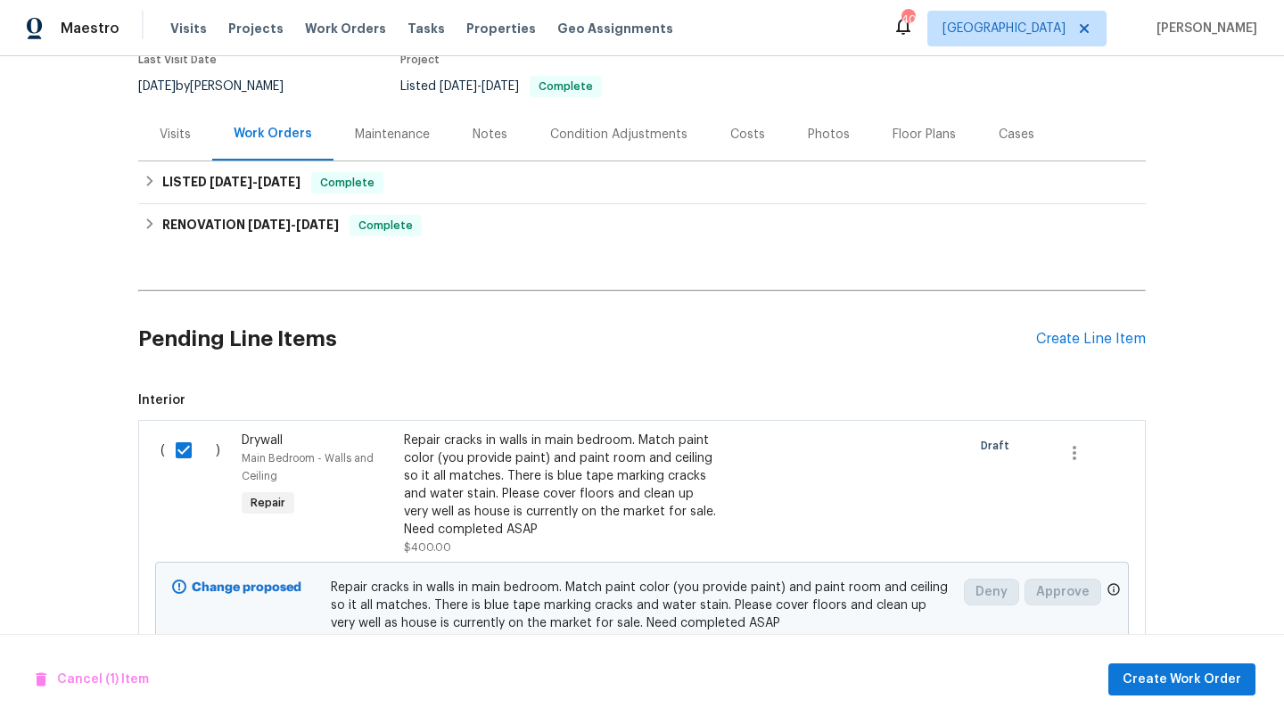
scroll to position [164, 0]
click at [606, 493] on div "Repair cracks in walls in main bedroom. Match paint color (you provide paint) a…" at bounding box center [561, 483] width 314 height 107
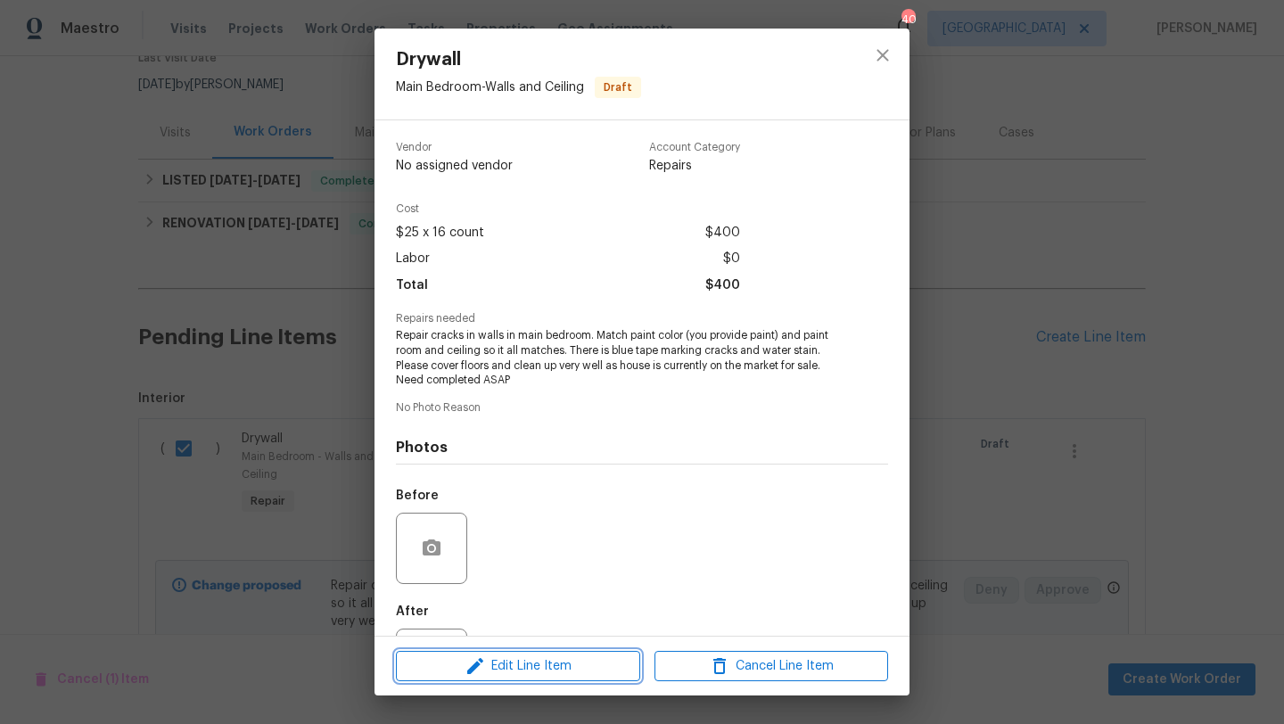
click at [560, 663] on span "Edit Line Item" at bounding box center [518, 666] width 234 height 22
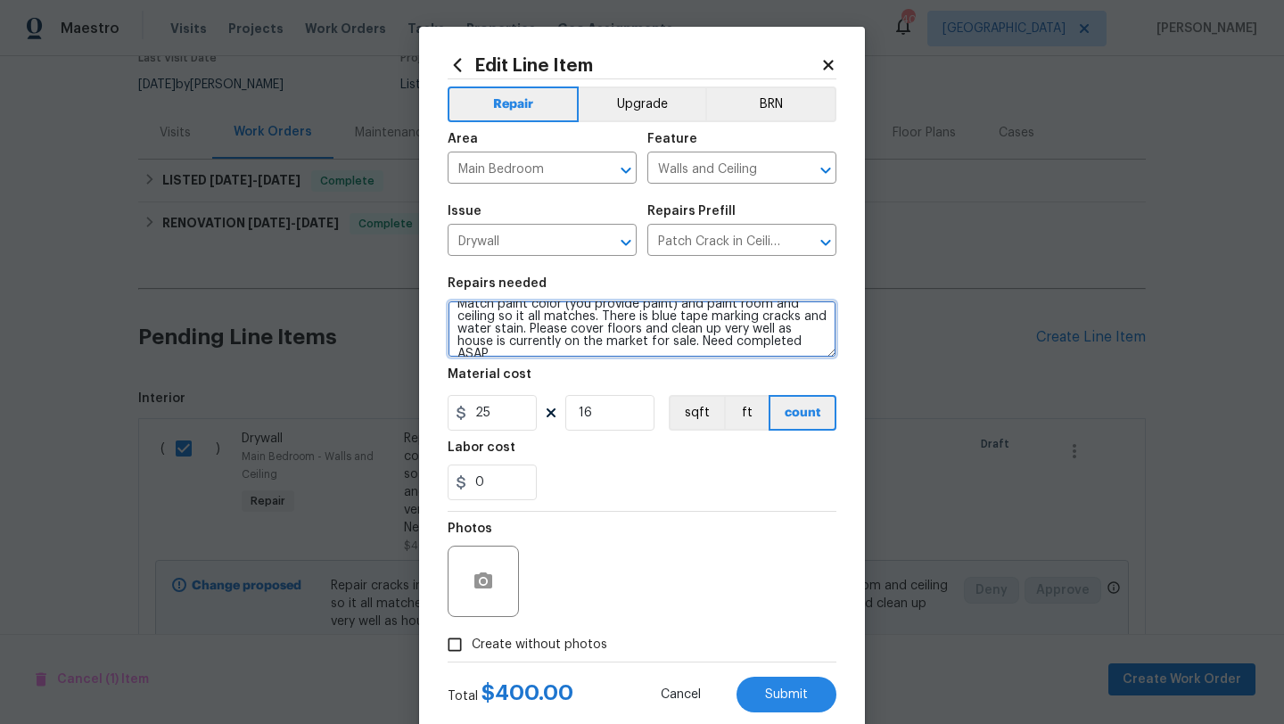
scroll to position [0, 0]
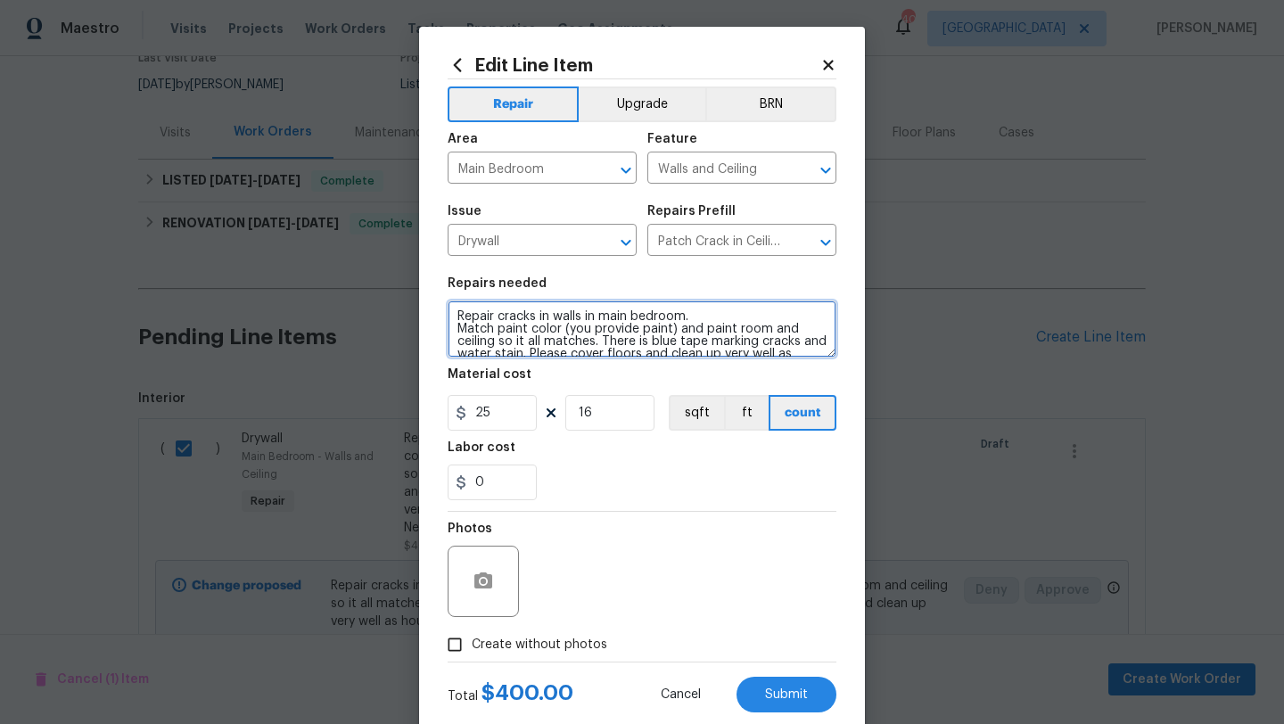
drag, startPoint x: 799, startPoint y: 345, endPoint x: 421, endPoint y: 296, distance: 381.2
click at [421, 296] on div "Edit Line Item Repair Upgrade BRN Area Main Bedroom ​ Feature Walls and Ceiling…" at bounding box center [642, 384] width 446 height 714
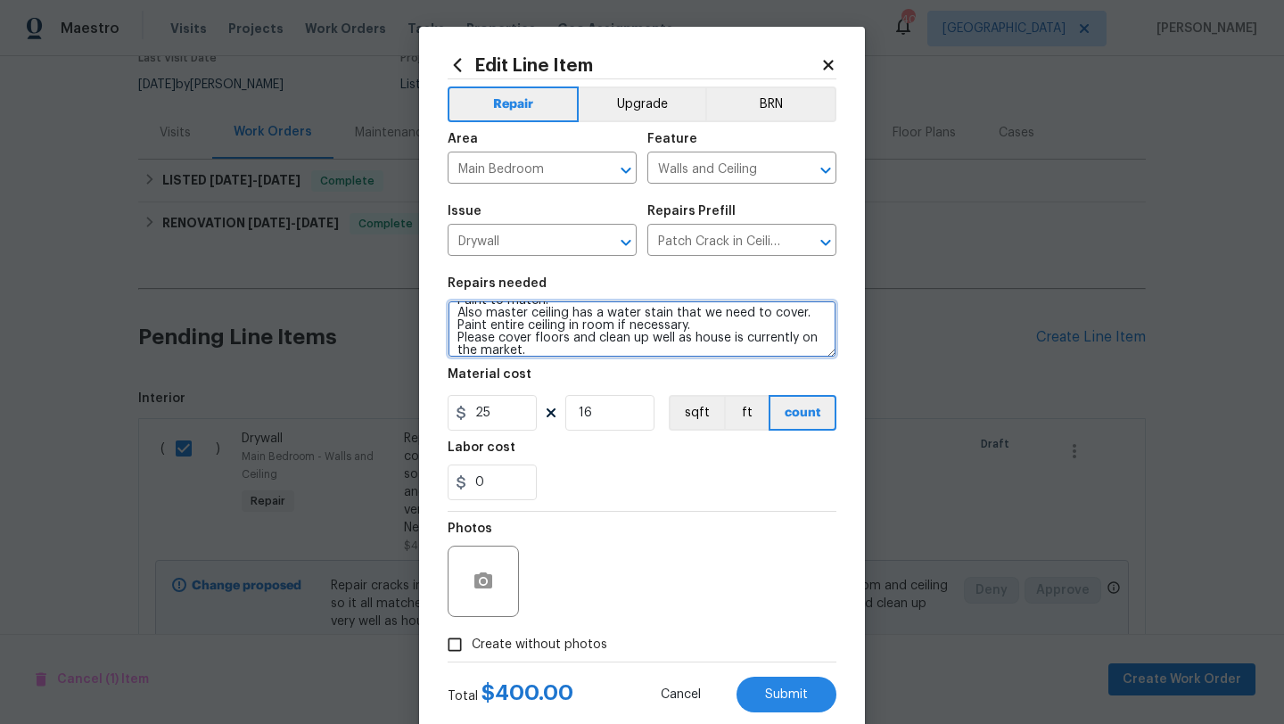
type textarea "Repair marked cracks in house (blue tape). Match paint if not in garage already…"
click at [580, 637] on span "Create without photos" at bounding box center [540, 645] width 136 height 19
click at [472, 637] on input "Create without photos" at bounding box center [455, 645] width 34 height 34
checkbox input "true"
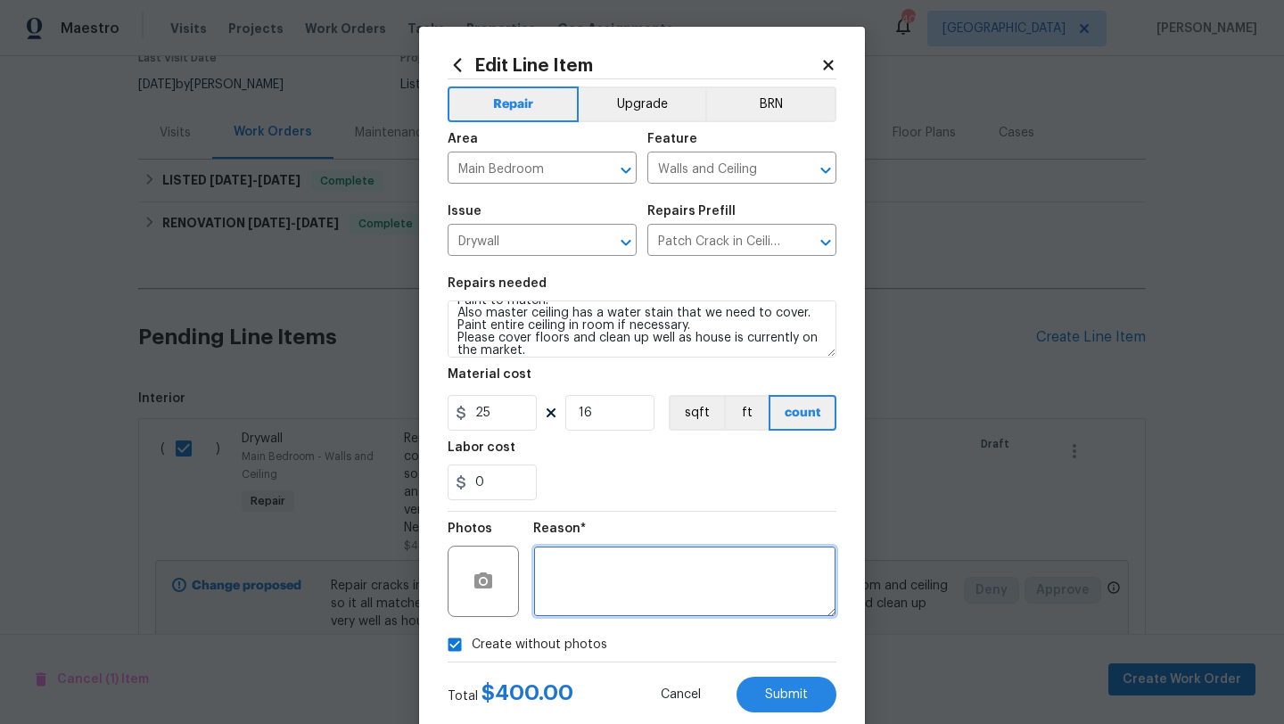
click at [596, 606] on textarea at bounding box center [684, 581] width 303 height 71
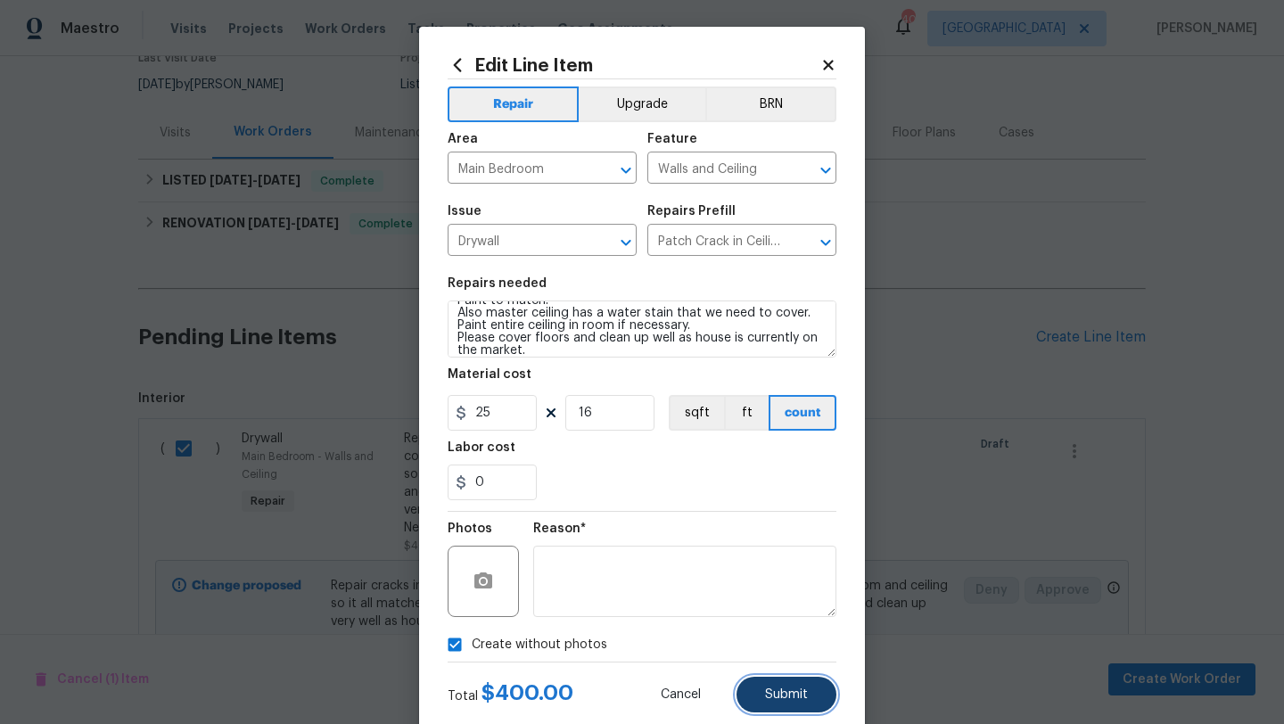
click at [760, 687] on button "Submit" at bounding box center [786, 695] width 100 height 36
checkbox input "false"
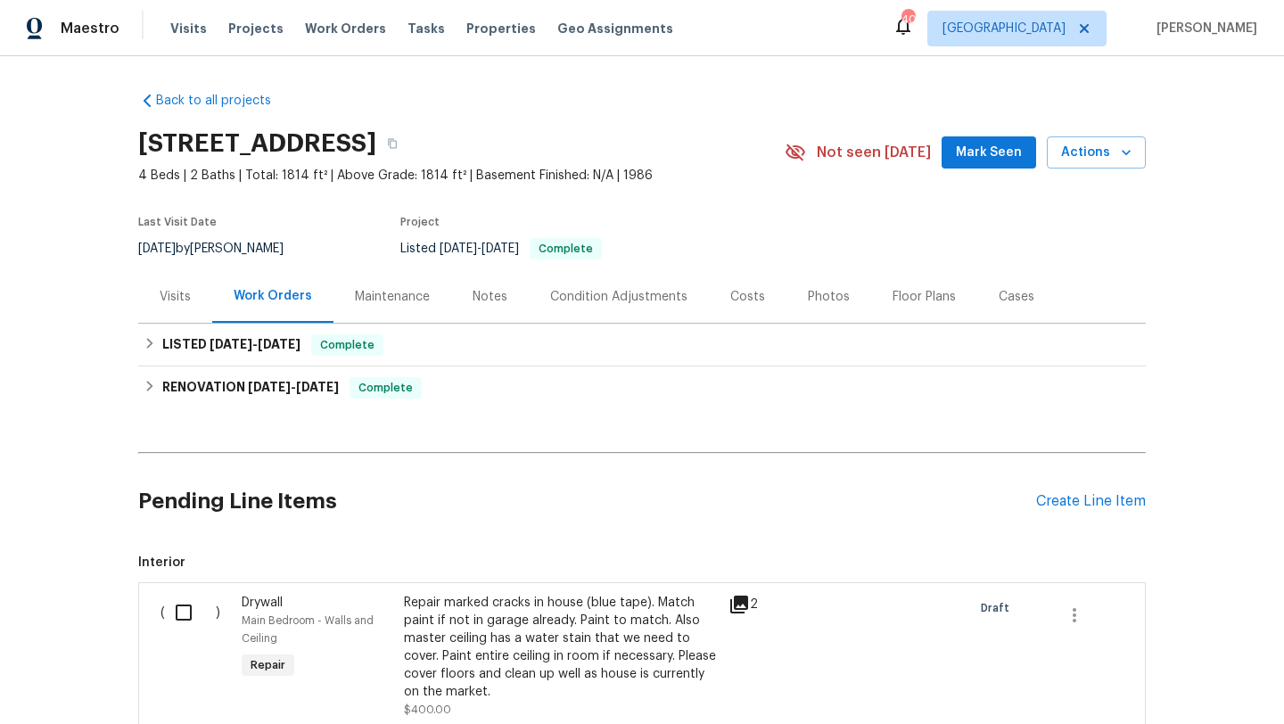
click at [189, 613] on input "checkbox" at bounding box center [190, 612] width 51 height 37
checkbox input "true"
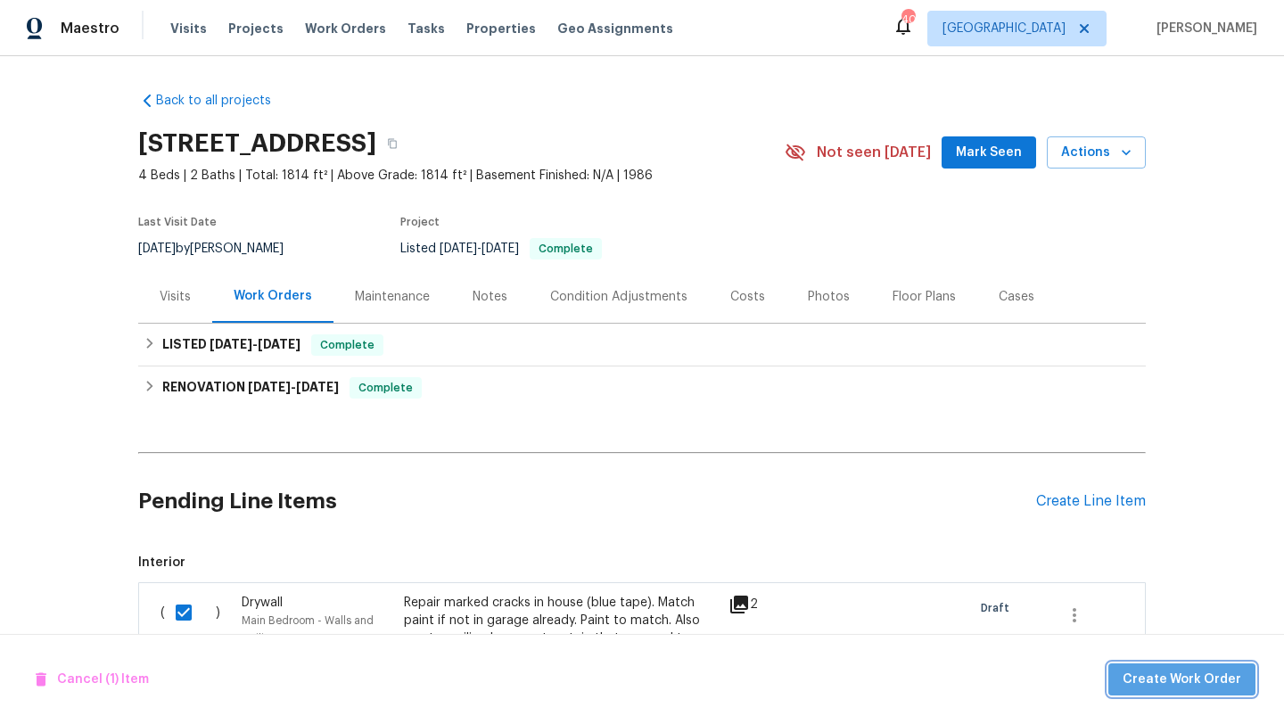
click at [1199, 681] on span "Create Work Order" at bounding box center [1182, 680] width 119 height 22
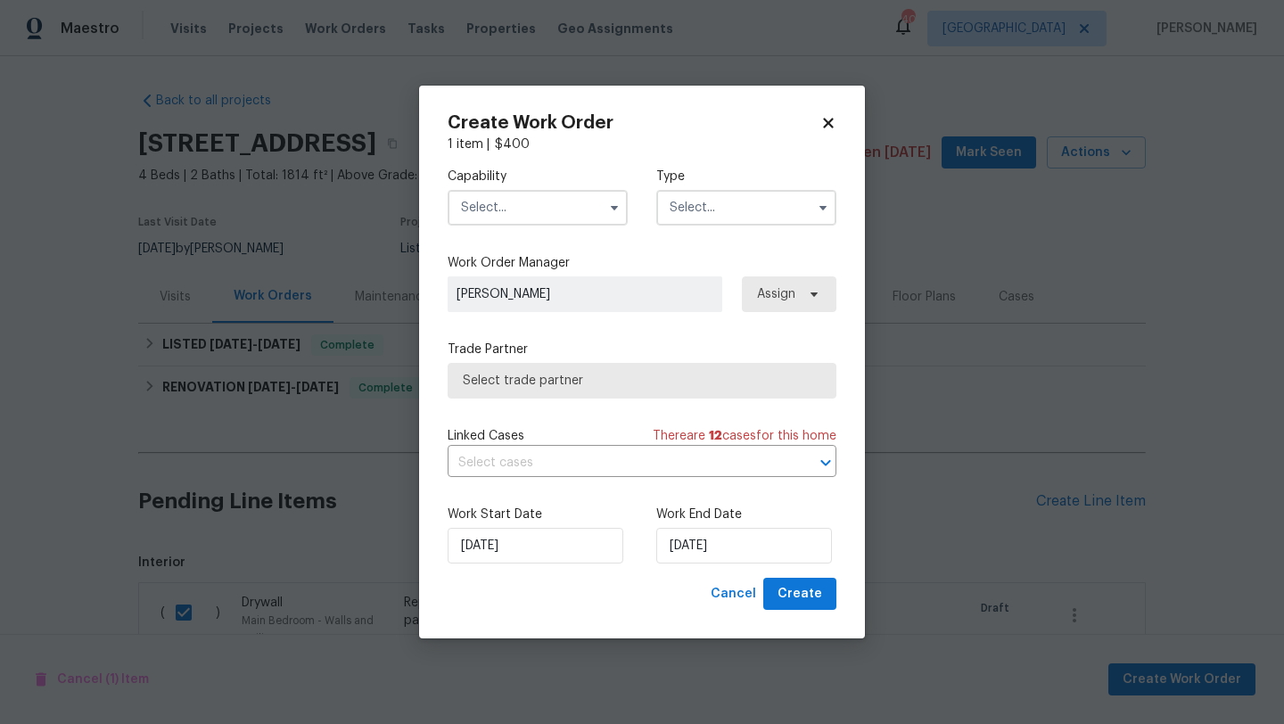
click at [547, 208] on input "text" at bounding box center [538, 208] width 180 height 36
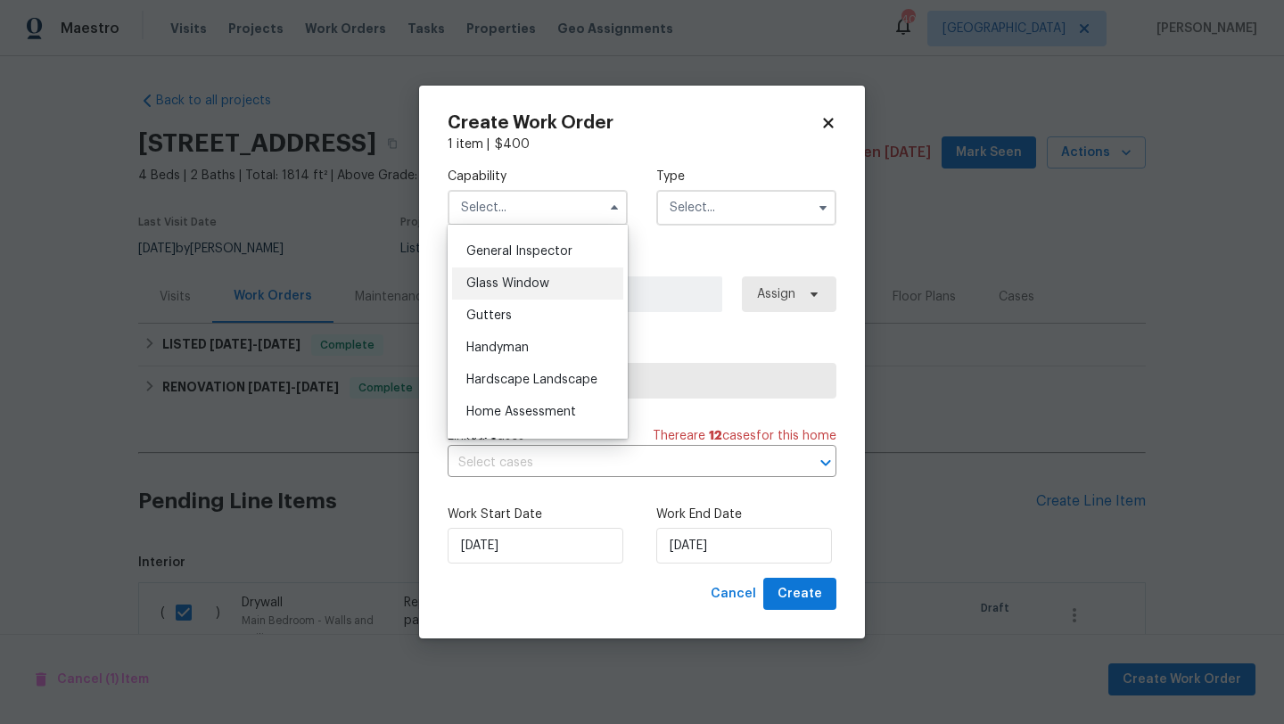
scroll to position [882, 0]
click at [537, 339] on div "Handyman" at bounding box center [537, 344] width 171 height 32
type input "Handyman"
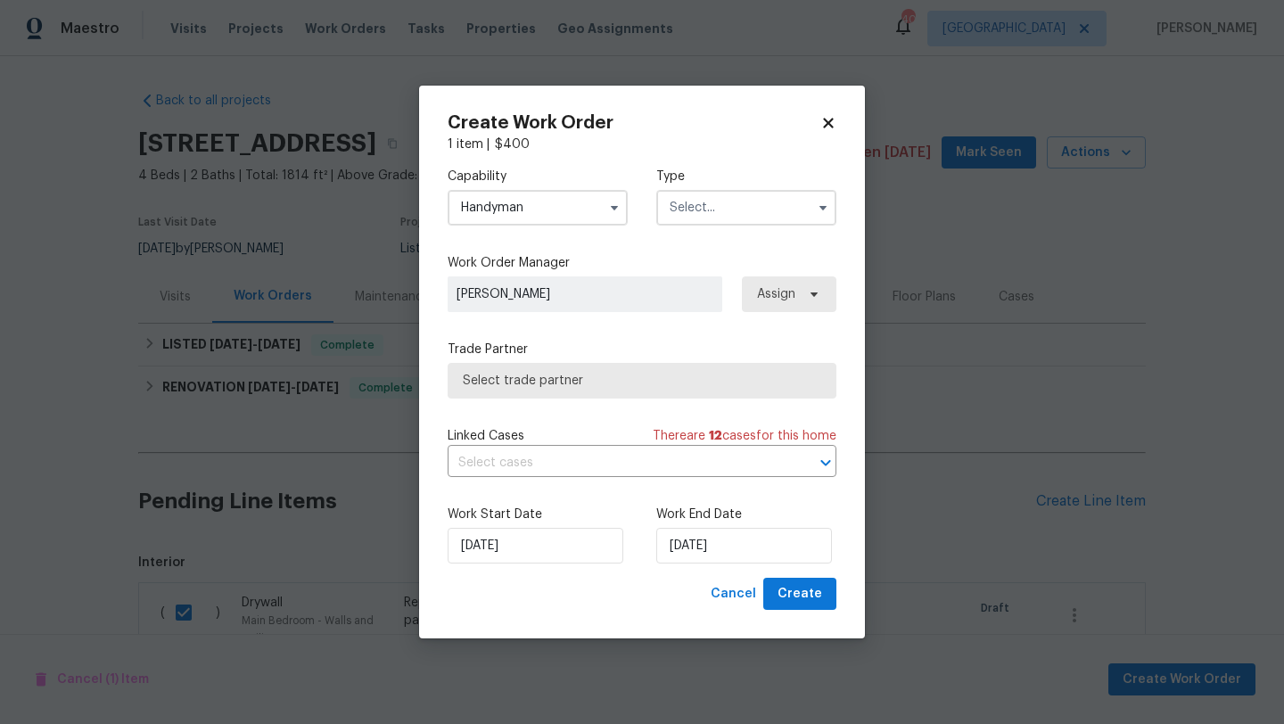
click at [719, 213] on input "text" at bounding box center [746, 208] width 180 height 36
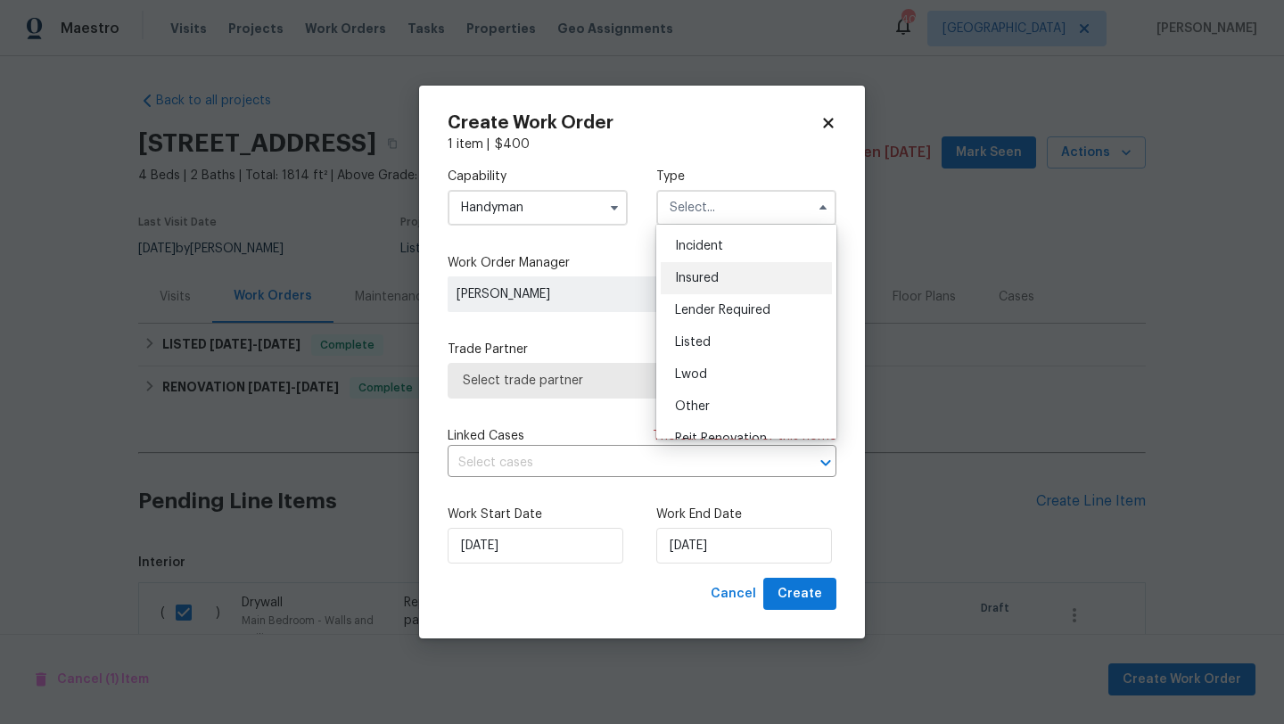
scroll to position [63, 0]
click at [736, 338] on div "Listed" at bounding box center [746, 342] width 171 height 32
type input "Listed"
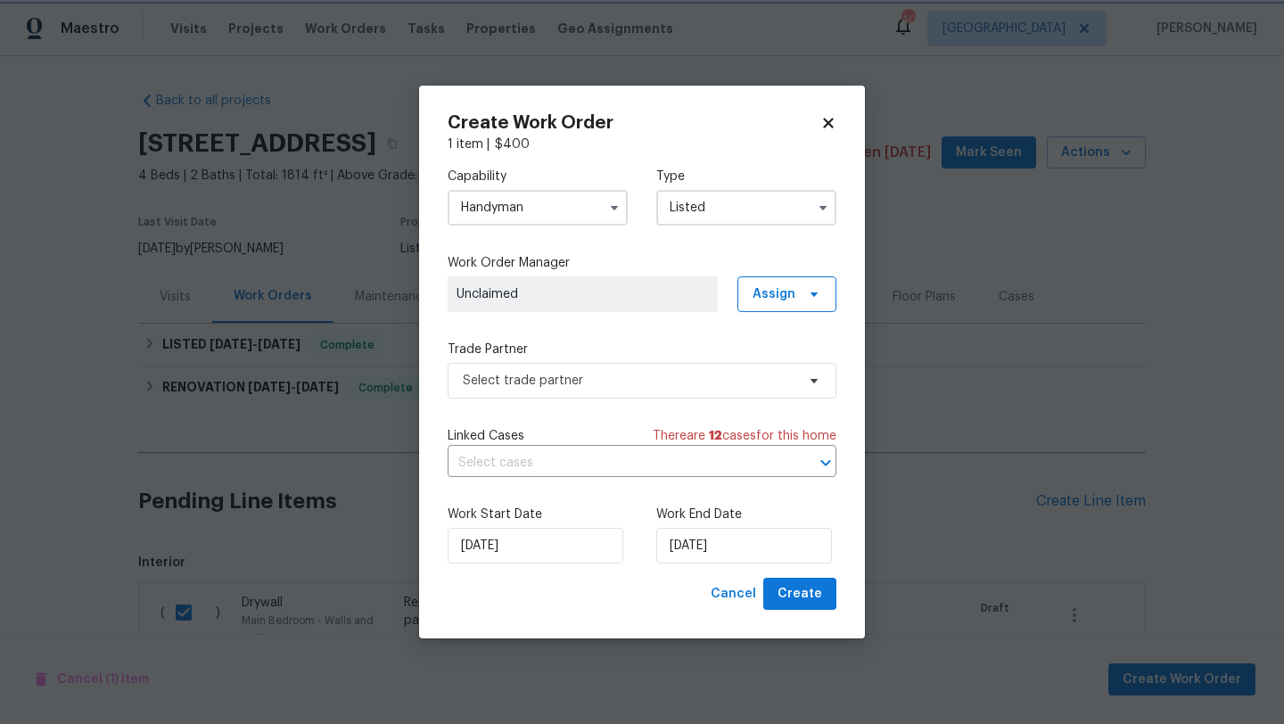
scroll to position [0, 0]
click at [770, 305] on span "Assign" at bounding box center [786, 294] width 99 height 36
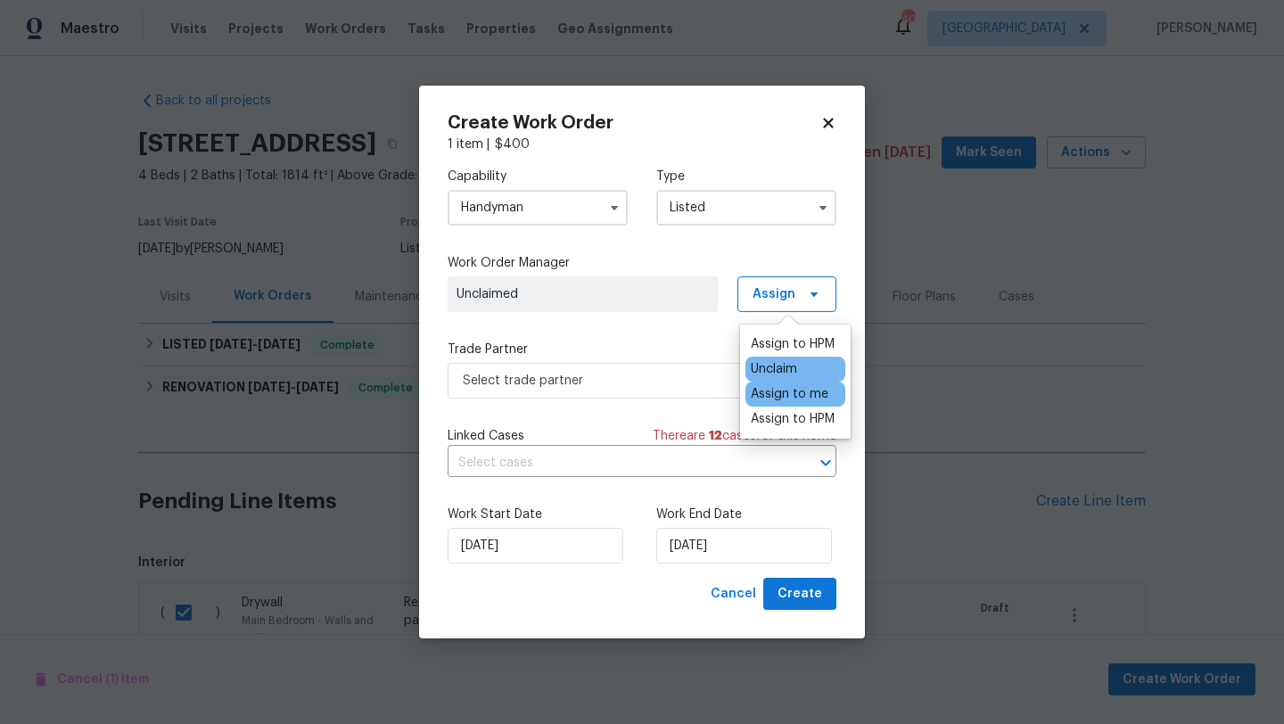
click at [777, 389] on div "Assign to me" at bounding box center [790, 394] width 78 height 18
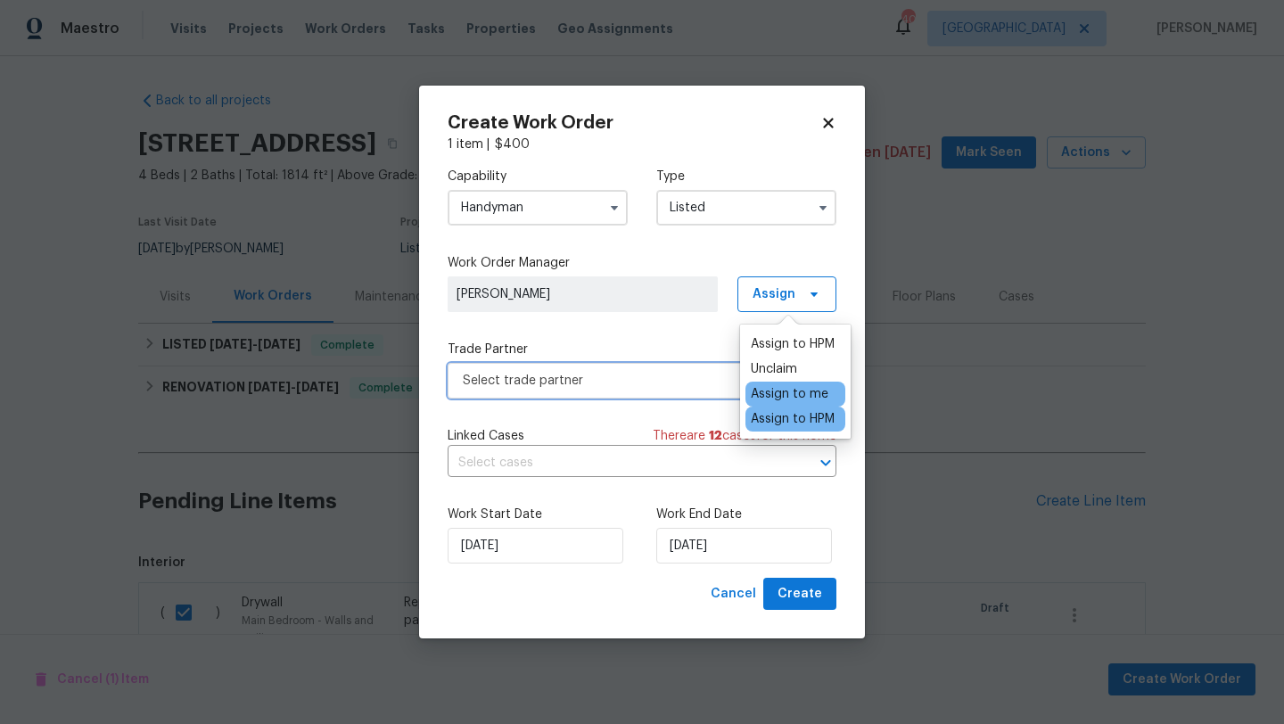
click at [703, 379] on span "Select trade partner" at bounding box center [629, 381] width 333 height 18
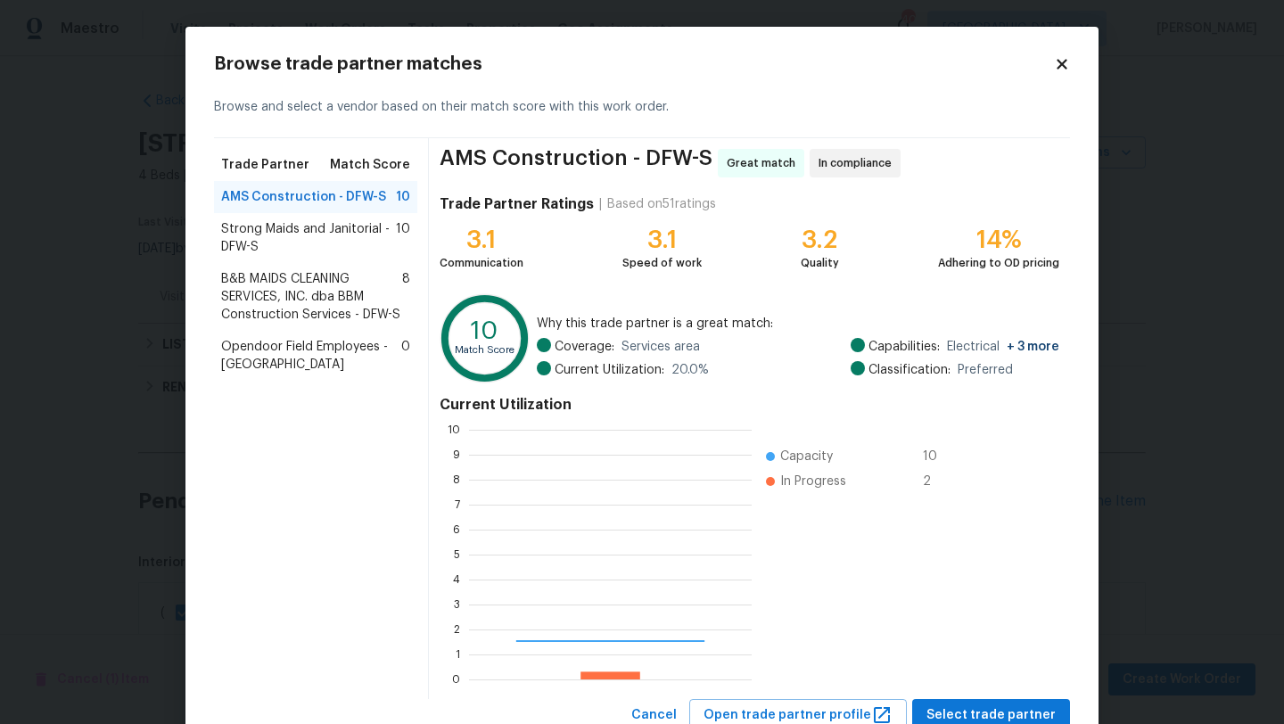
scroll to position [250, 283]
click at [321, 293] on span "B&B MAIDS CLEANING SERVICES, INC. dba BBM Construction Services - DFW-S" at bounding box center [311, 296] width 181 height 53
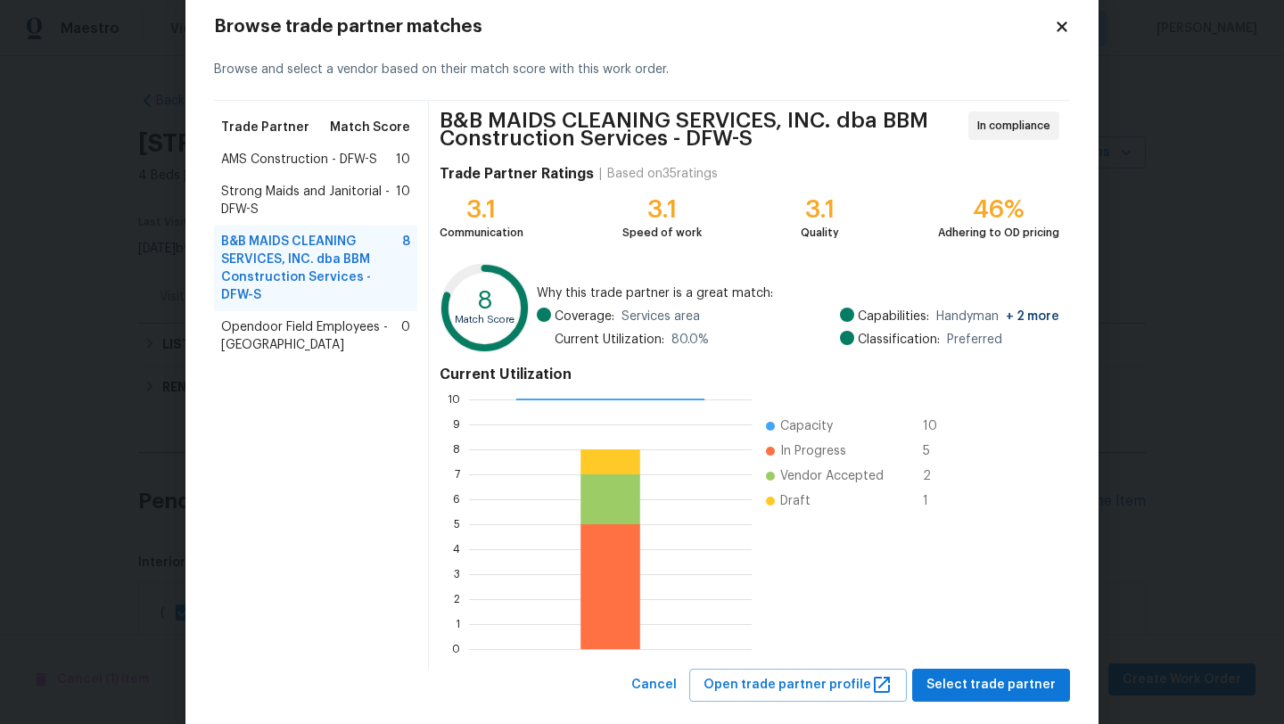
scroll to position [70, 0]
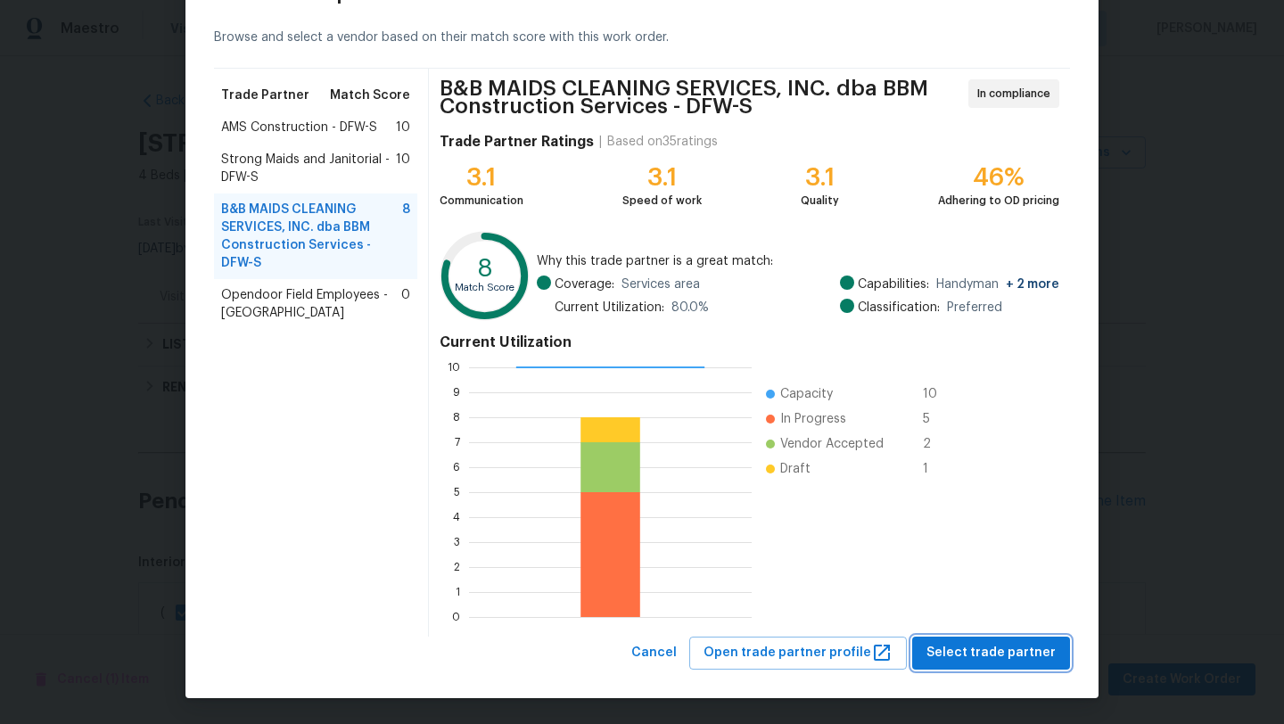
click at [966, 649] on span "Select trade partner" at bounding box center [990, 653] width 129 height 22
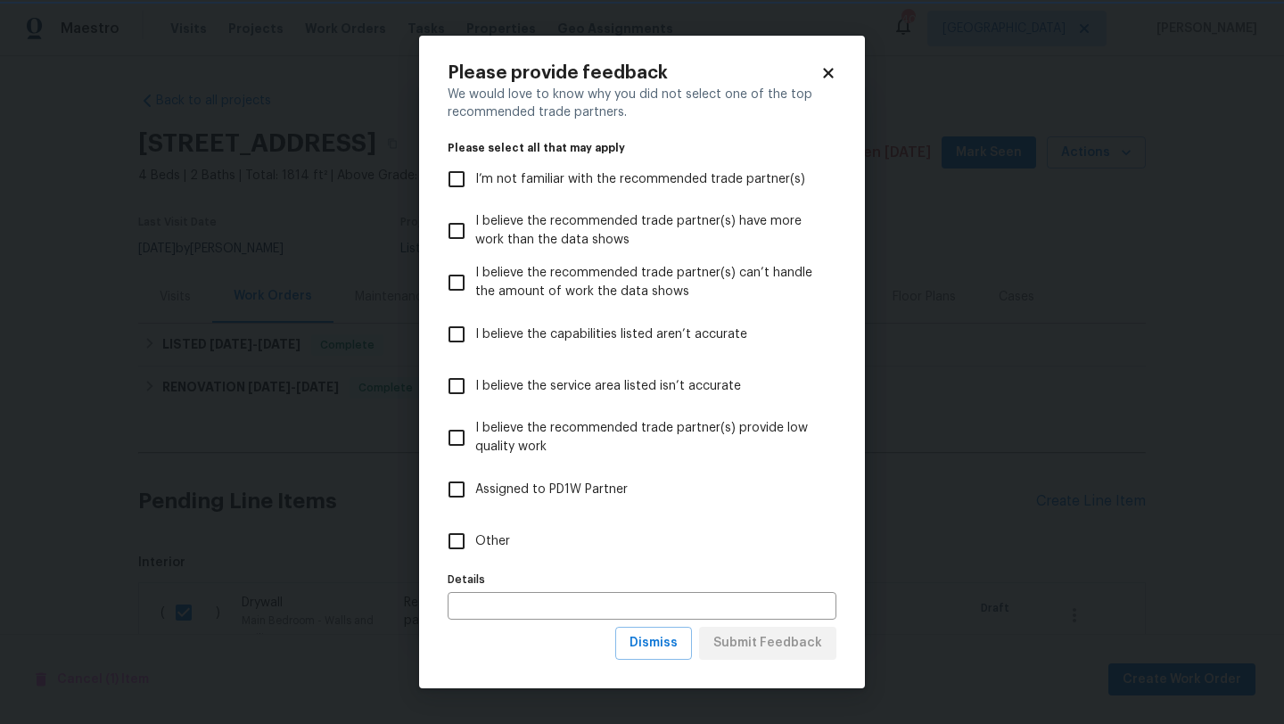
scroll to position [0, 0]
click at [442, 540] on input "Other" at bounding box center [456, 540] width 37 height 37
checkbox input "true"
click at [488, 592] on input "text" at bounding box center [642, 606] width 389 height 28
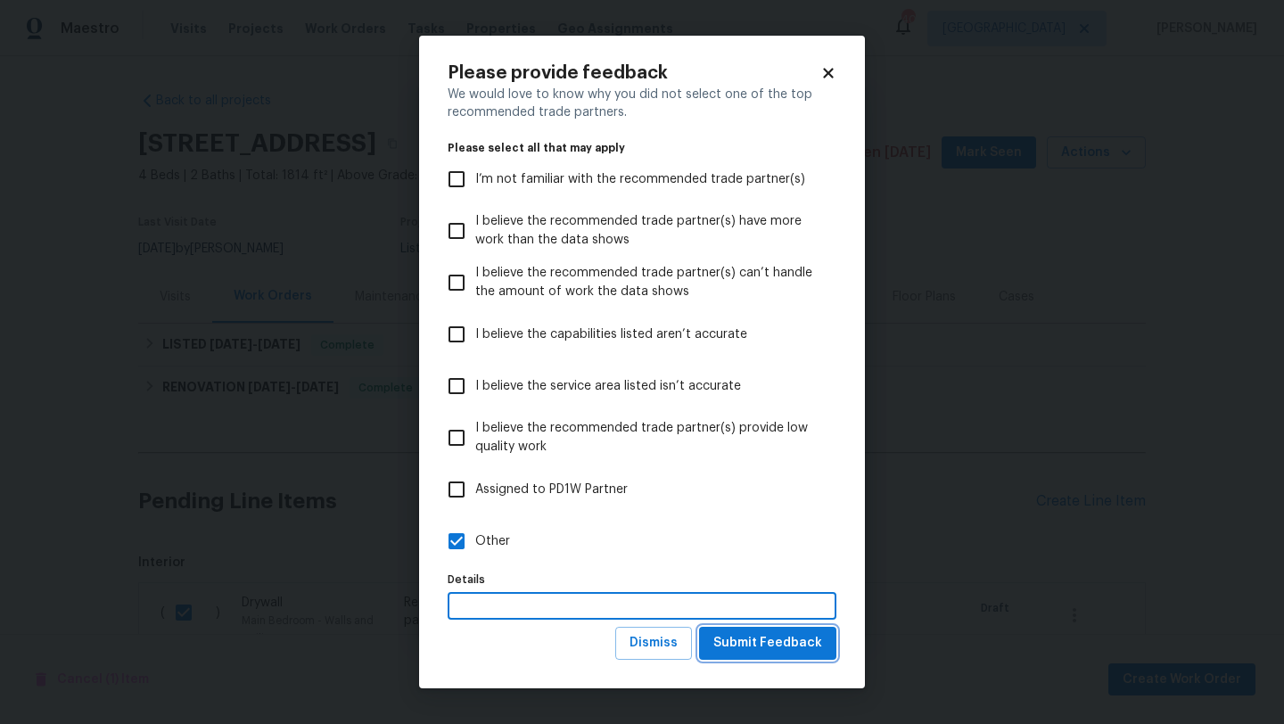
click at [752, 632] on span "Submit Feedback" at bounding box center [767, 643] width 109 height 22
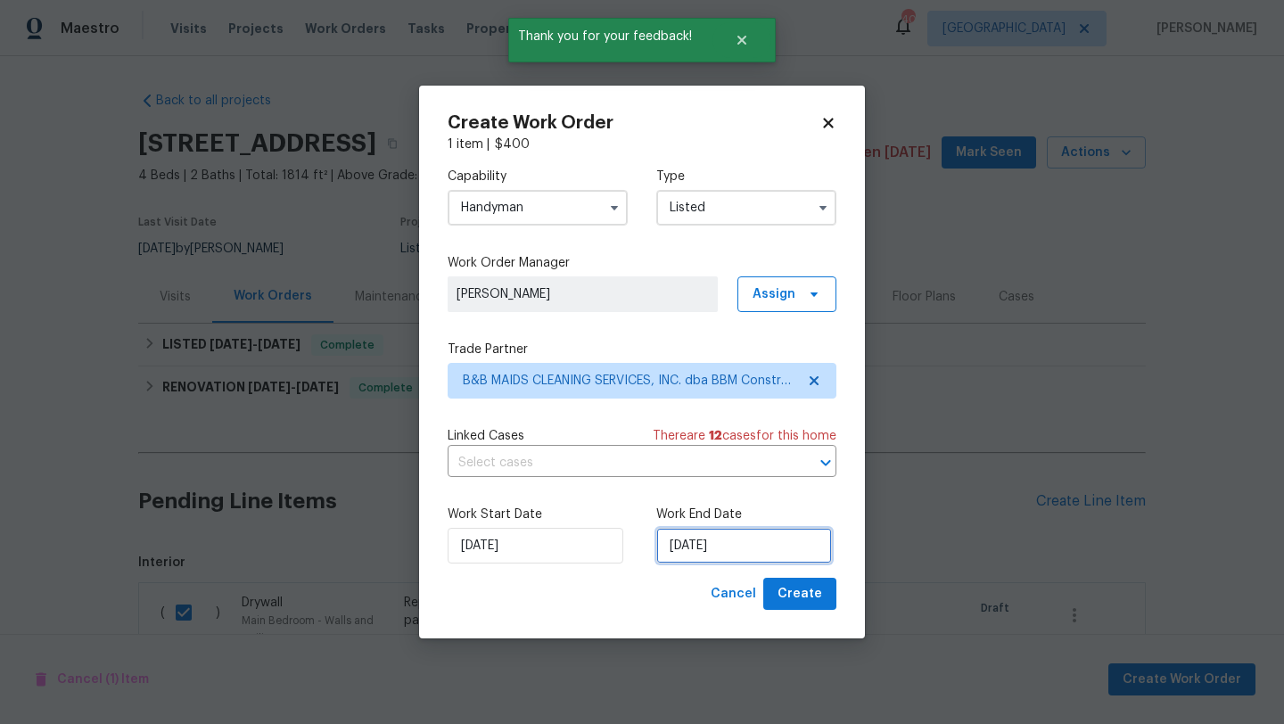
click at [731, 539] on input "9/19/2025" at bounding box center [744, 546] width 176 height 36
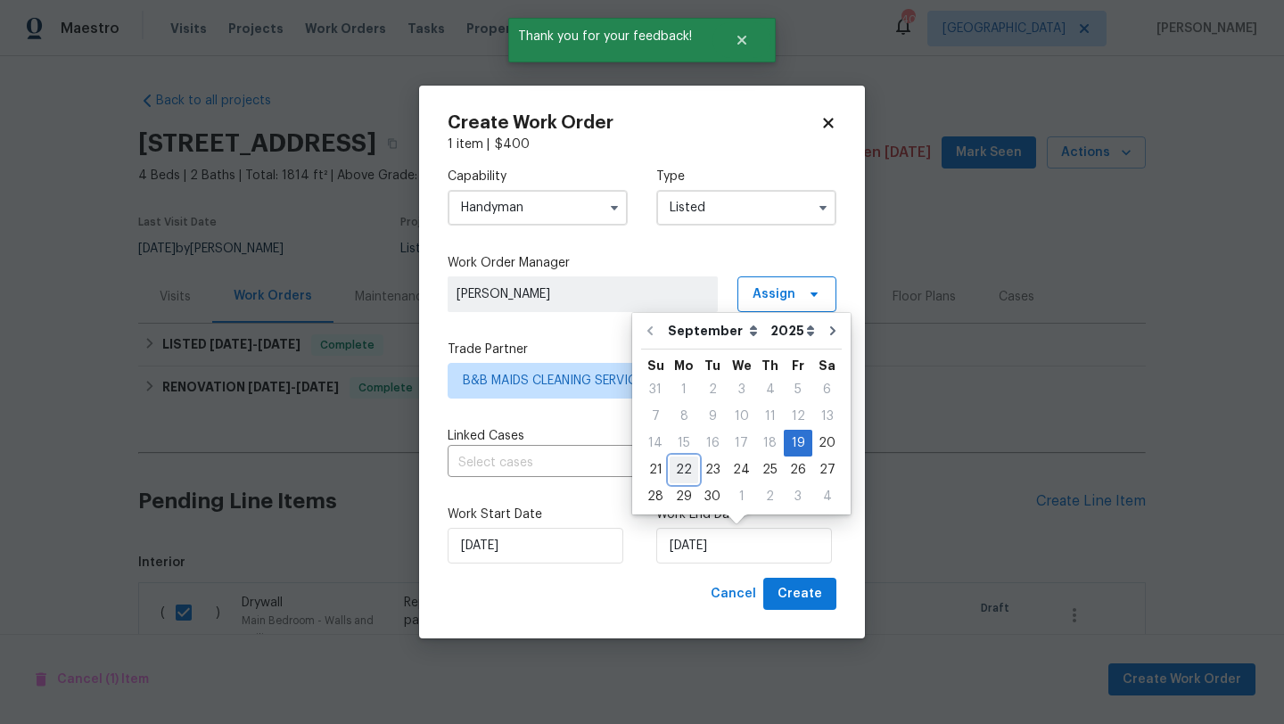
click at [683, 473] on div "22" at bounding box center [684, 469] width 29 height 25
type input "9/22/2025"
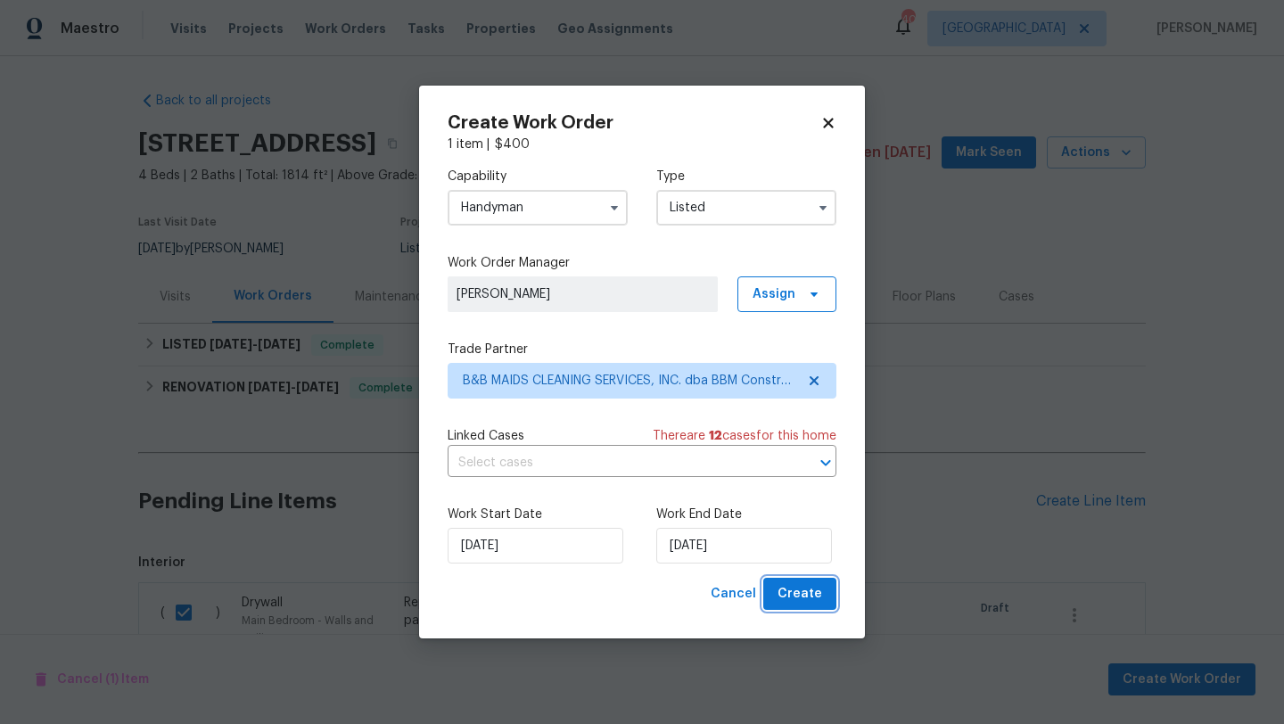
click at [785, 596] on span "Create" at bounding box center [799, 594] width 45 height 22
checkbox input "false"
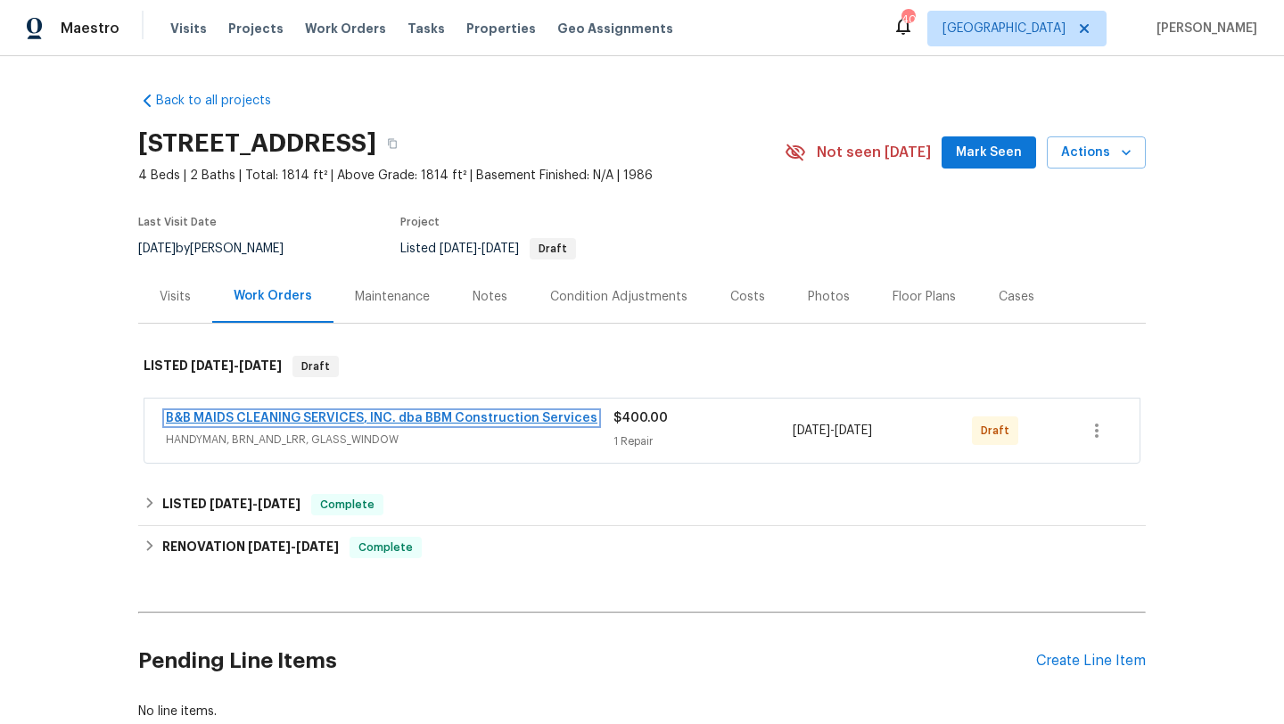
click at [354, 418] on link "B&B MAIDS CLEANING SERVICES, INC. dba BBM Construction Services" at bounding box center [382, 418] width 432 height 12
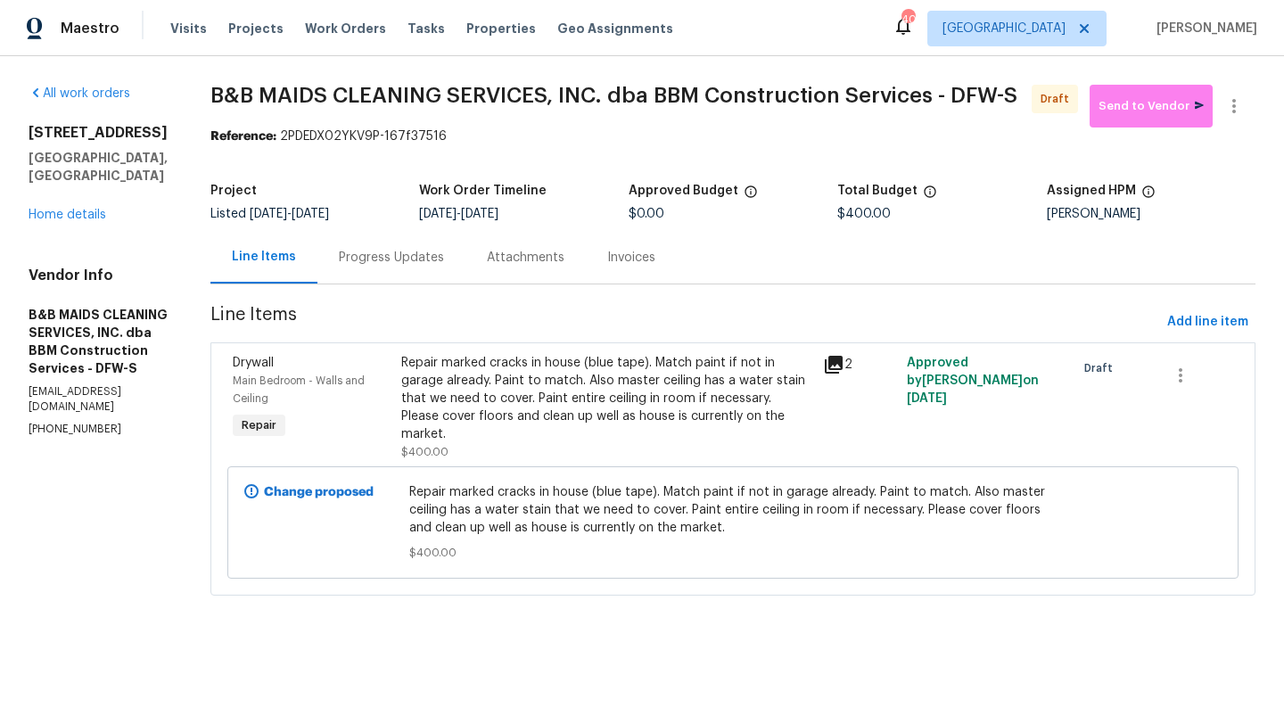
click at [444, 264] on div "Progress Updates" at bounding box center [391, 258] width 105 height 18
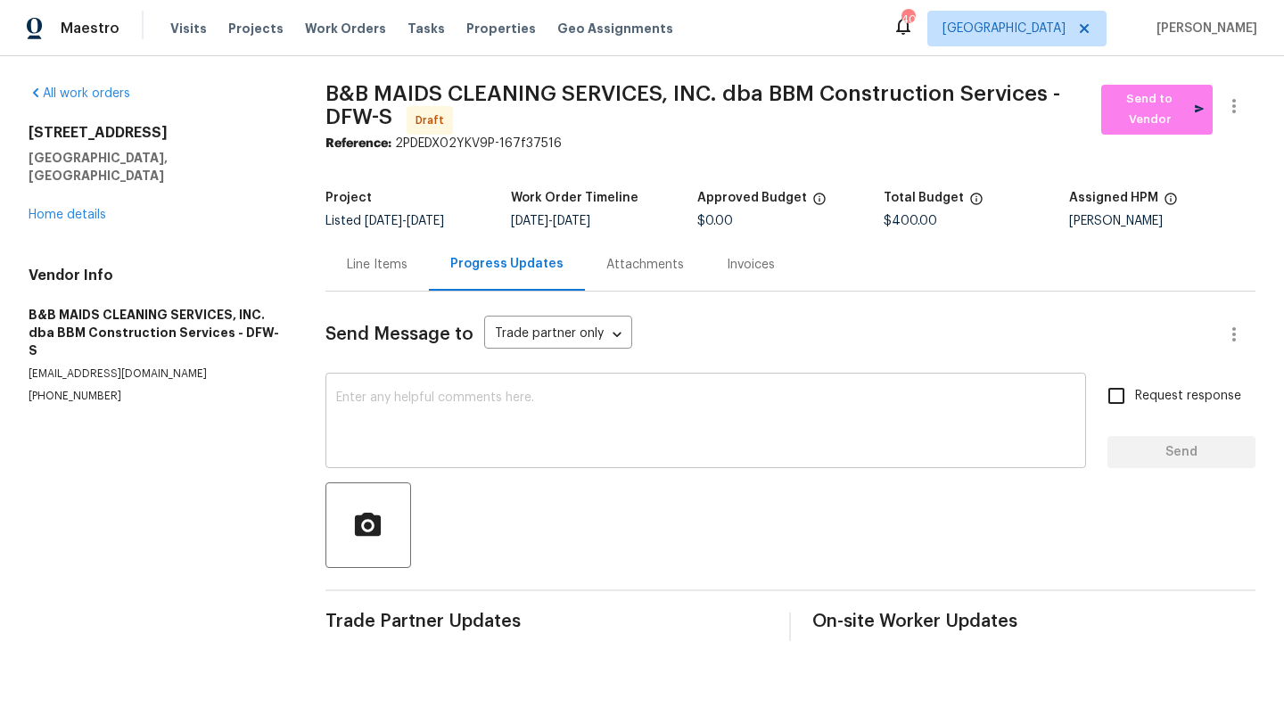
click at [465, 425] on textarea at bounding box center [706, 422] width 740 height 62
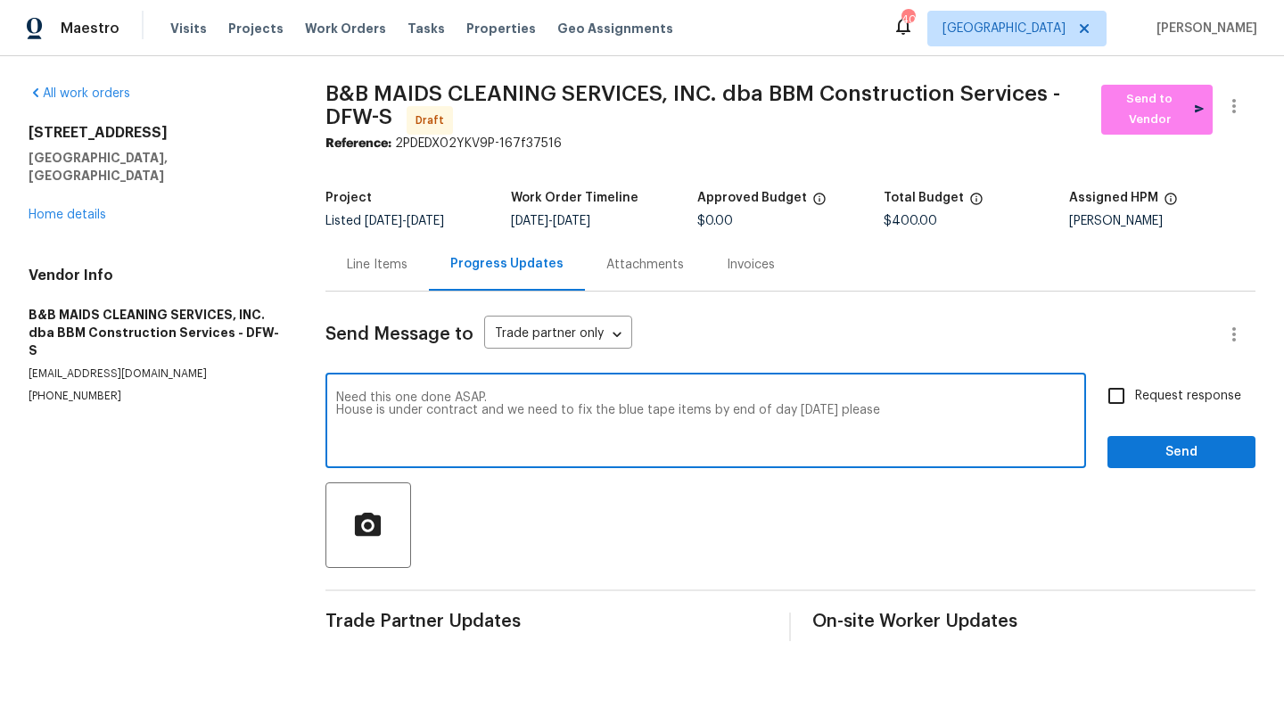
type textarea "Need this one done ASAP. House is under contract and we need to fix the blue ta…"
click at [1118, 397] on input "Request response" at bounding box center [1116, 395] width 37 height 37
checkbox input "true"
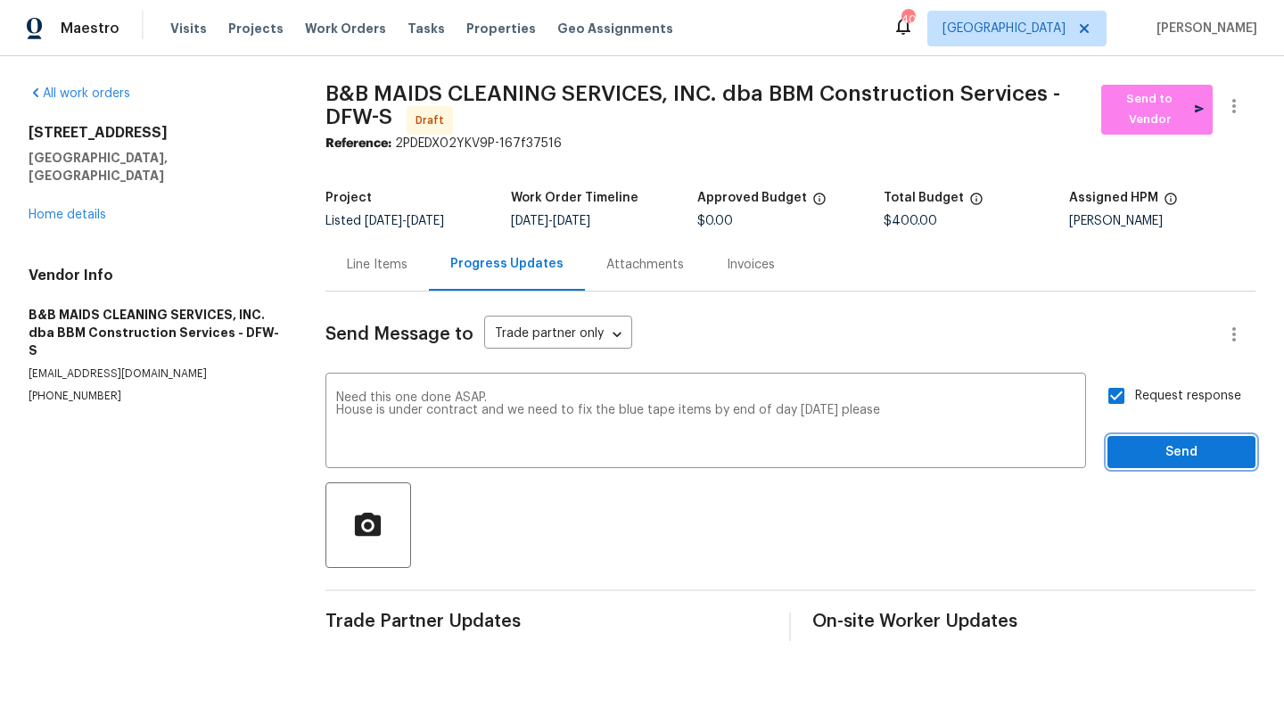
click at [1143, 456] on span "Send" at bounding box center [1181, 452] width 119 height 22
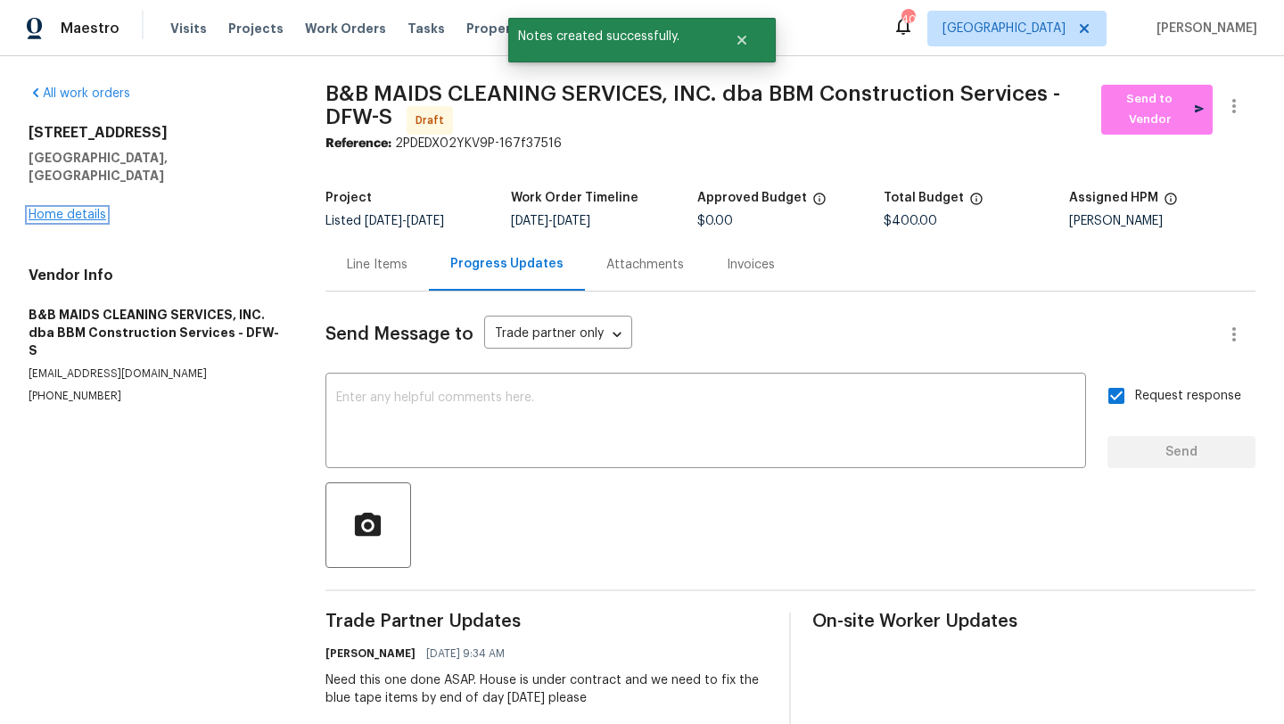
click at [79, 209] on link "Home details" at bounding box center [68, 215] width 78 height 12
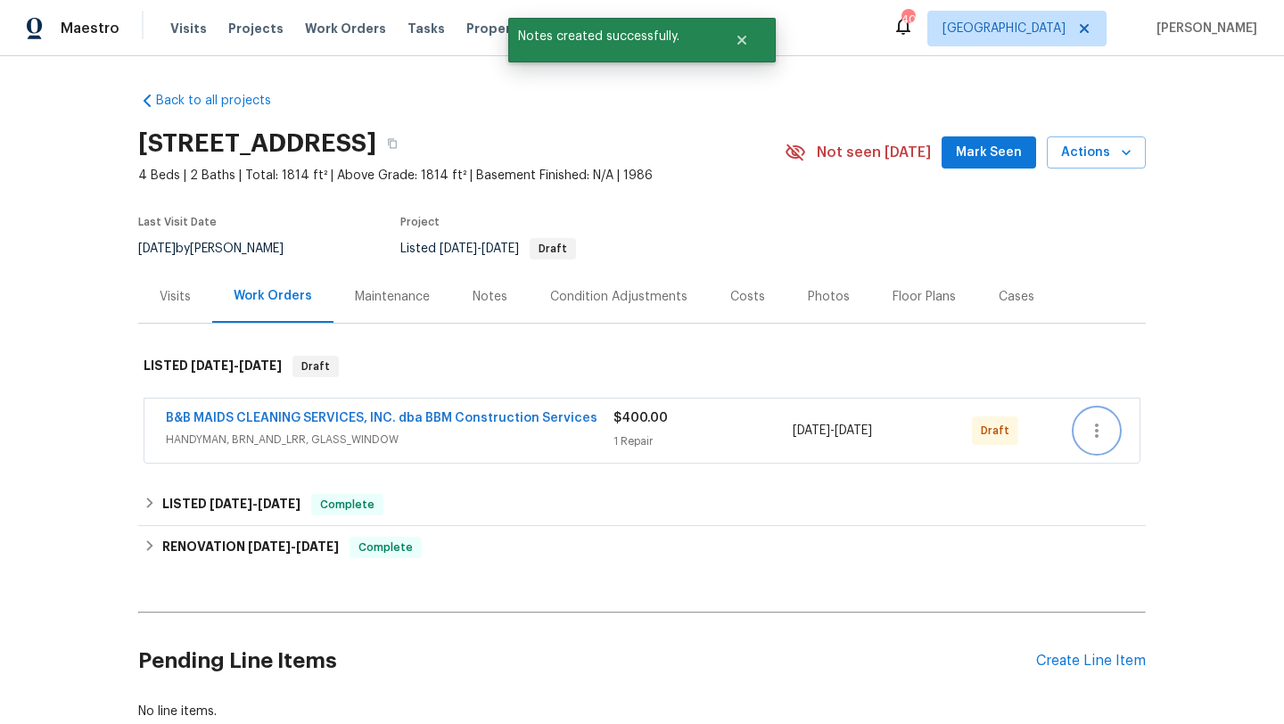
click at [1094, 435] on icon "button" at bounding box center [1096, 430] width 21 height 21
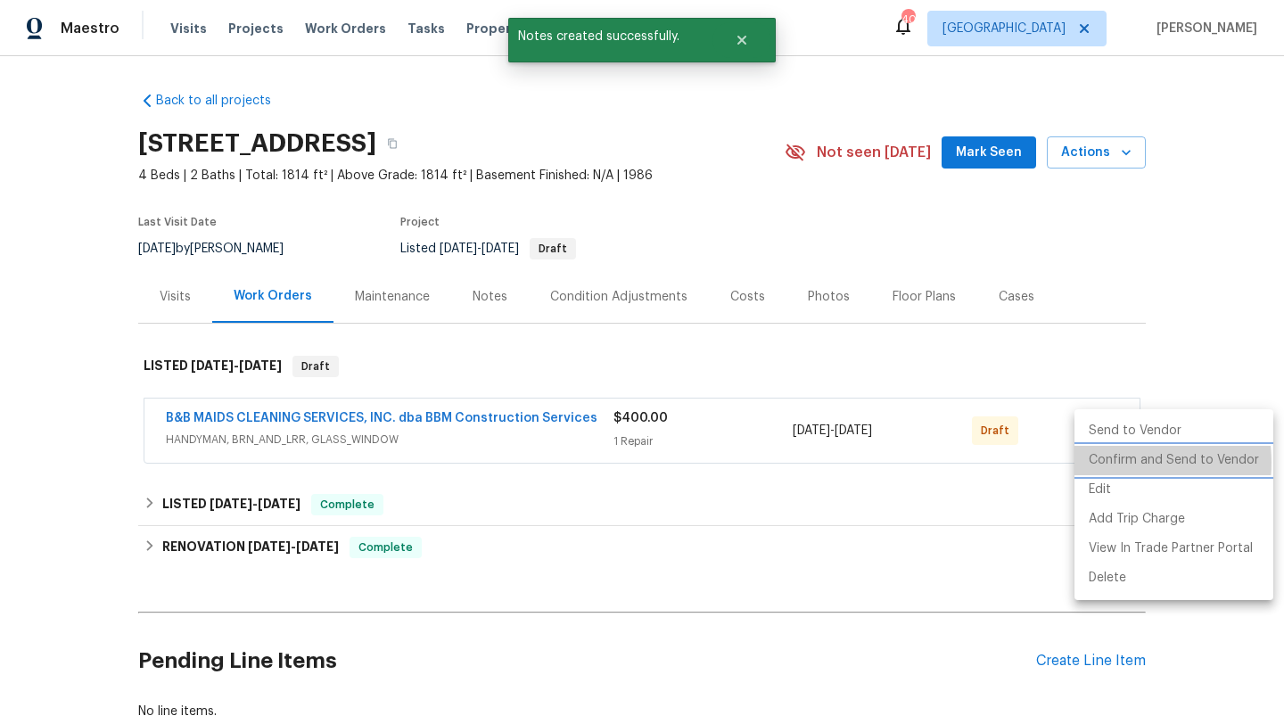
click at [1106, 463] on li "Confirm and Send to Vendor" at bounding box center [1173, 460] width 199 height 29
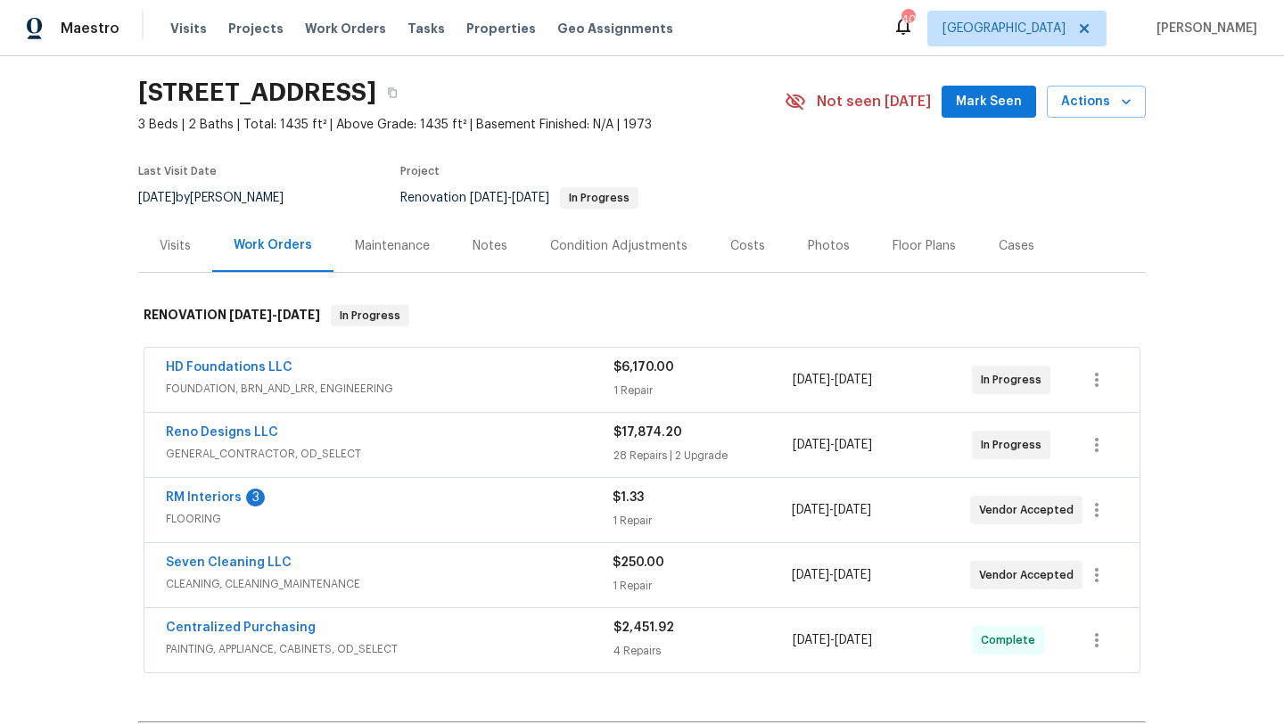
scroll to position [53, 0]
click at [232, 489] on span "RM Interiors" at bounding box center [204, 496] width 76 height 18
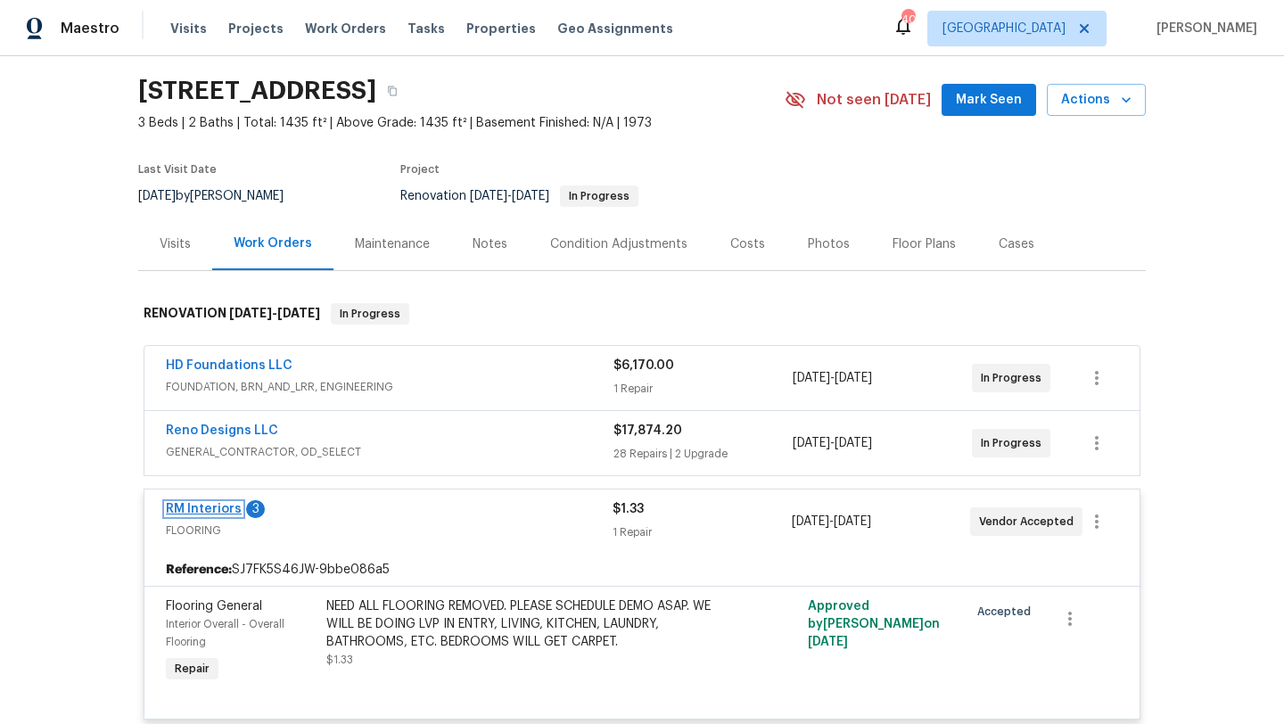
click at [195, 507] on link "RM Interiors" at bounding box center [204, 509] width 76 height 12
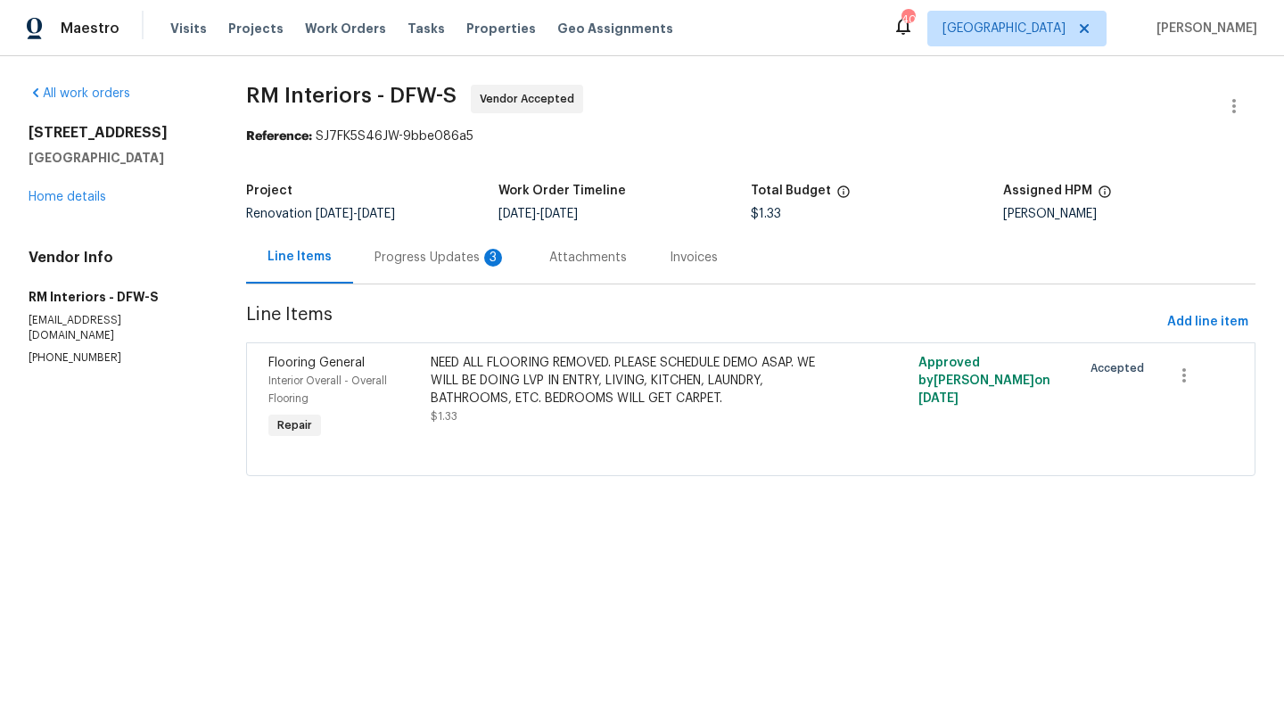
click at [442, 261] on div "Progress Updates 3" at bounding box center [440, 258] width 132 height 18
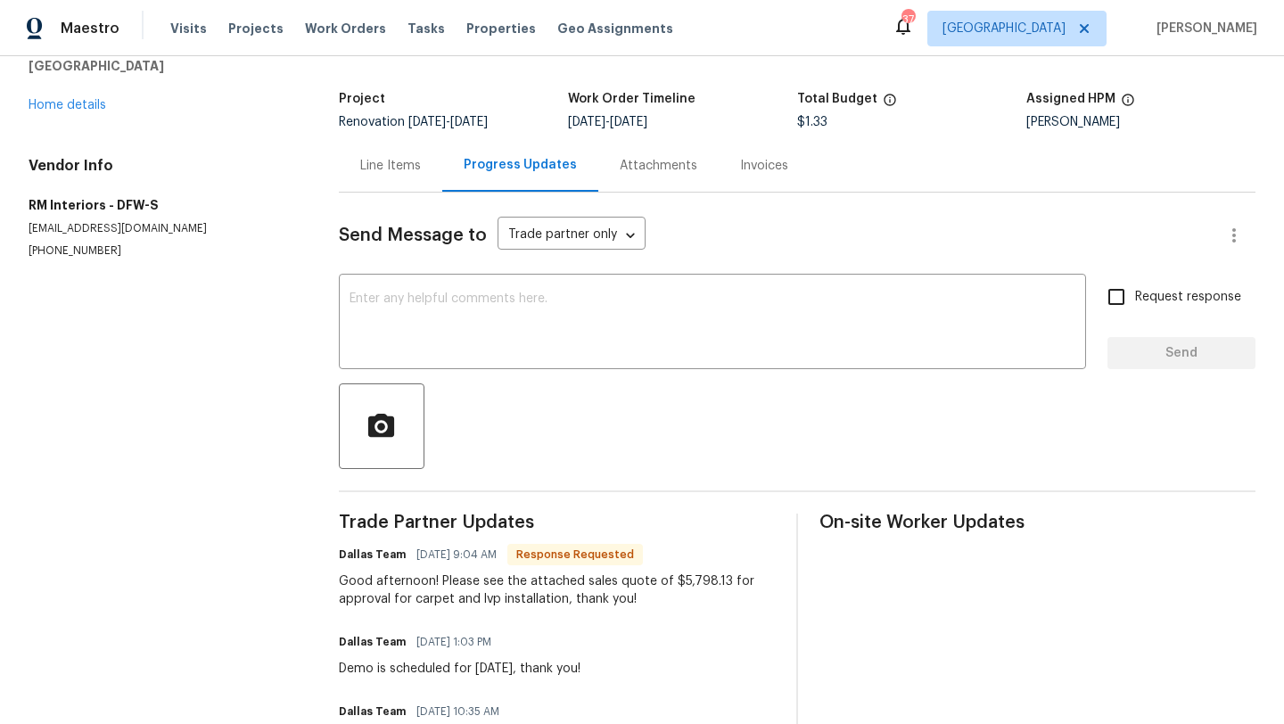
scroll to position [97, 0]
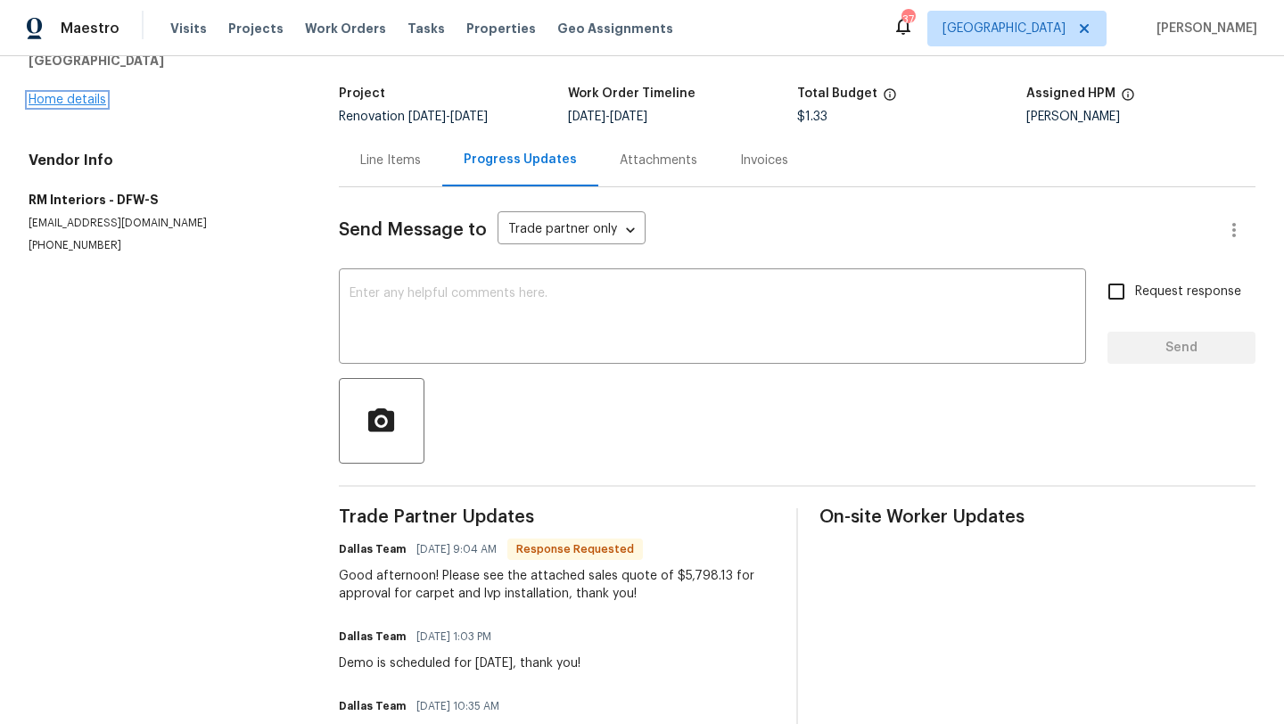
click at [90, 102] on link "Home details" at bounding box center [68, 100] width 78 height 12
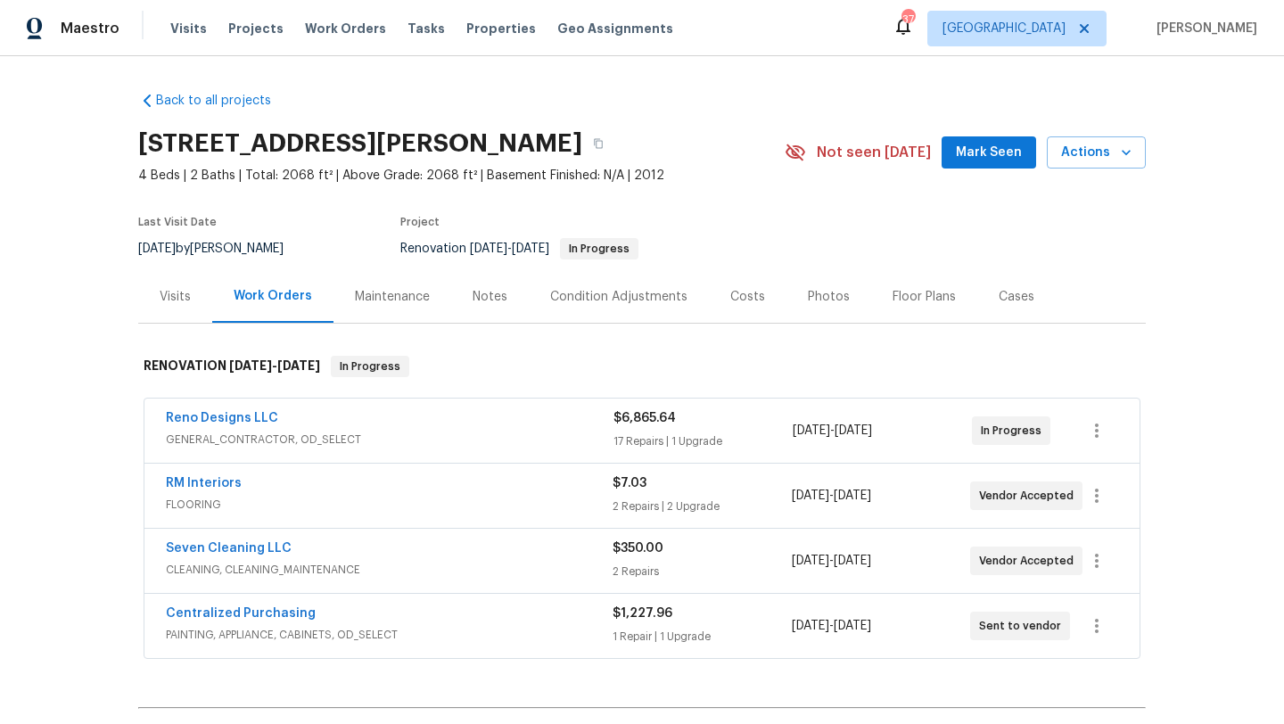
click at [225, 476] on span "RM Interiors" at bounding box center [204, 483] width 76 height 18
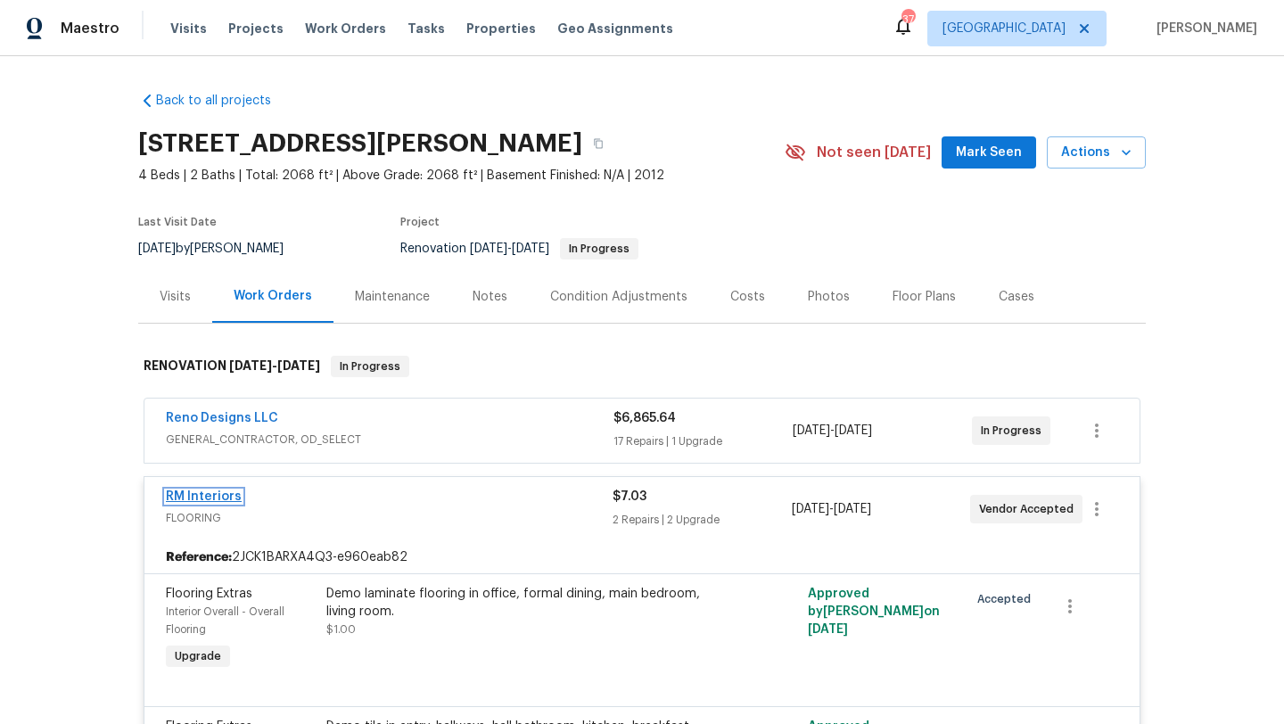
click at [224, 490] on link "RM Interiors" at bounding box center [204, 496] width 76 height 12
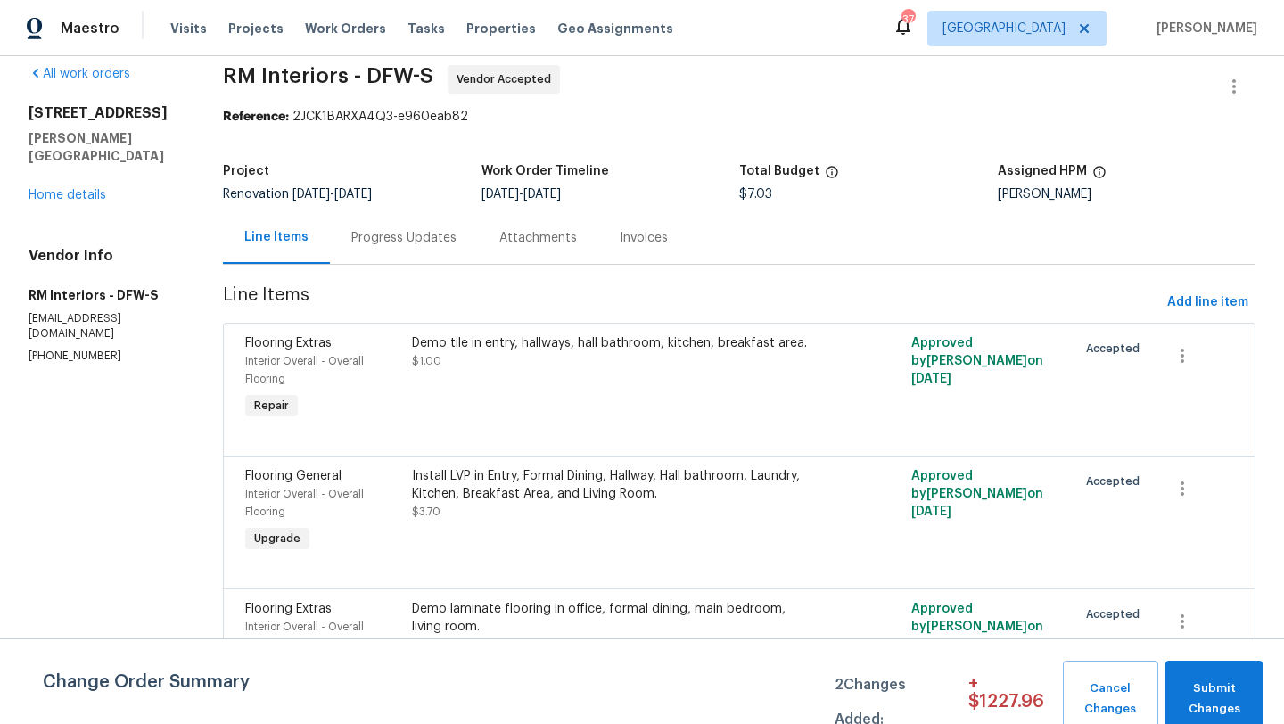
scroll to position [23, 0]
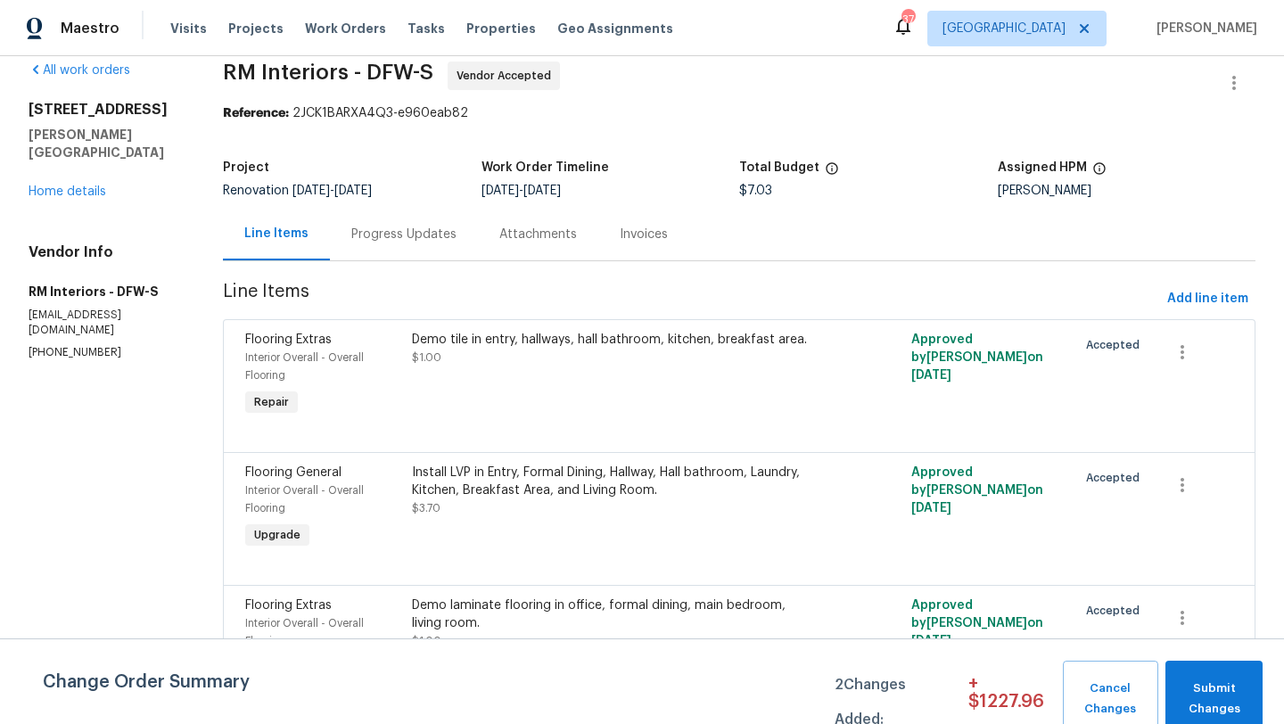
click at [429, 230] on div "Progress Updates" at bounding box center [403, 235] width 105 height 18
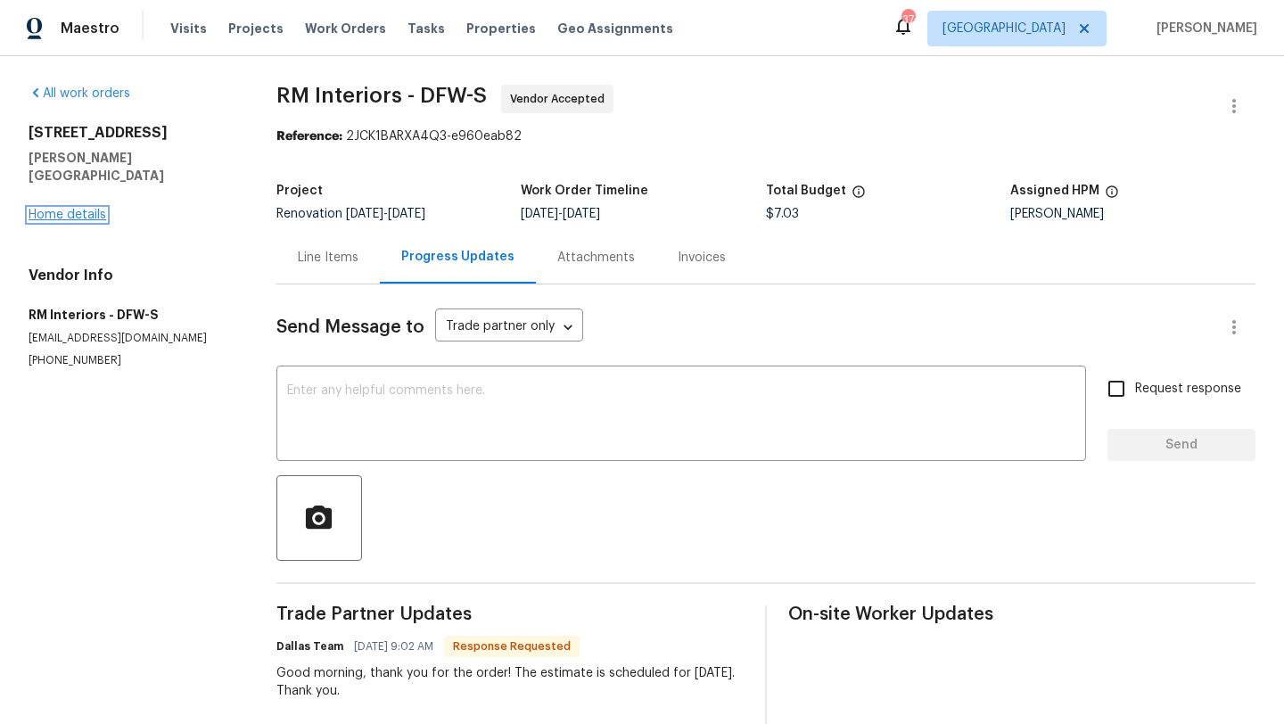
click at [78, 209] on link "Home details" at bounding box center [68, 215] width 78 height 12
